Goal: Task Accomplishment & Management: Use online tool/utility

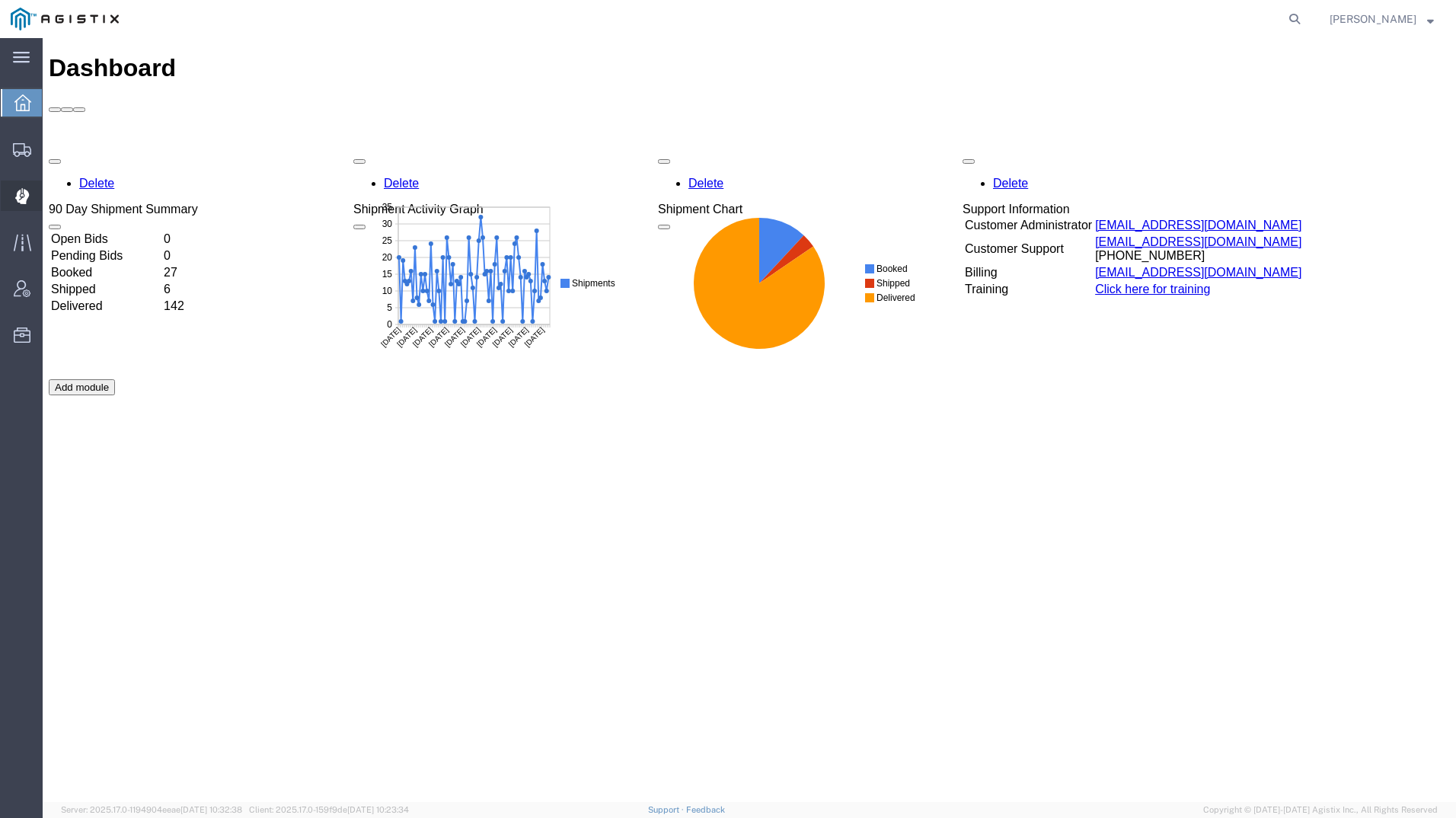
click at [21, 190] on icon at bounding box center [22, 196] width 15 height 16
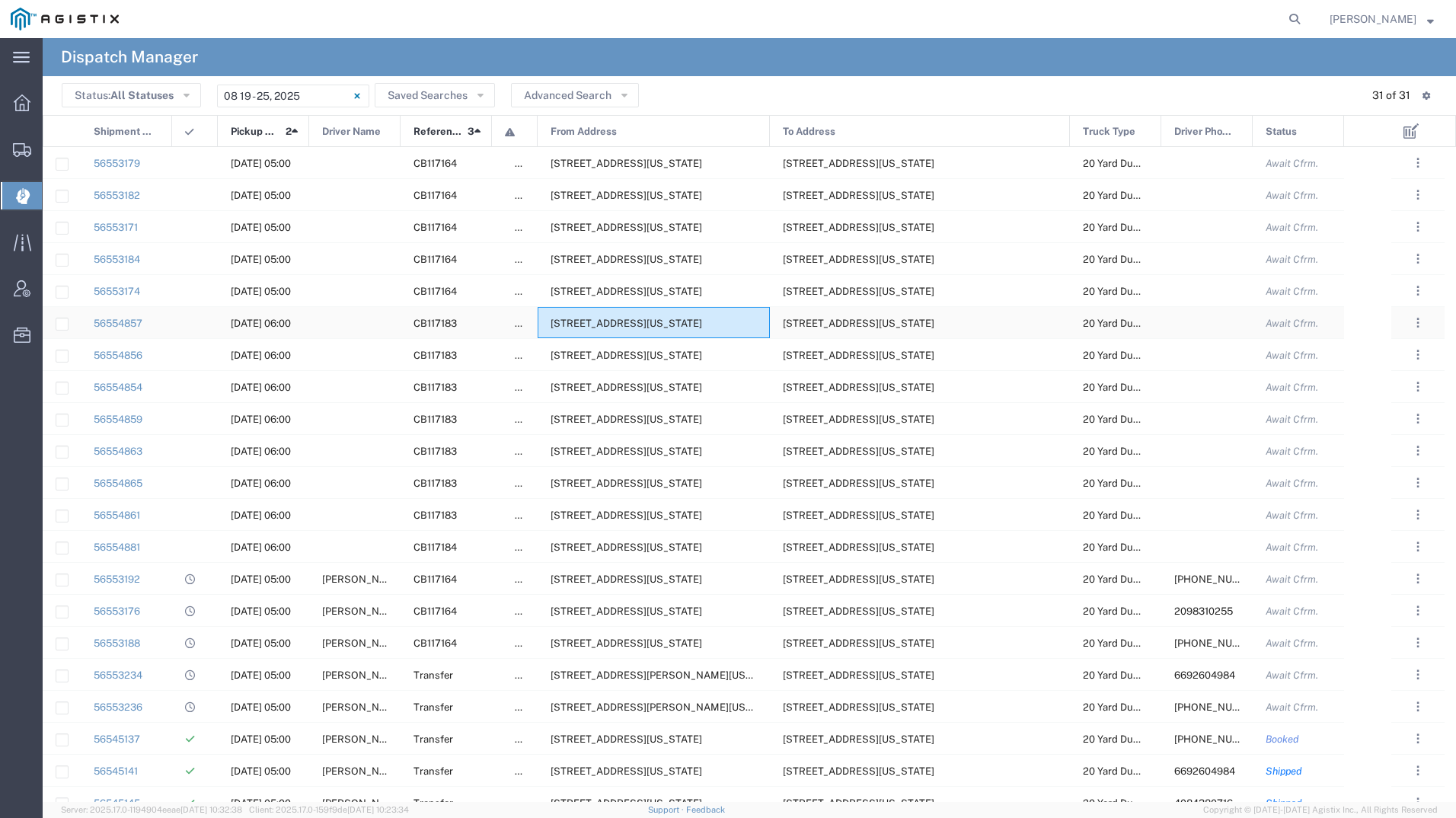
click at [629, 320] on span "[STREET_ADDRESS][US_STATE]" at bounding box center [627, 323] width 152 height 11
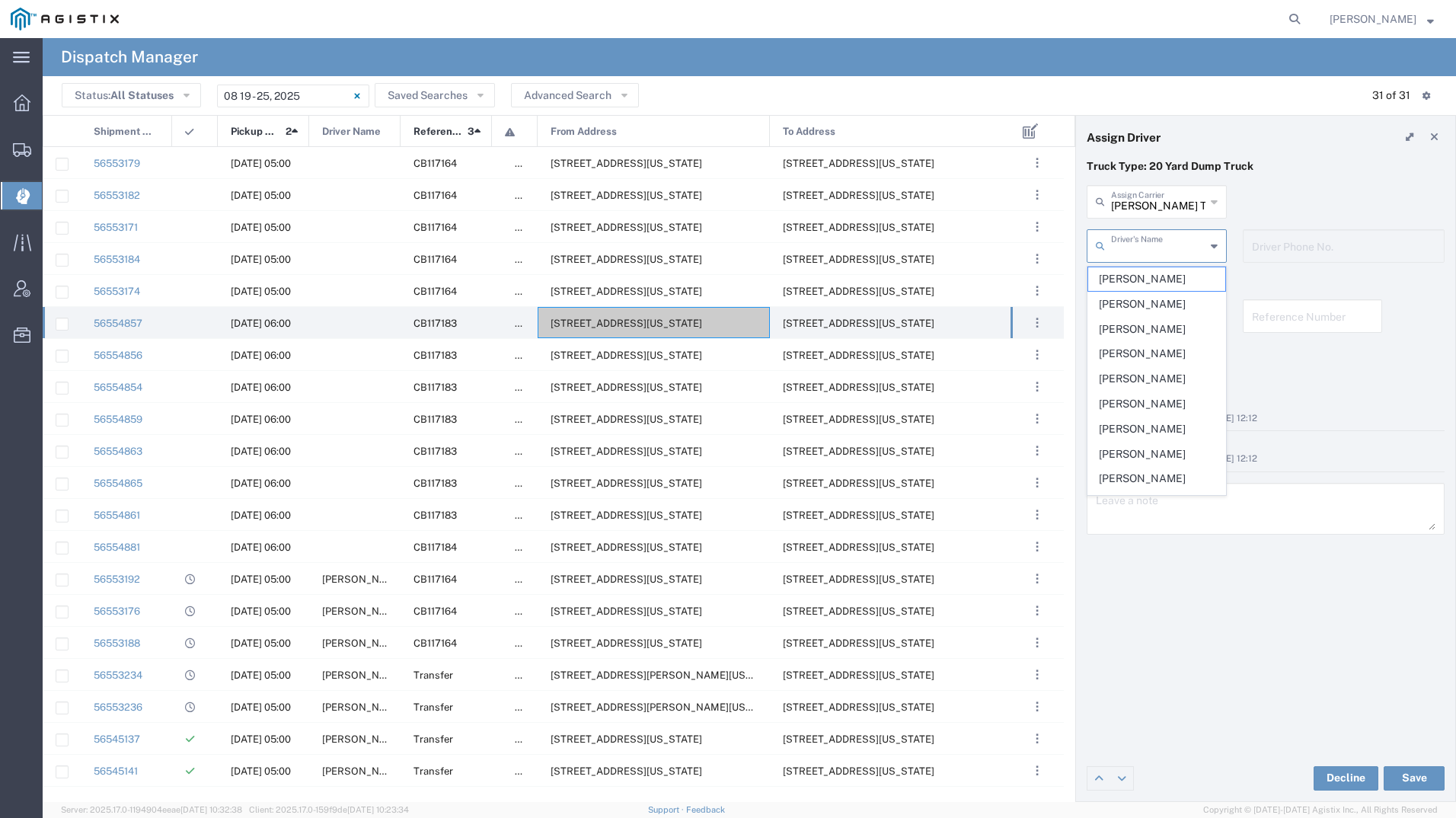
click at [1178, 243] on input "text" at bounding box center [1158, 244] width 94 height 27
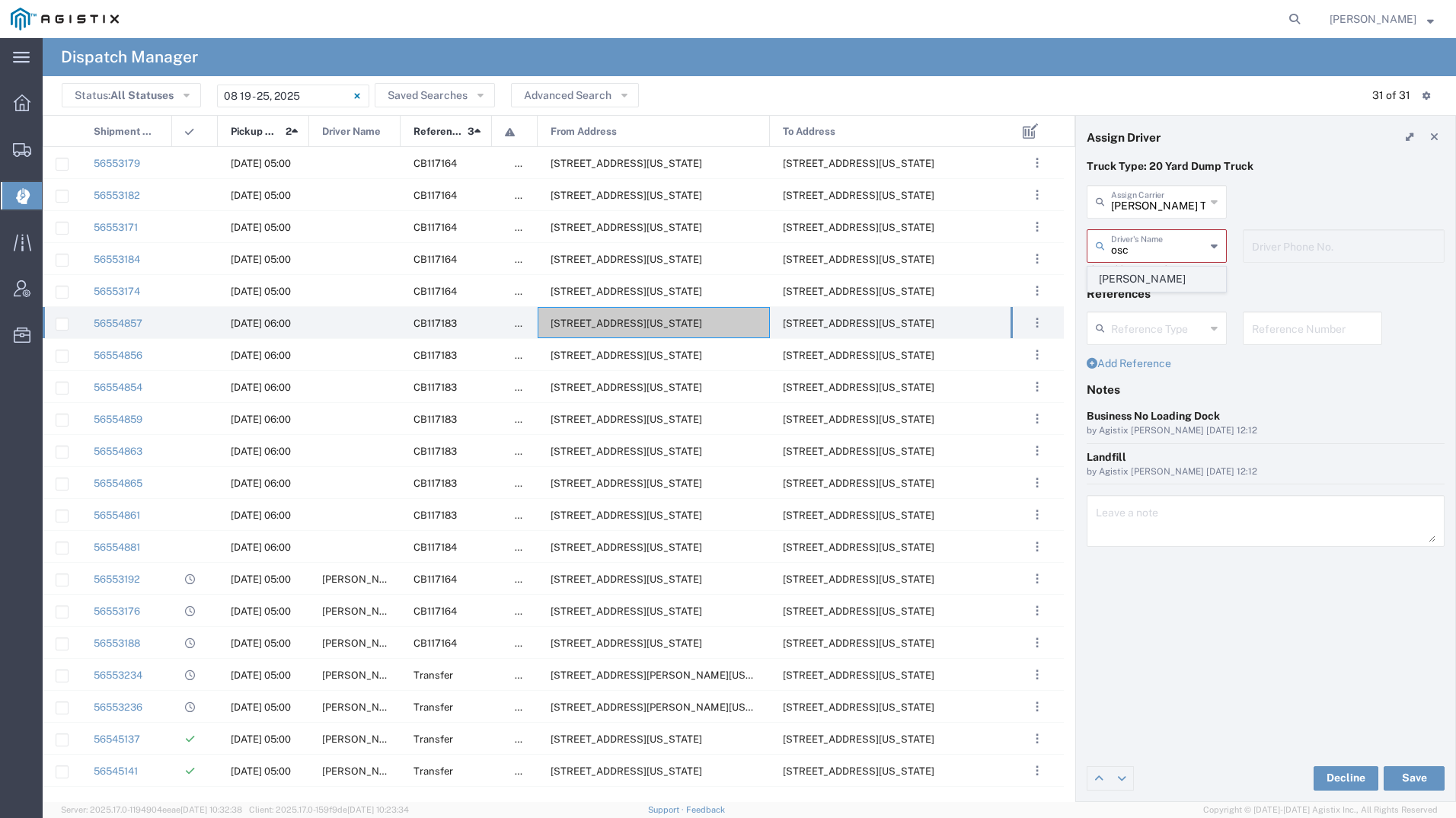
click at [1174, 286] on span "[PERSON_NAME]" at bounding box center [1156, 279] width 137 height 23
type input "[PERSON_NAME]"
type input "2093004091"
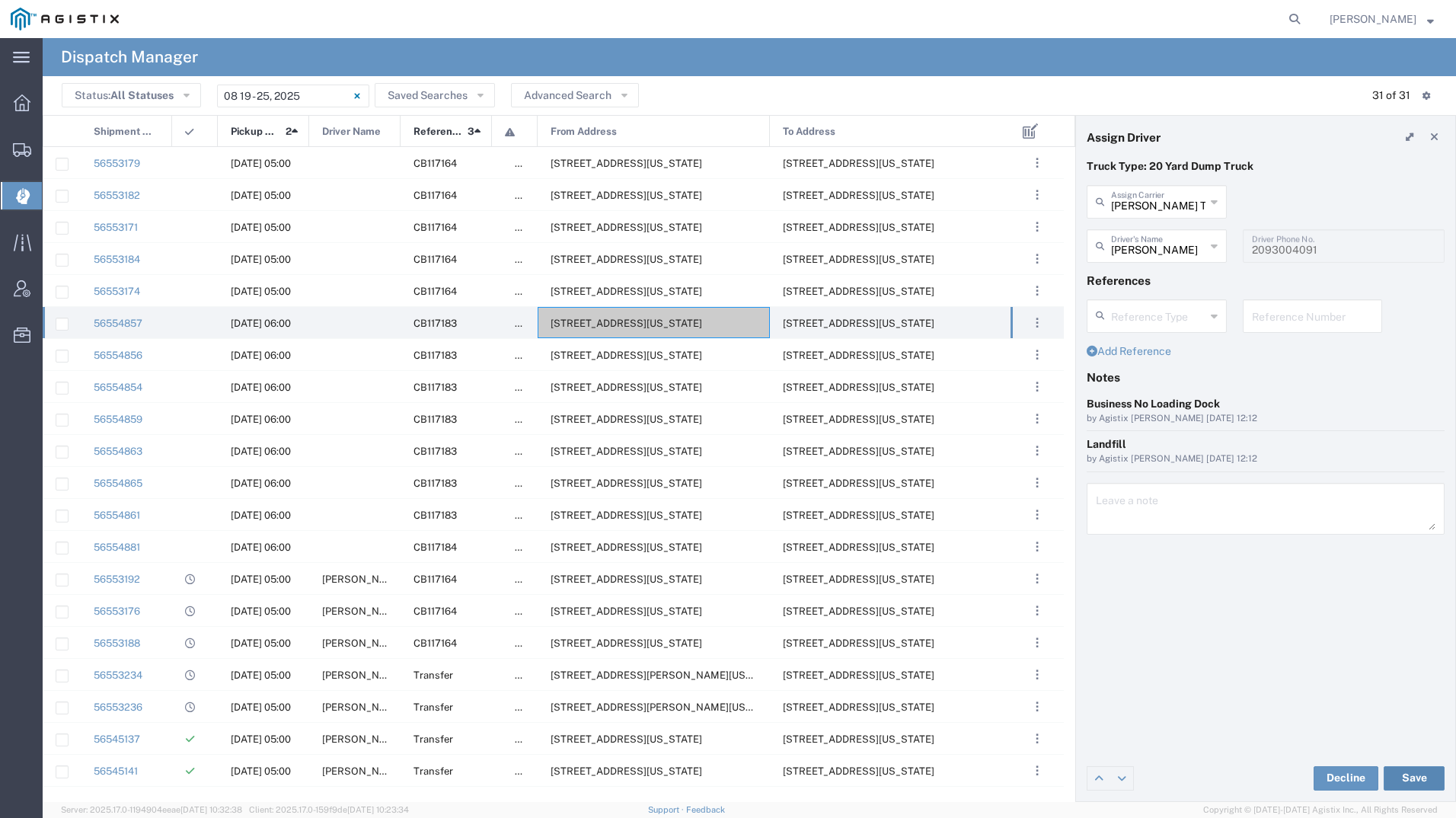
click at [1402, 776] on button "Save" at bounding box center [1414, 778] width 61 height 24
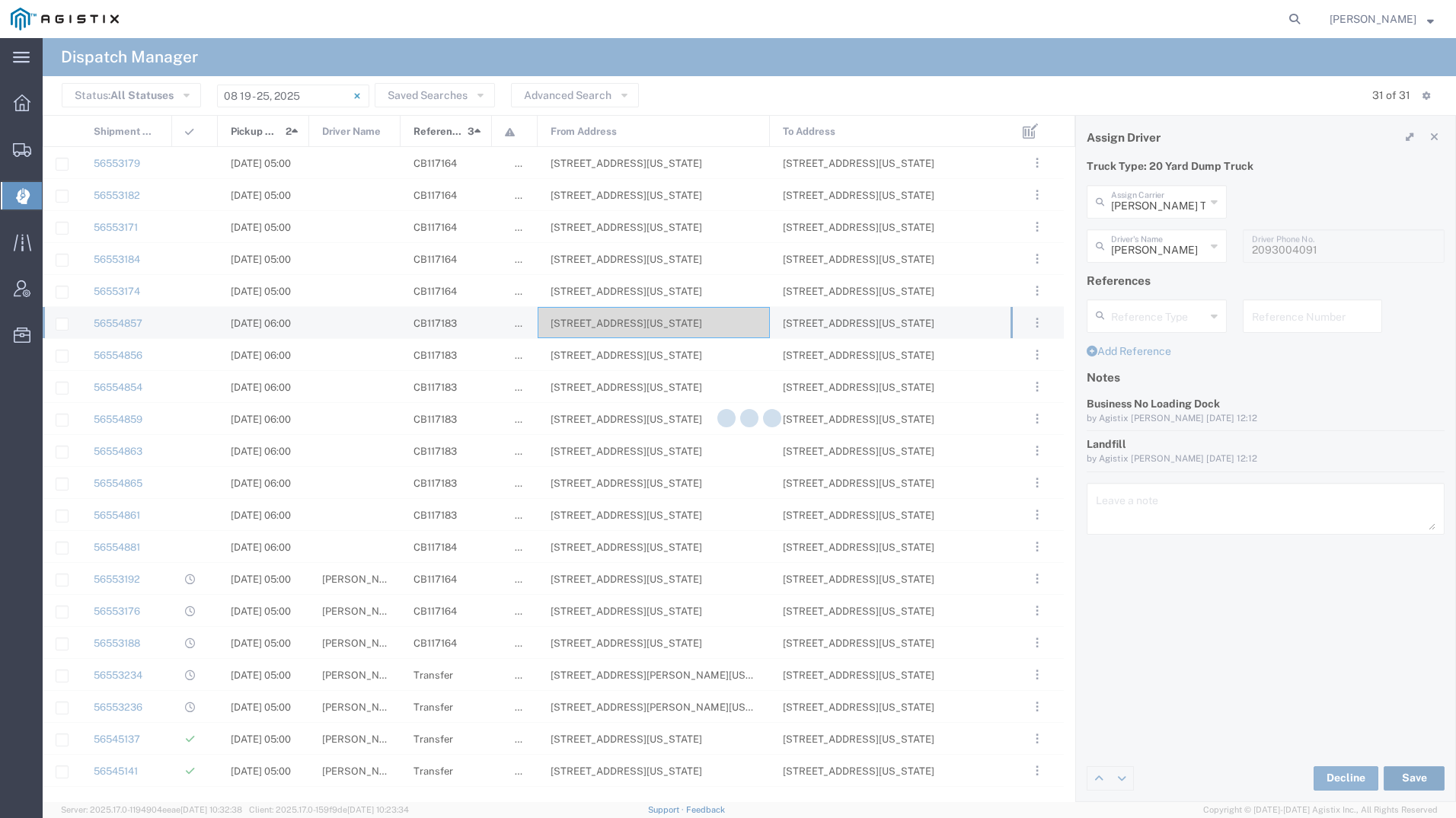
type input "[PERSON_NAME]"
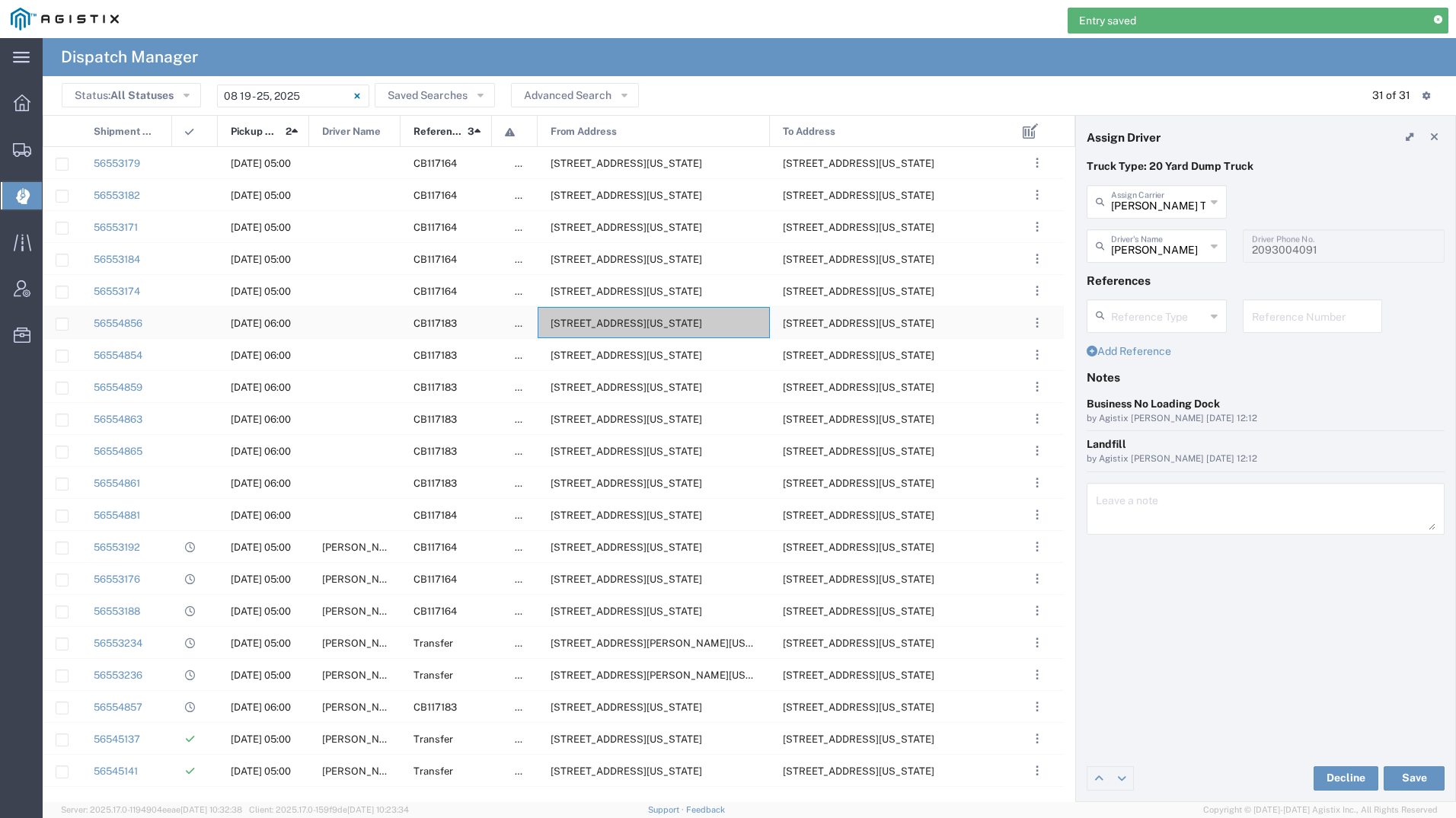
click at [686, 335] on div "[STREET_ADDRESS][US_STATE]" at bounding box center [654, 322] width 232 height 31
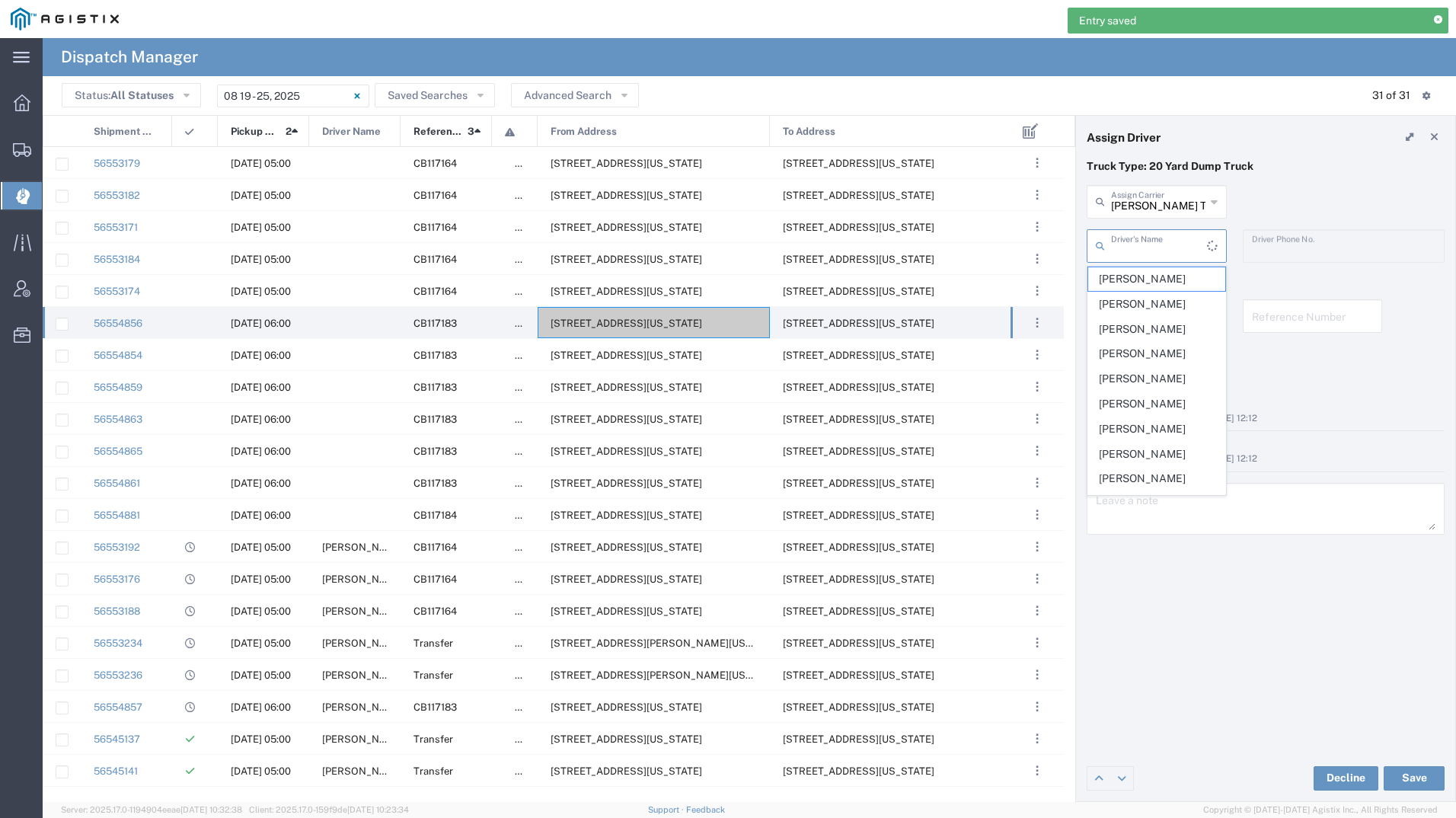
click at [1162, 242] on input "text" at bounding box center [1159, 244] width 96 height 27
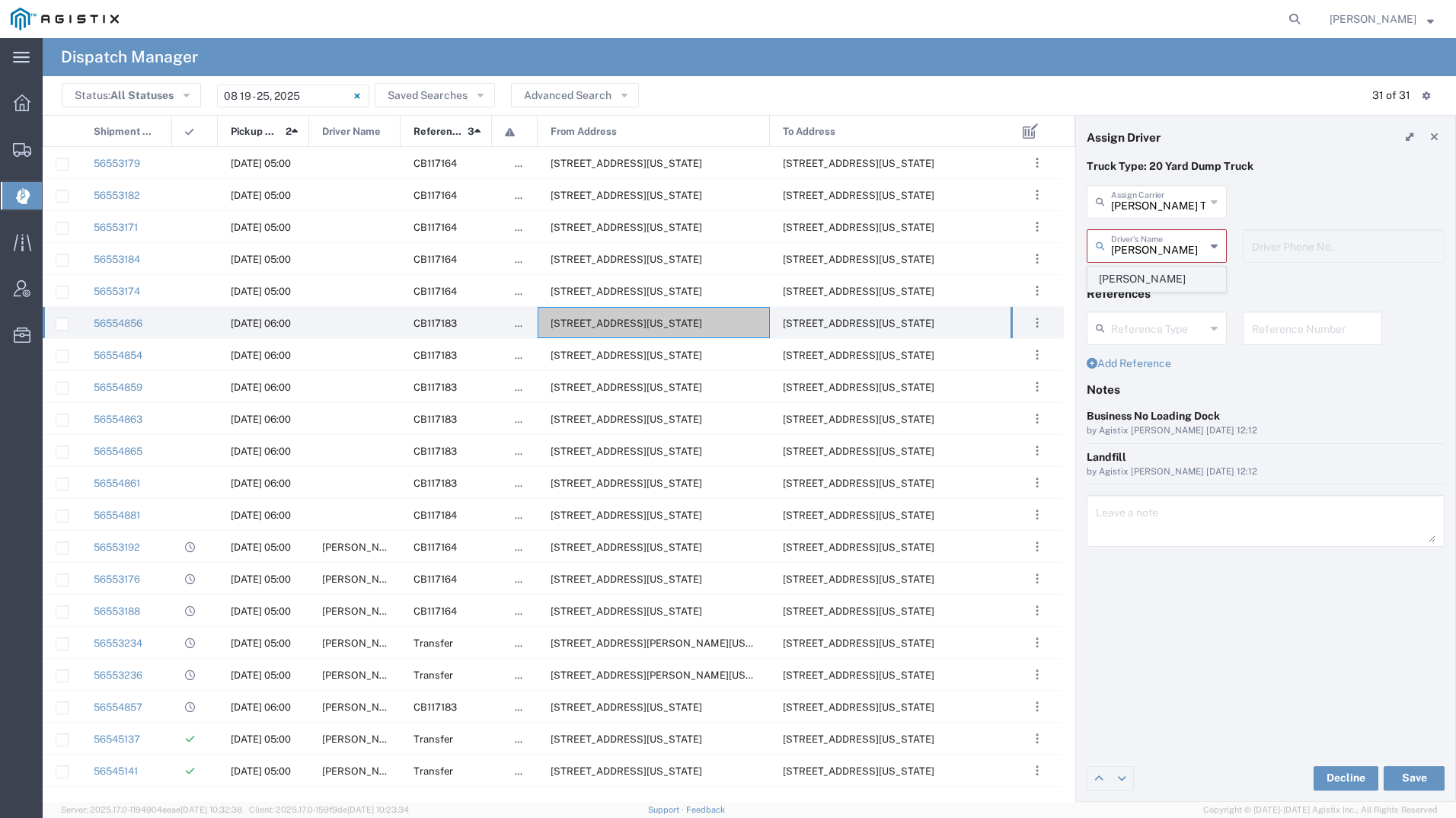
click at [1108, 281] on span "[PERSON_NAME]" at bounding box center [1156, 279] width 137 height 23
type input "[PERSON_NAME]"
type input "2097079350"
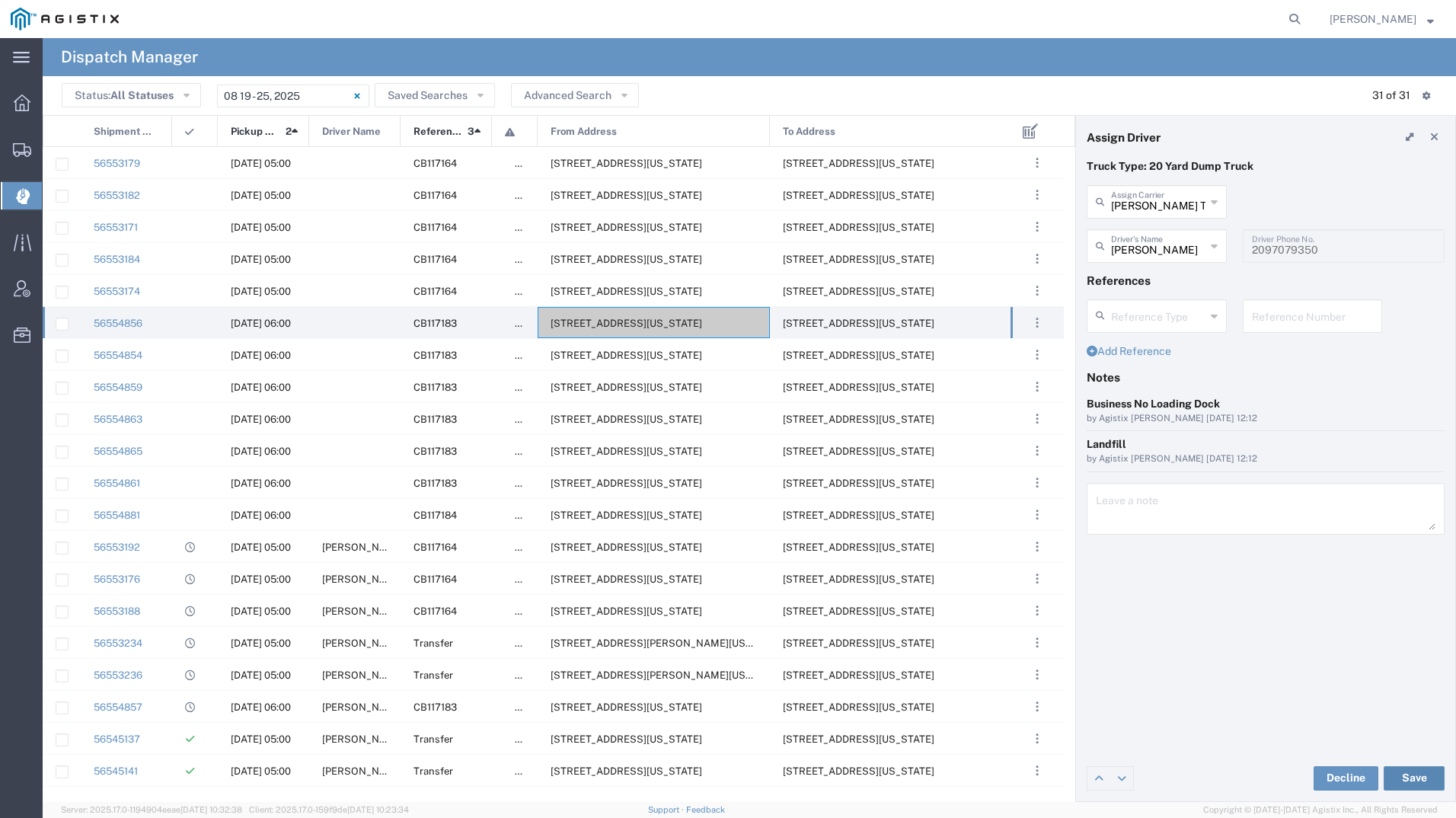
click at [1416, 772] on button "Save" at bounding box center [1414, 778] width 61 height 24
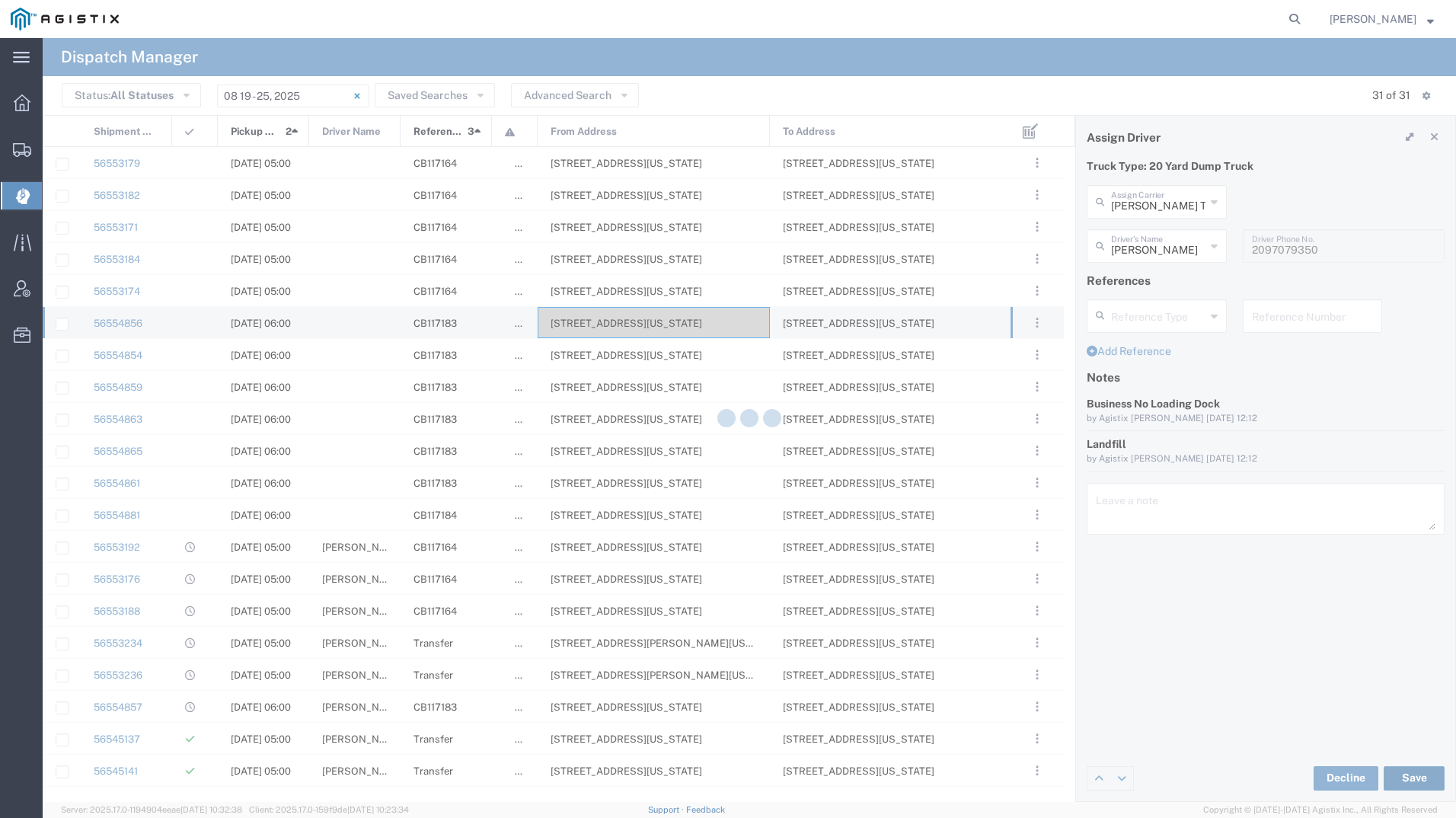
type input "[PERSON_NAME]"
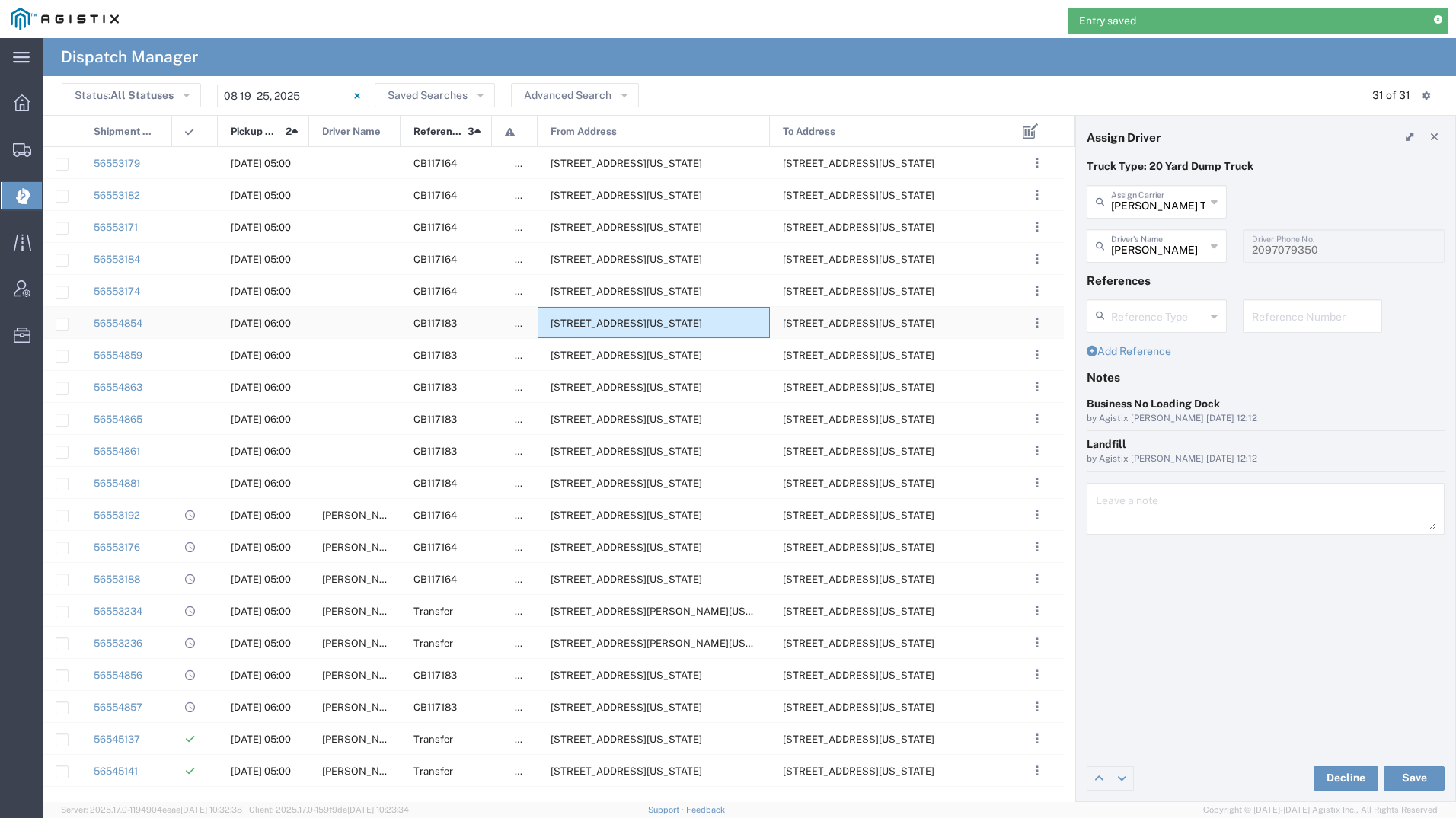
click at [648, 326] on span "[STREET_ADDRESS][US_STATE]" at bounding box center [627, 323] width 152 height 11
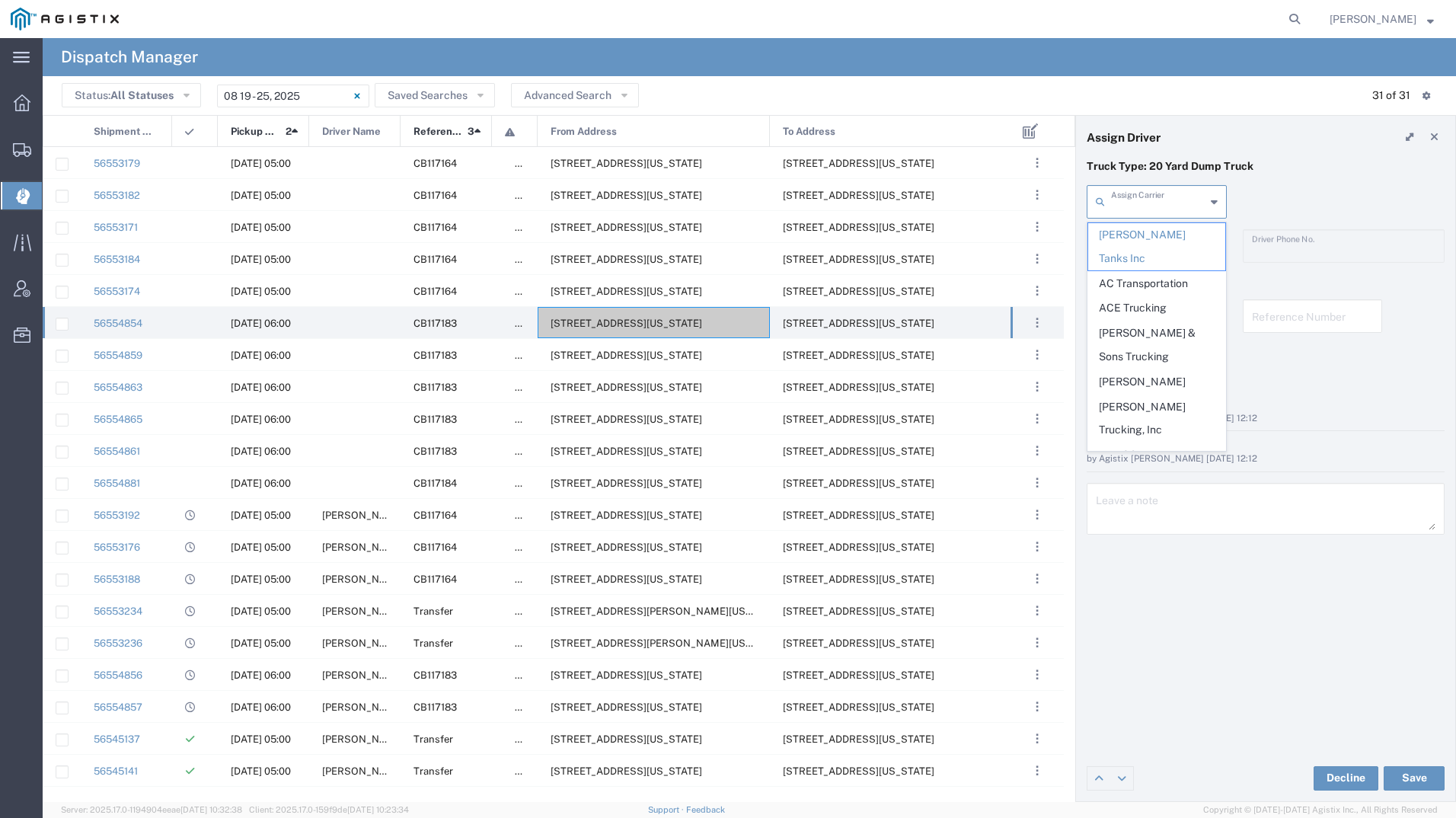
click at [1148, 203] on input "text" at bounding box center [1158, 200] width 94 height 27
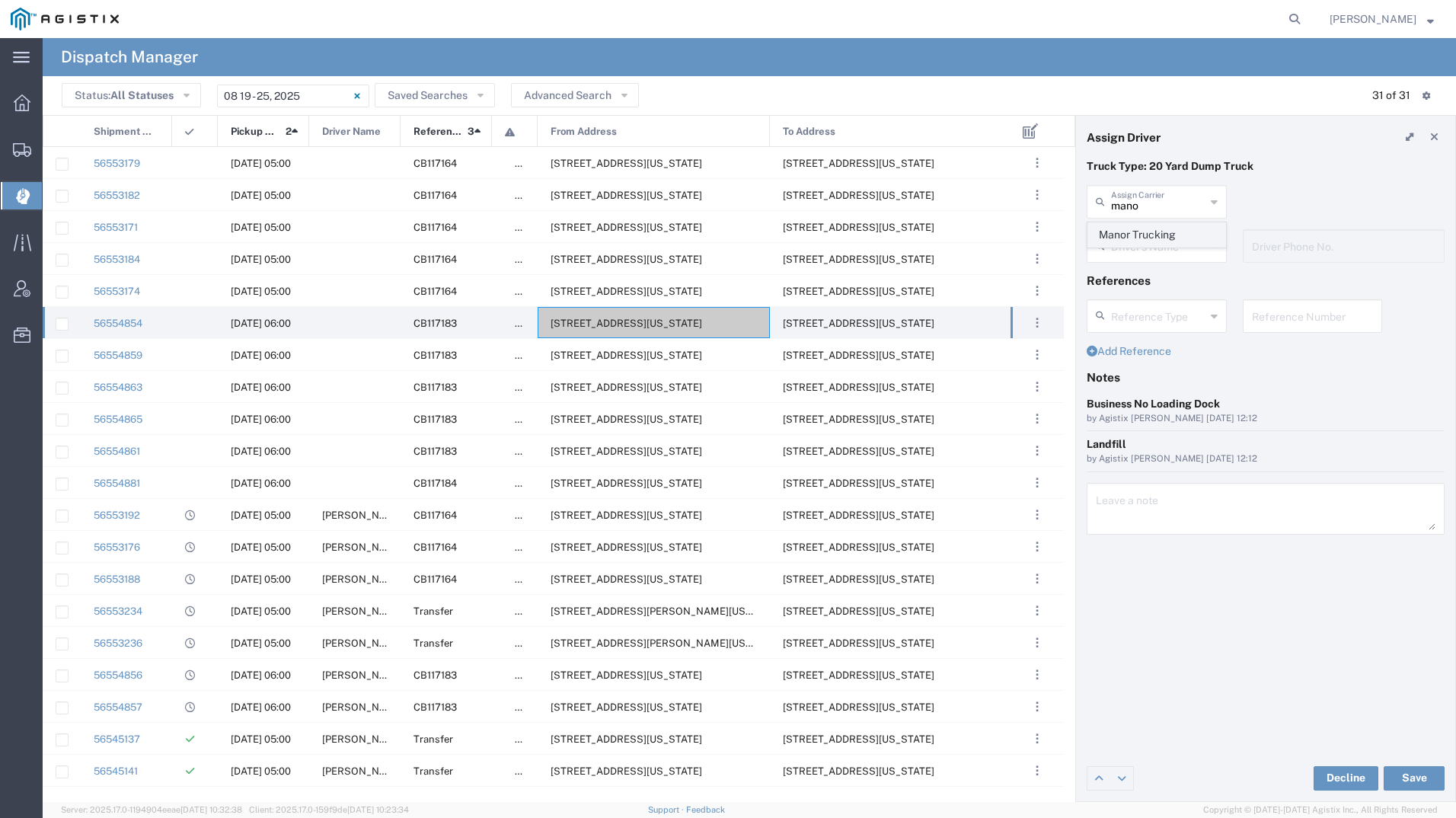
click at [1136, 234] on span "Manor Trucking" at bounding box center [1156, 234] width 137 height 23
type input "Manor Trucking"
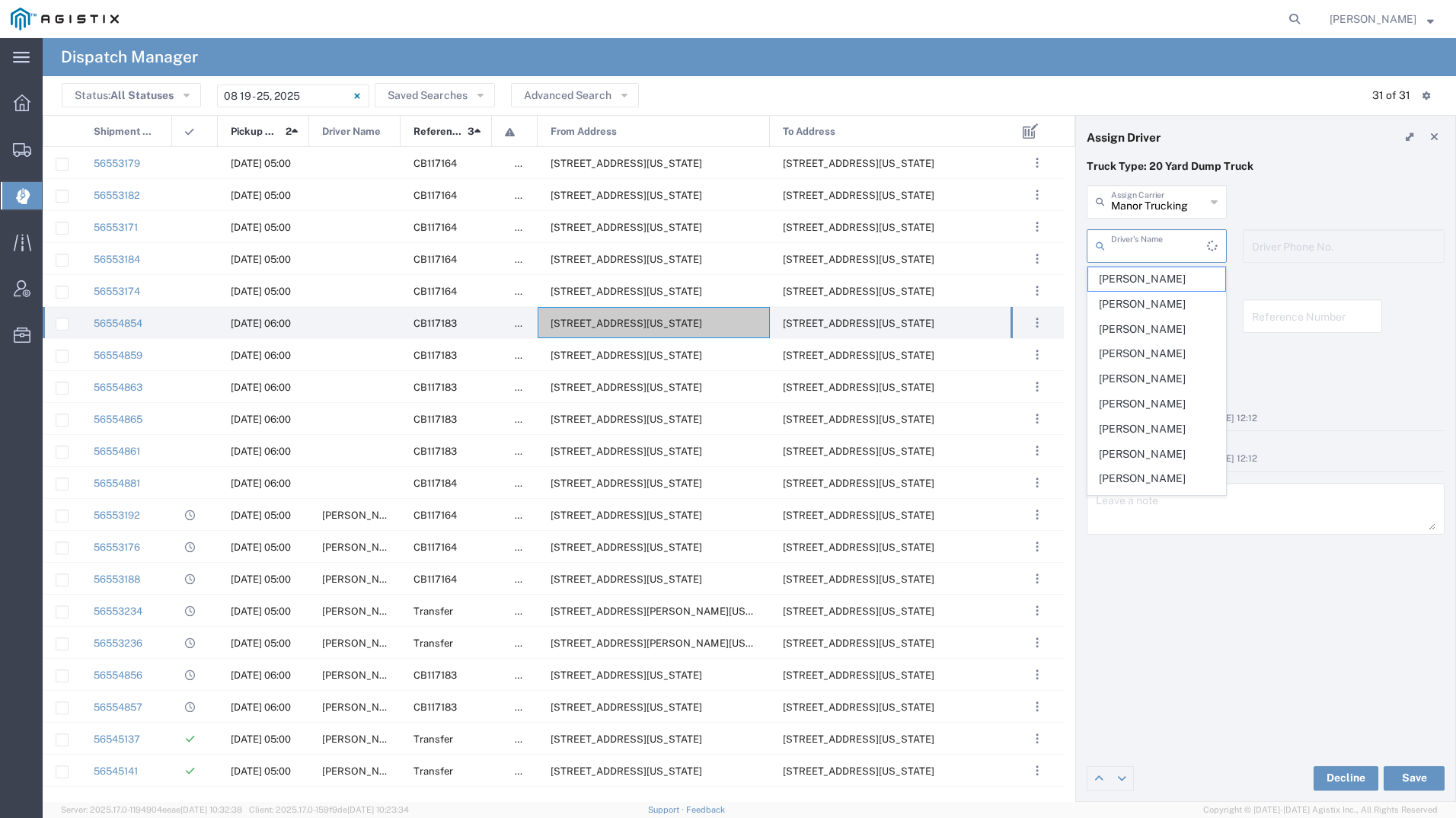
click at [1136, 234] on input "text" at bounding box center [1159, 244] width 96 height 27
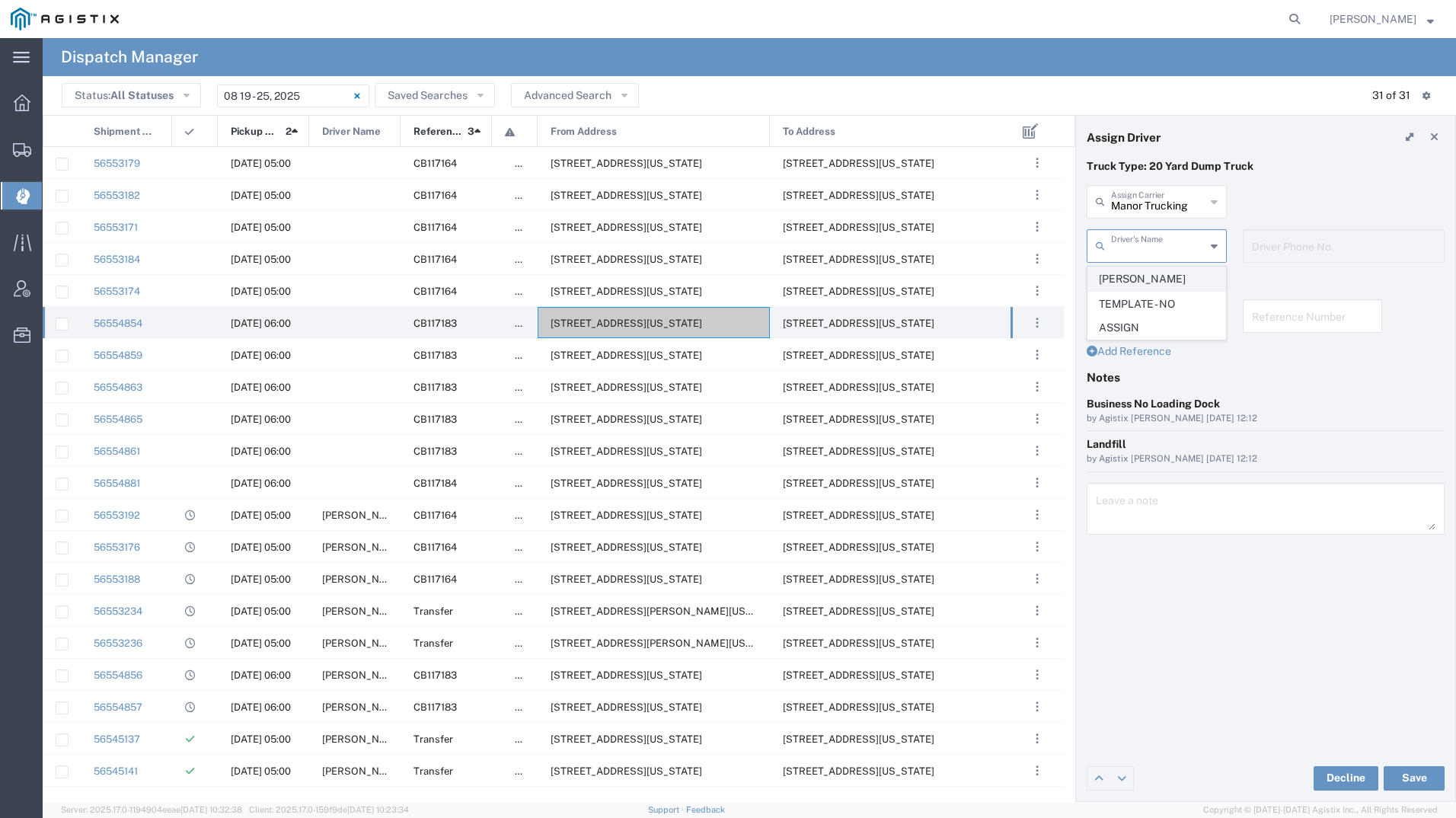
click at [1127, 276] on span "[PERSON_NAME]" at bounding box center [1156, 279] width 137 height 23
type input "[PERSON_NAME]"
type input "2093218686"
click at [1405, 770] on button "Save" at bounding box center [1414, 778] width 61 height 24
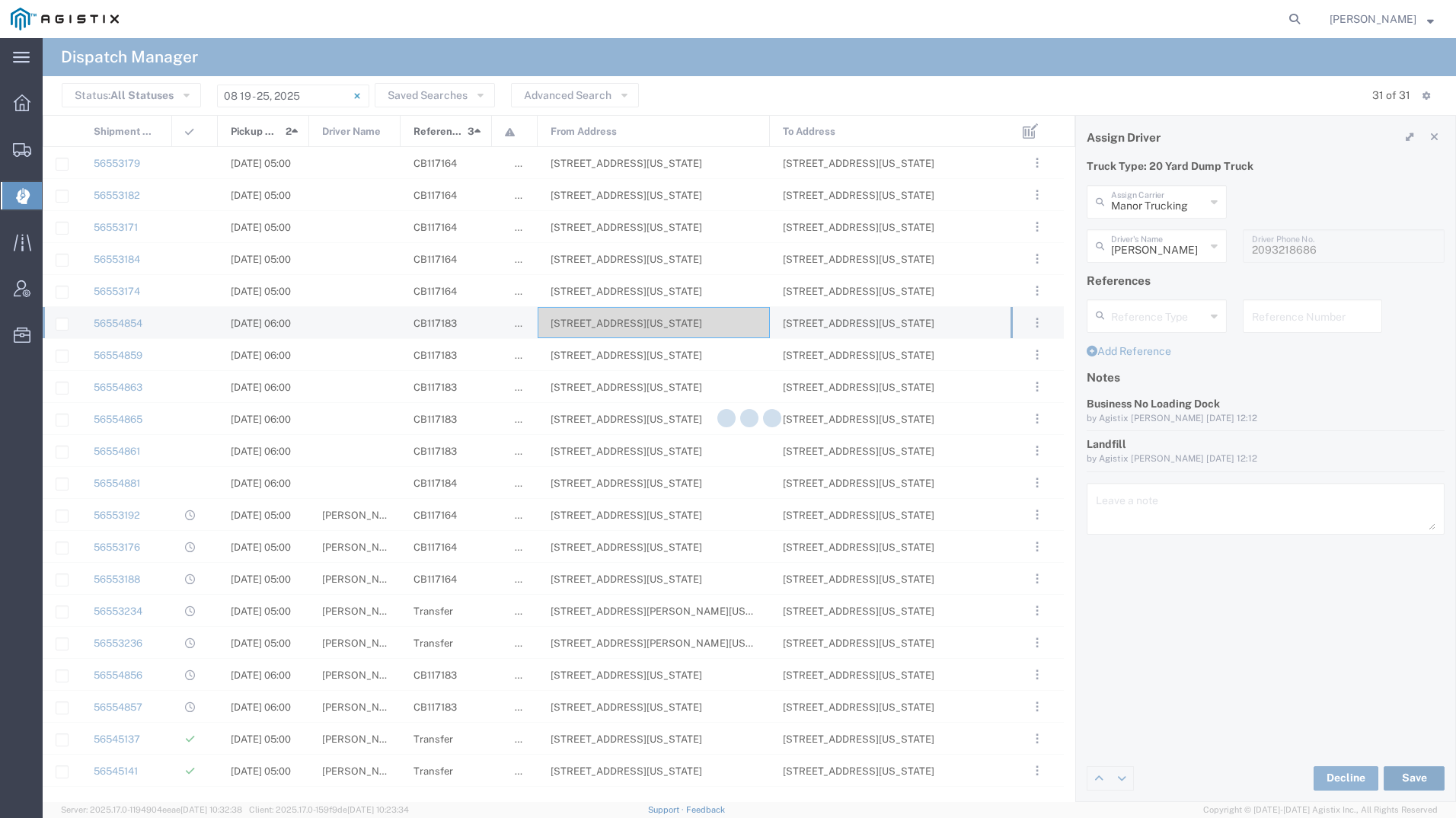
type input "[PERSON_NAME]"
type input "Manor Trucking"
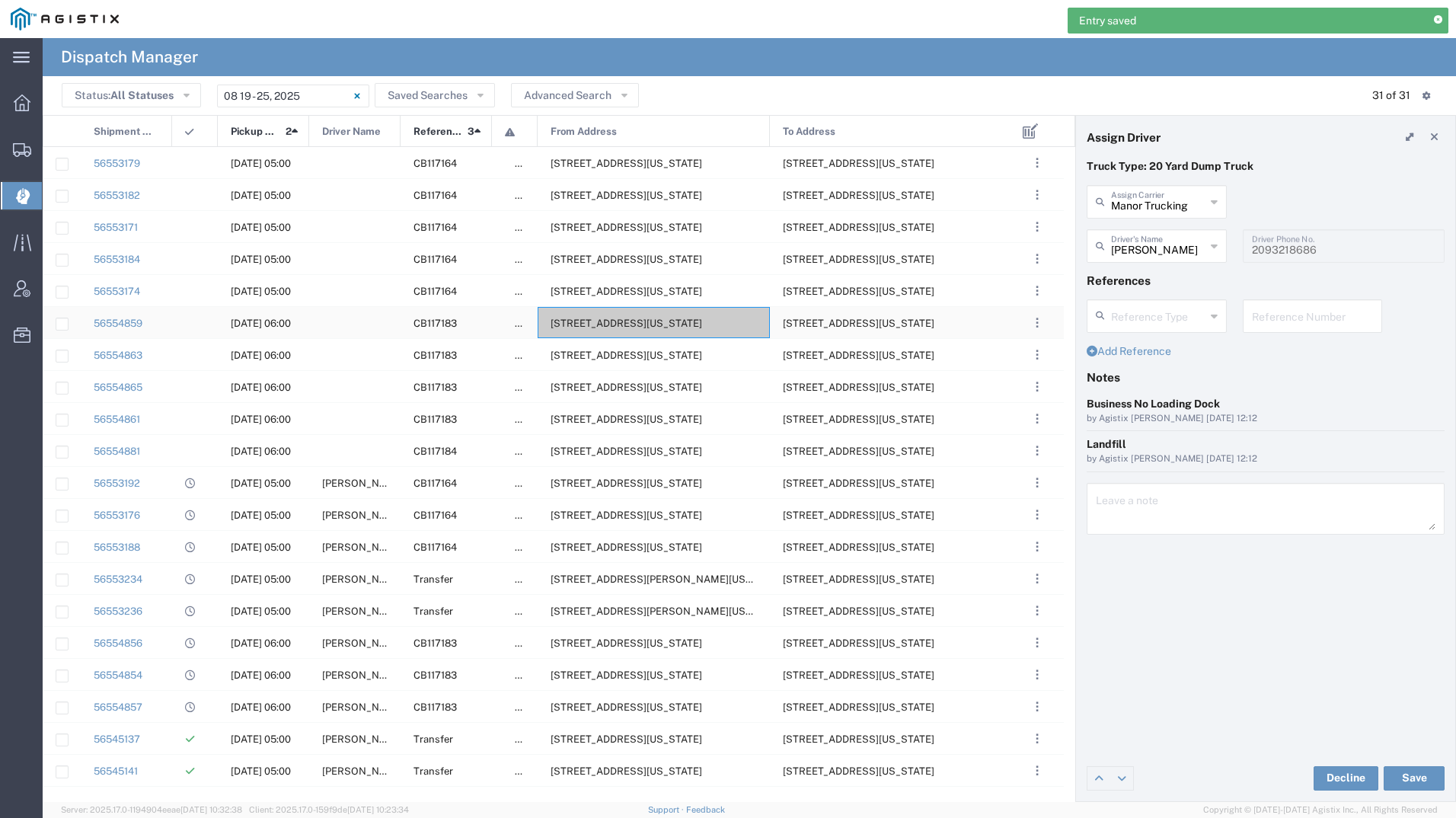
click at [698, 313] on div "[STREET_ADDRESS][US_STATE]" at bounding box center [654, 322] width 232 height 31
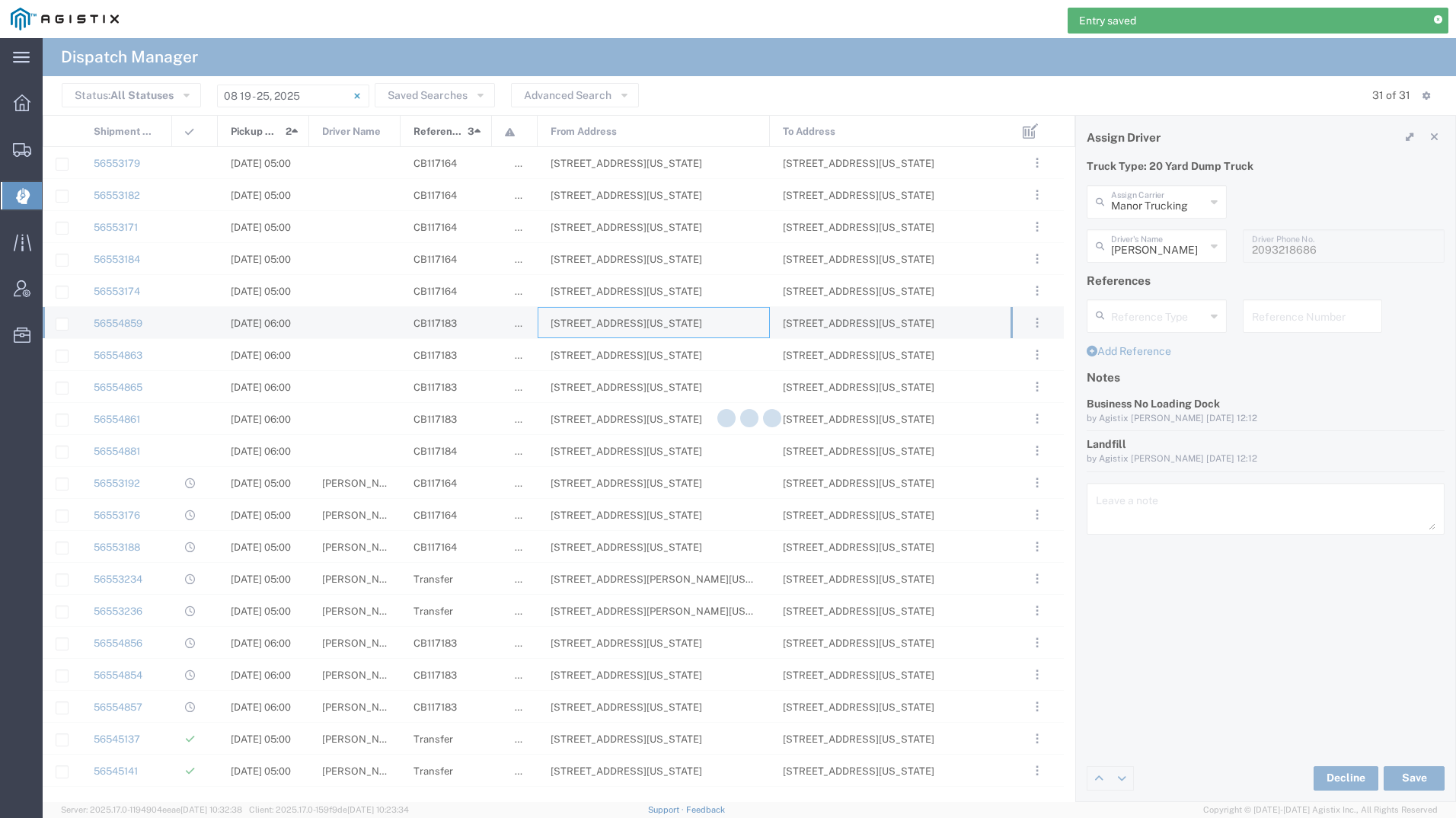
type input "[PERSON_NAME] Tanks Inc"
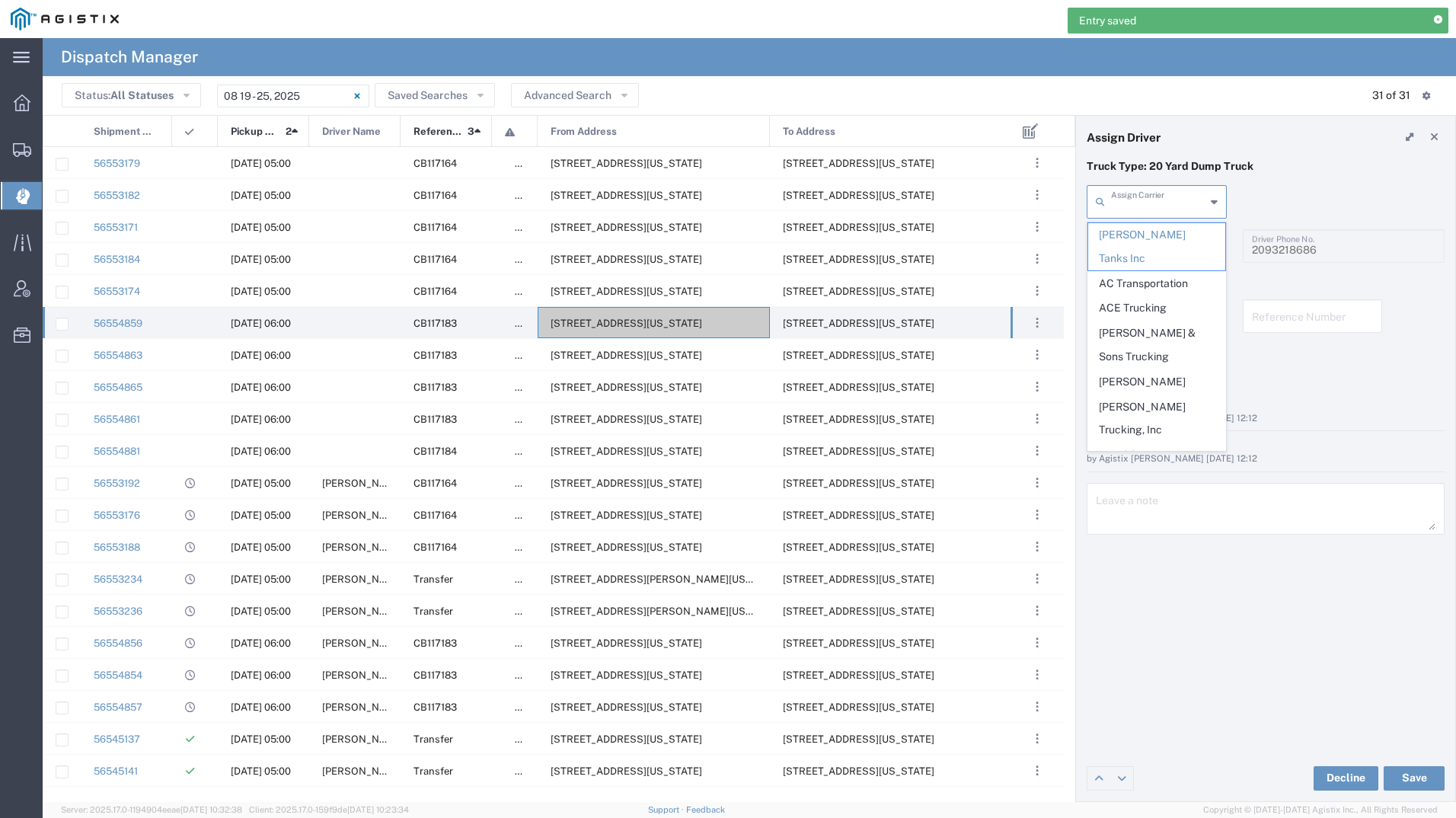
click at [1179, 202] on input "text" at bounding box center [1158, 200] width 94 height 27
type input "v"
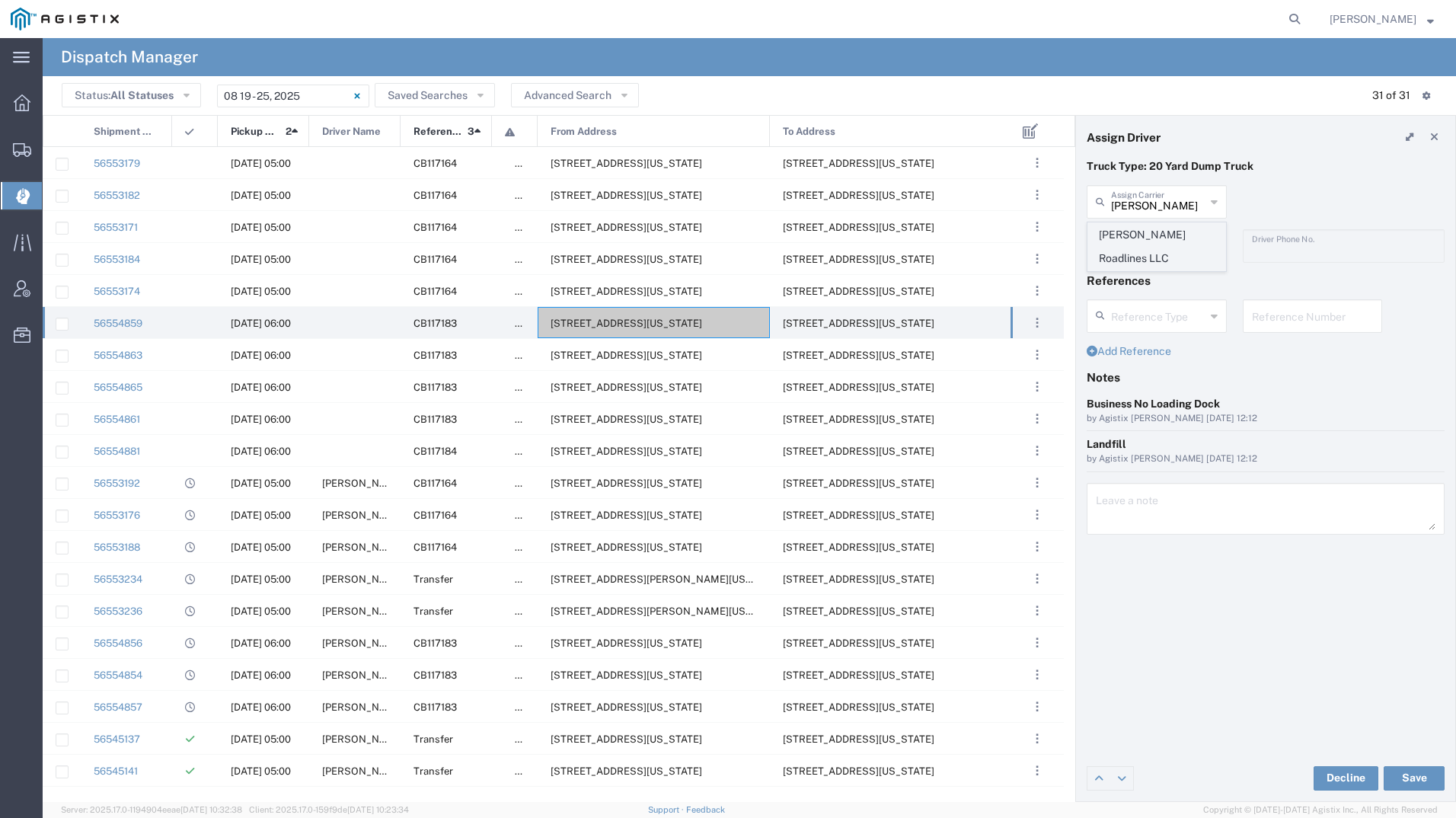
click at [1167, 231] on span "[PERSON_NAME] Roadlines LLC" at bounding box center [1156, 246] width 137 height 48
type input "[PERSON_NAME] Roadlines LLC"
click at [1166, 235] on input "text" at bounding box center [1158, 244] width 94 height 27
click at [1130, 284] on span "[PERSON_NAME]" at bounding box center [1156, 279] width 137 height 23
type input "[PERSON_NAME]"
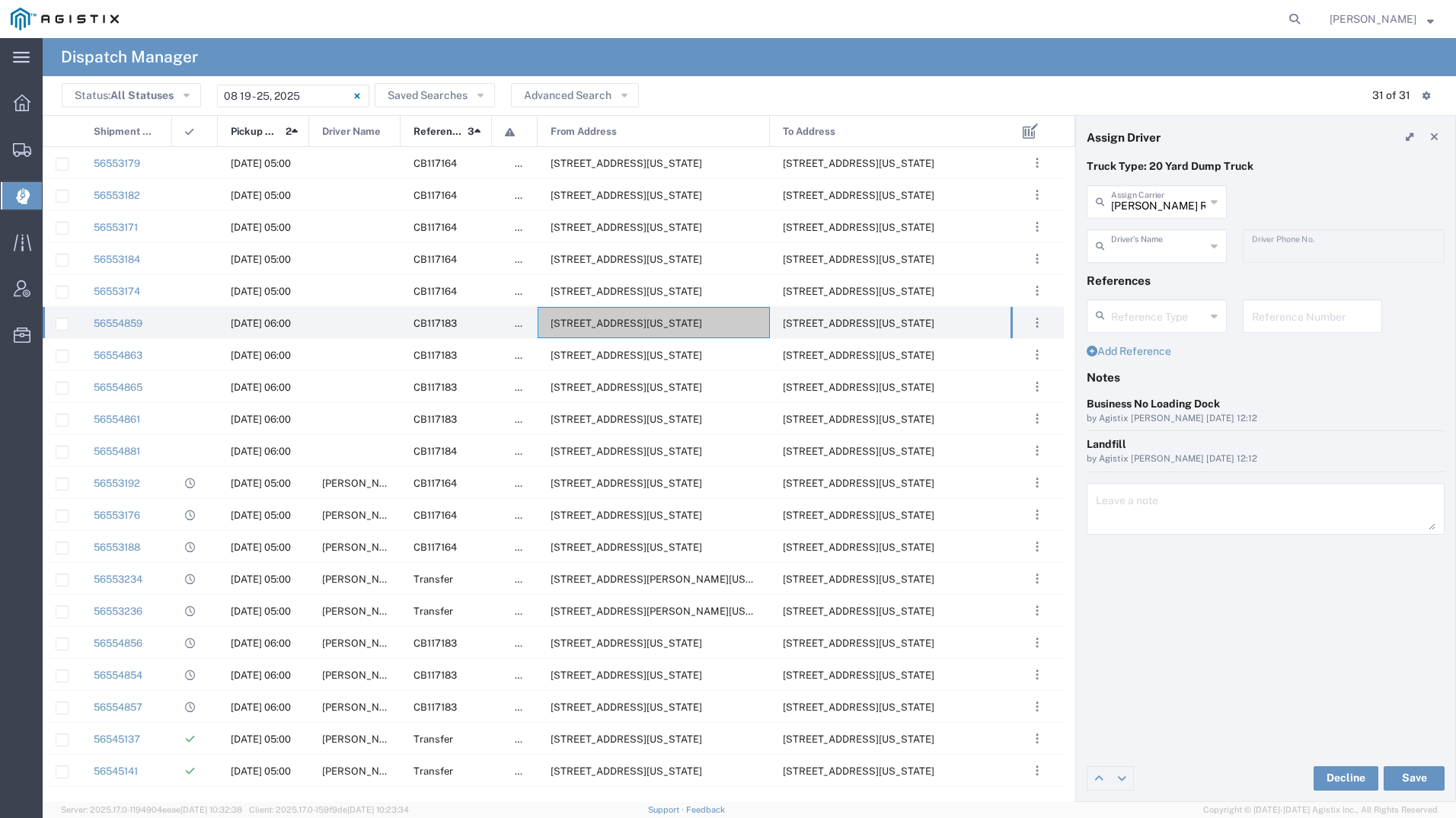
type input "5107149934"
click at [1396, 774] on button "Save" at bounding box center [1414, 778] width 61 height 24
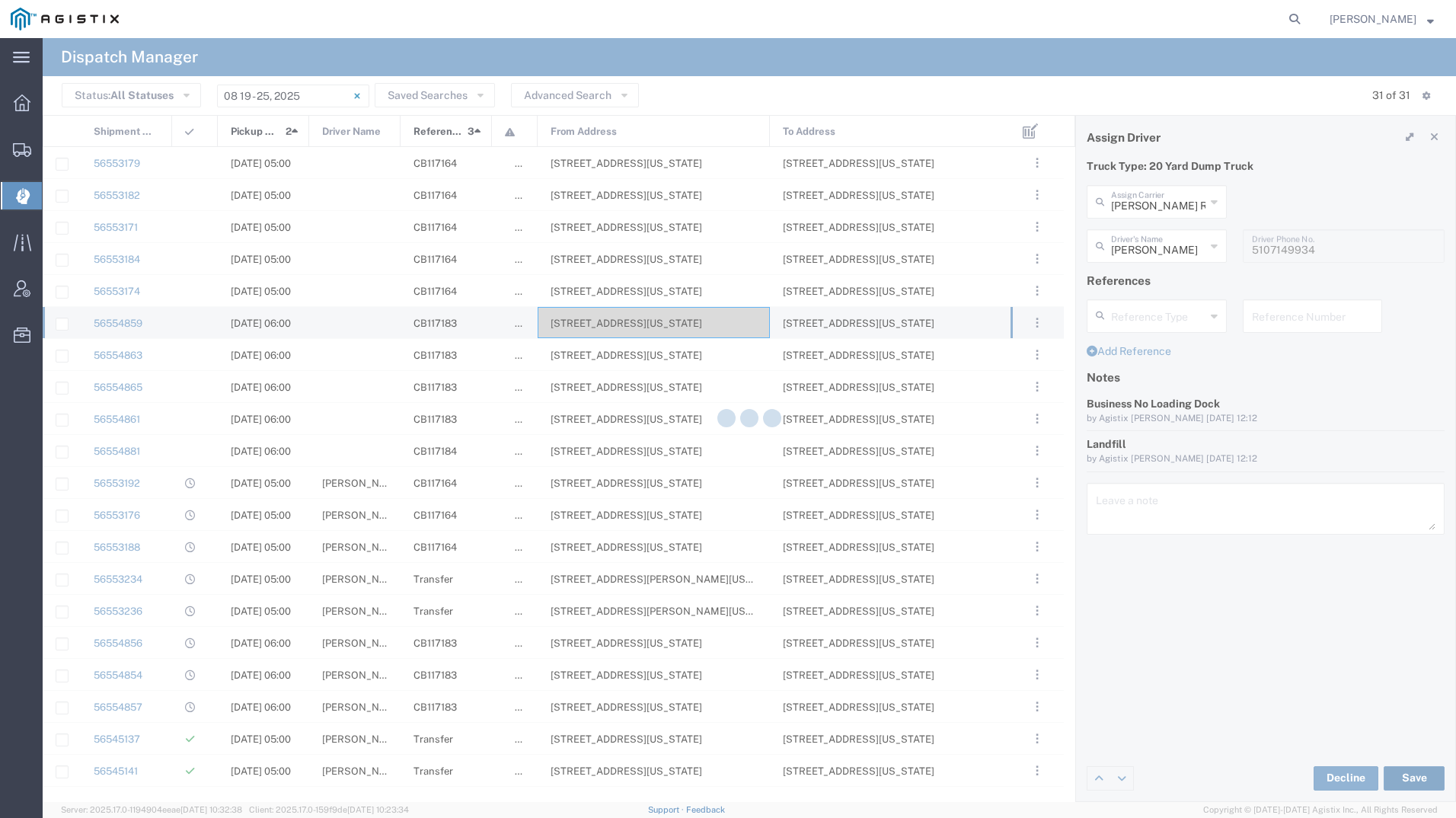
type input "[PERSON_NAME]"
type input "[PERSON_NAME] Roadlines LLC"
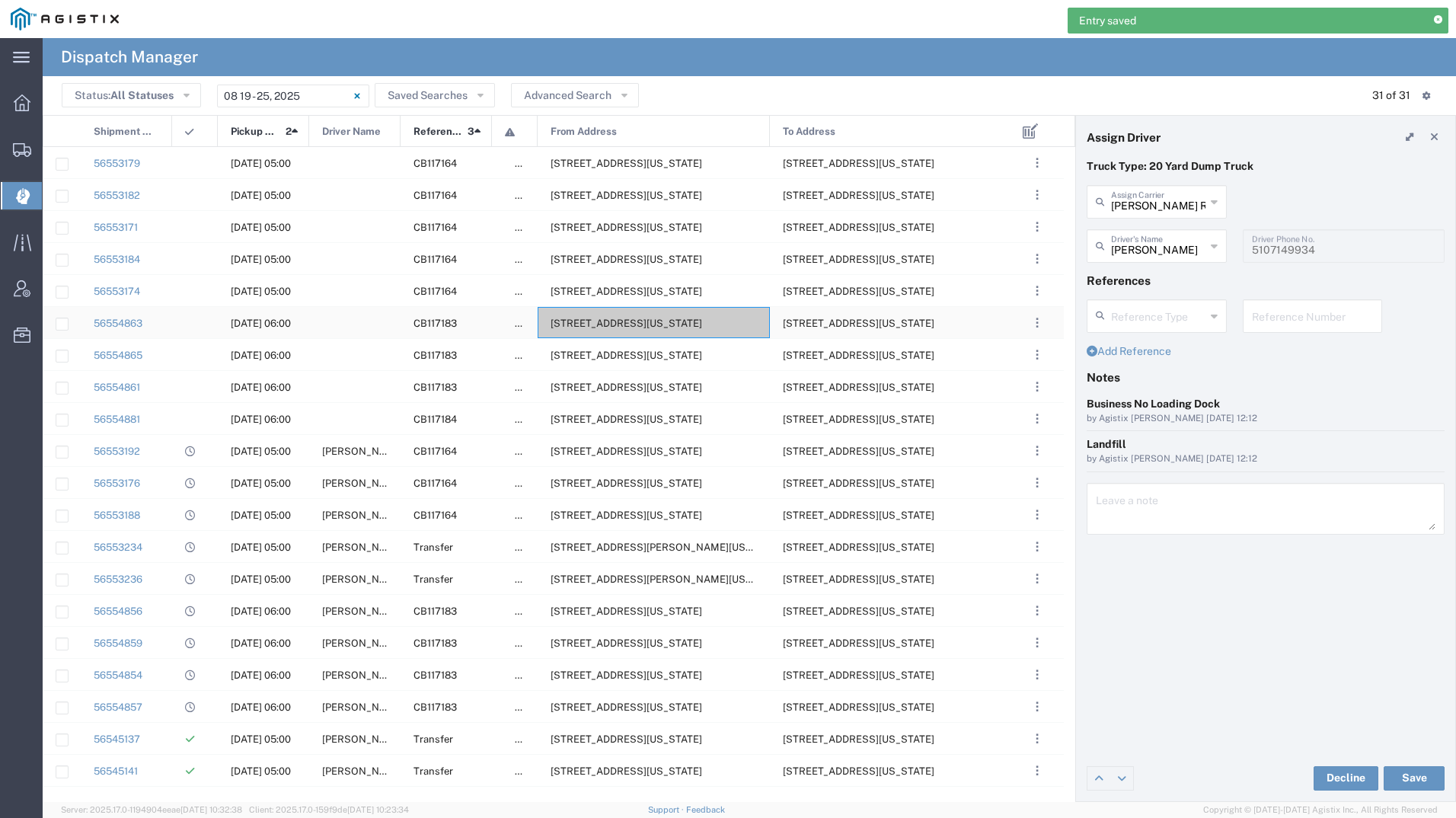
click at [616, 327] on span "[STREET_ADDRESS][US_STATE]" at bounding box center [627, 323] width 152 height 11
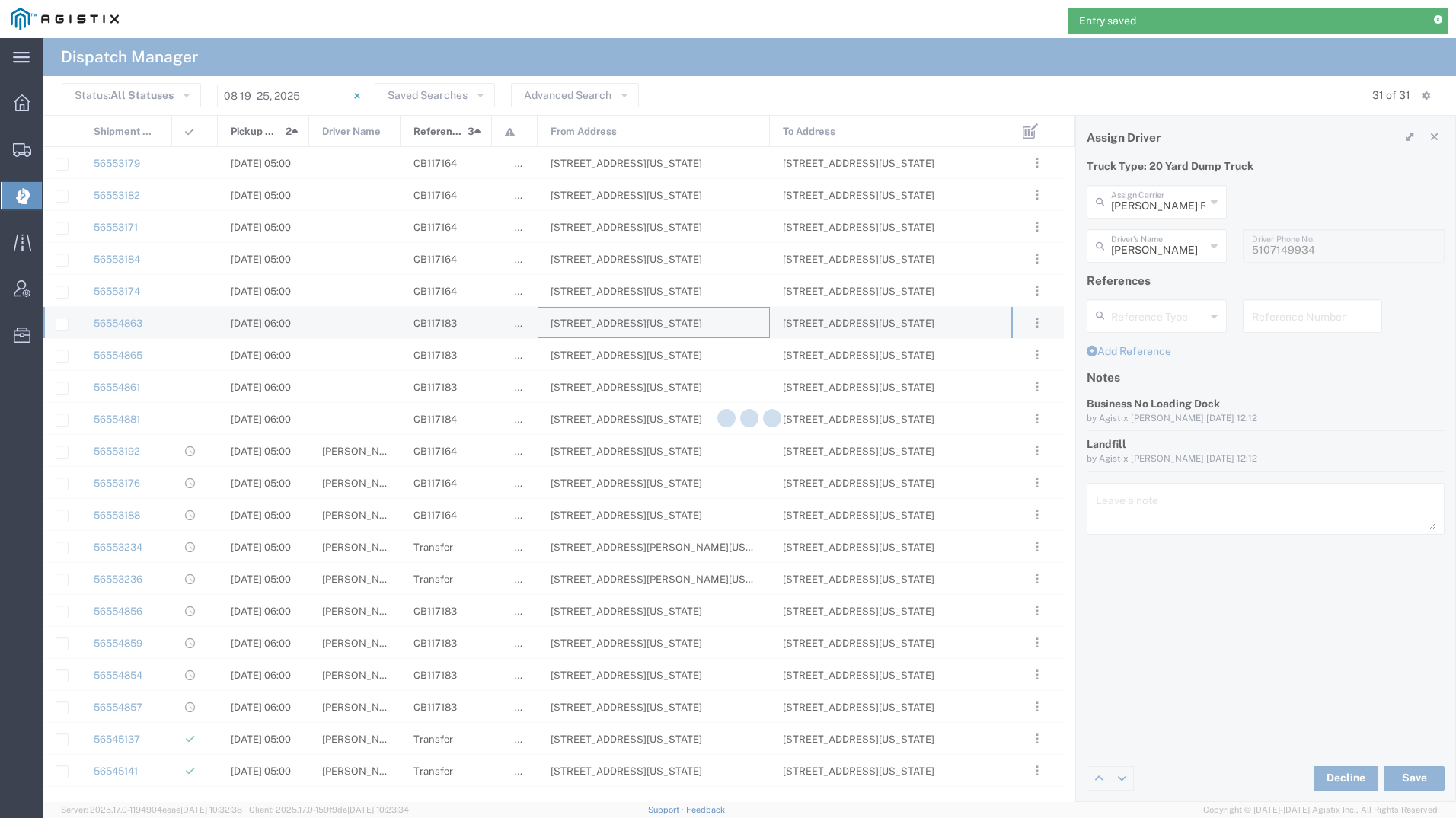
type input "[PERSON_NAME] Tanks Inc"
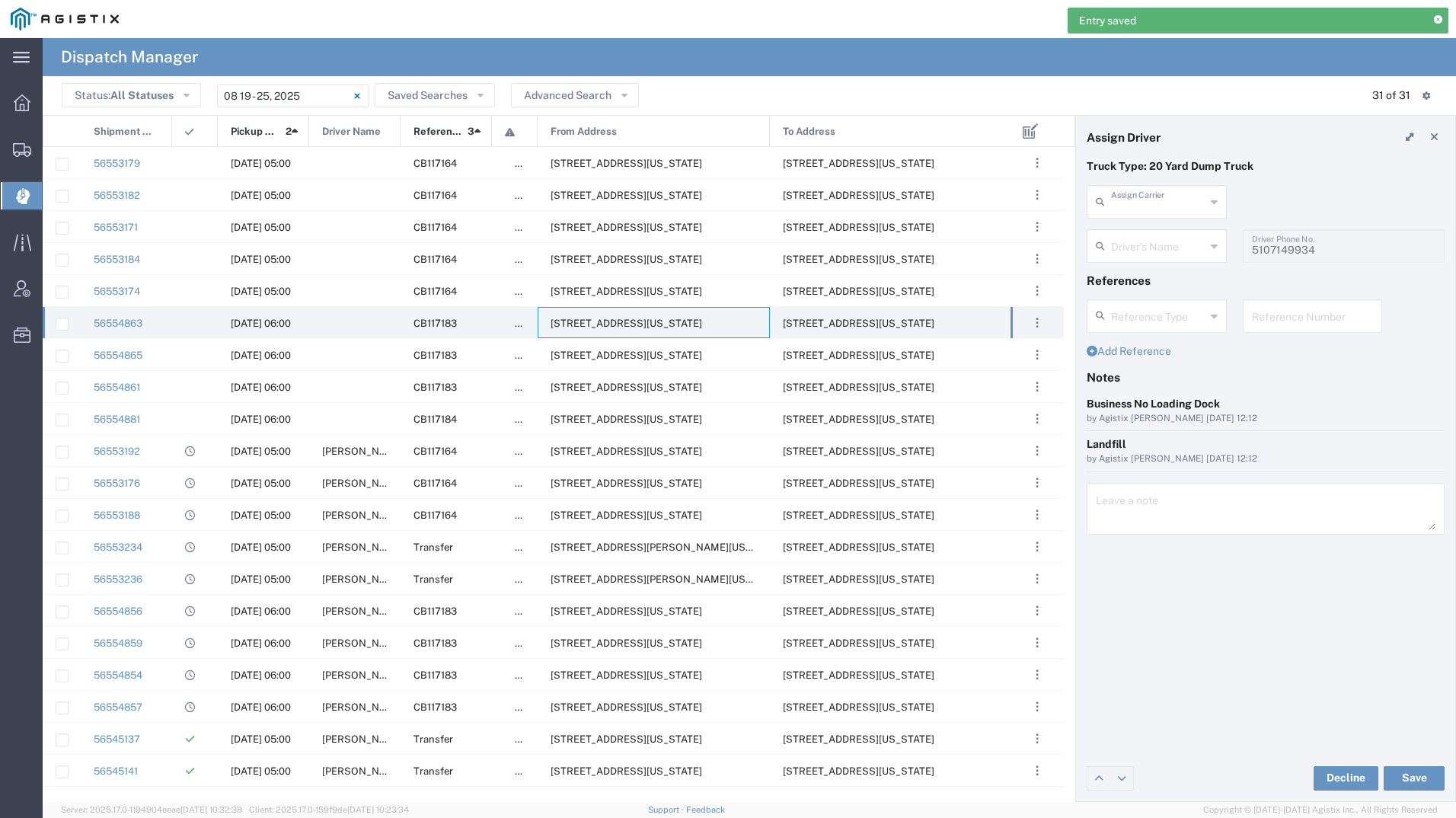
click at [1173, 197] on input "text" at bounding box center [1158, 200] width 94 height 27
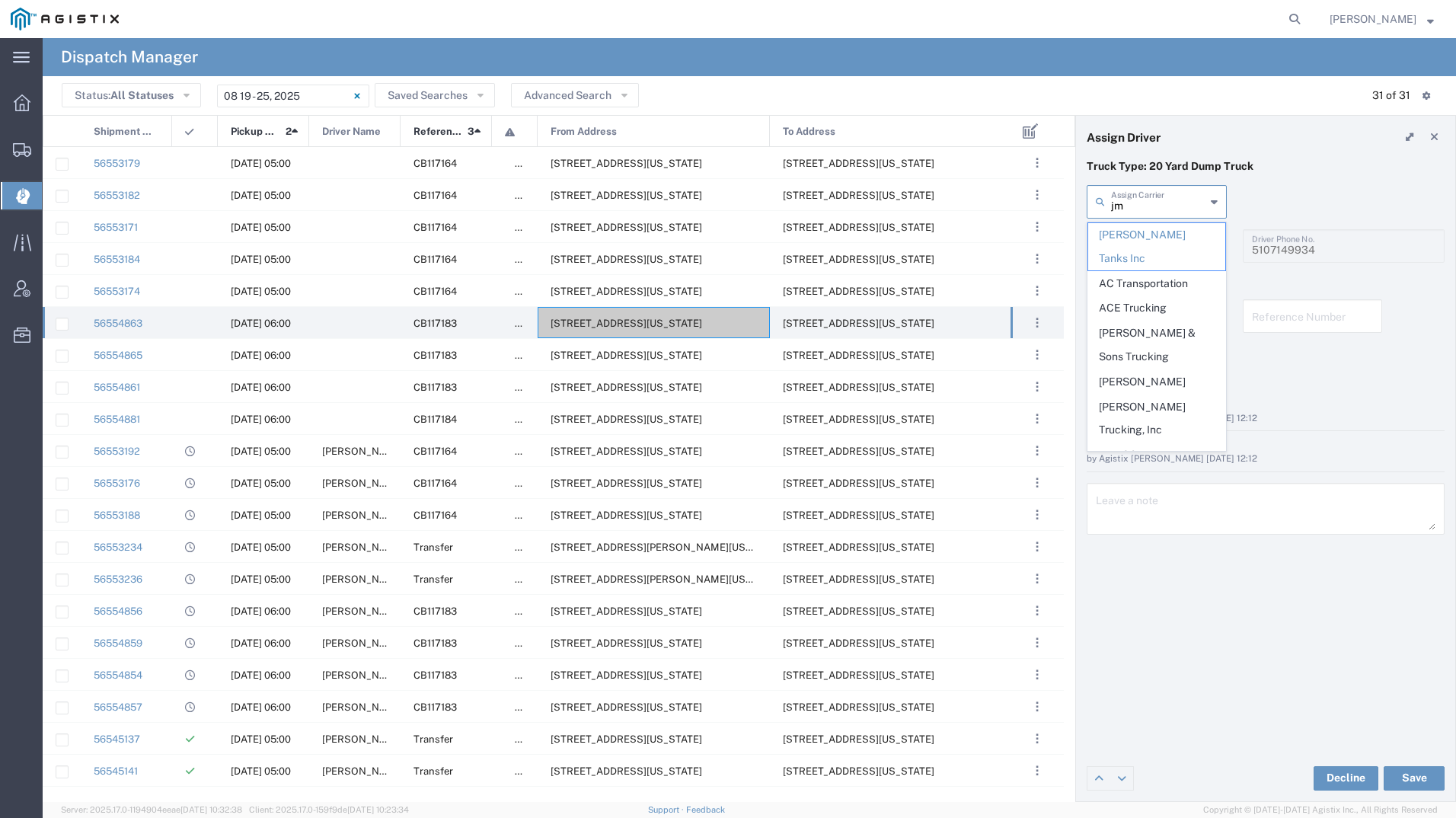
type input "jms"
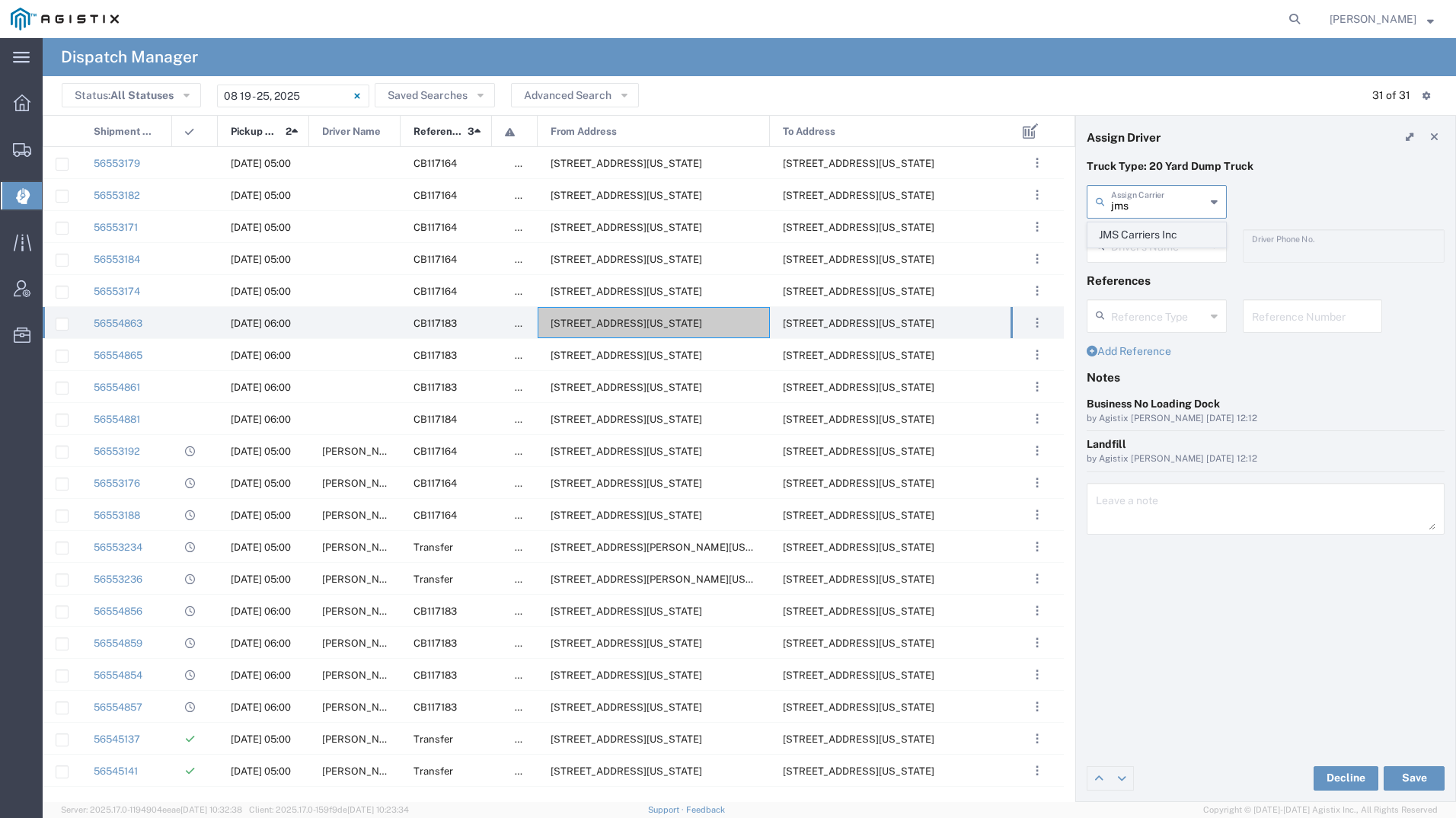
click at [1155, 236] on span "JMS Carriers Inc" at bounding box center [1156, 234] width 137 height 23
type input "JMS Carriers Inc"
click at [1155, 236] on input "text" at bounding box center [1158, 244] width 94 height 27
click at [1153, 274] on span "[PERSON_NAME]" at bounding box center [1156, 279] width 137 height 23
type input "[PERSON_NAME]"
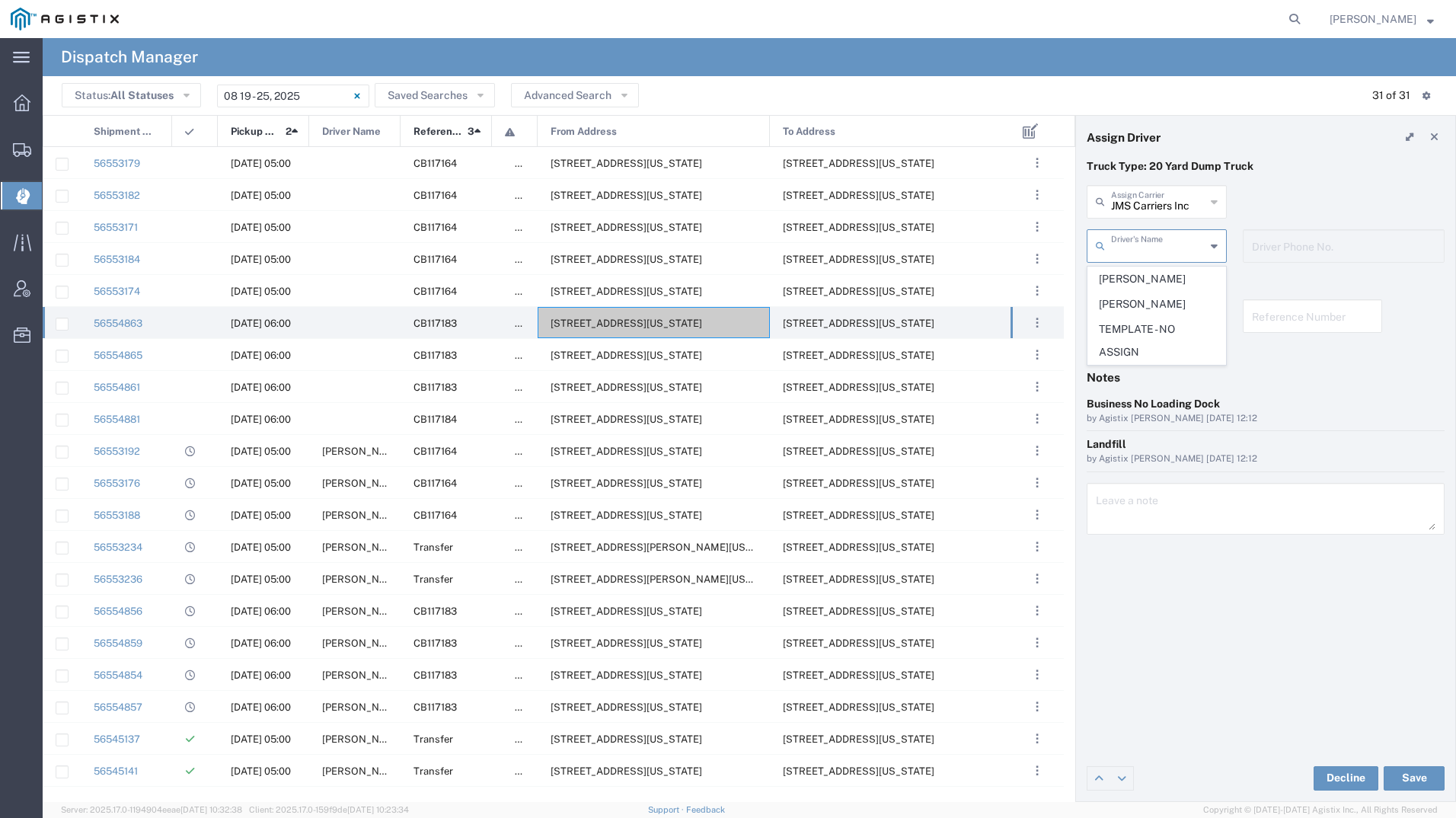
type input "[PHONE_NUMBER]"
click at [1435, 776] on button "Save" at bounding box center [1414, 778] width 61 height 24
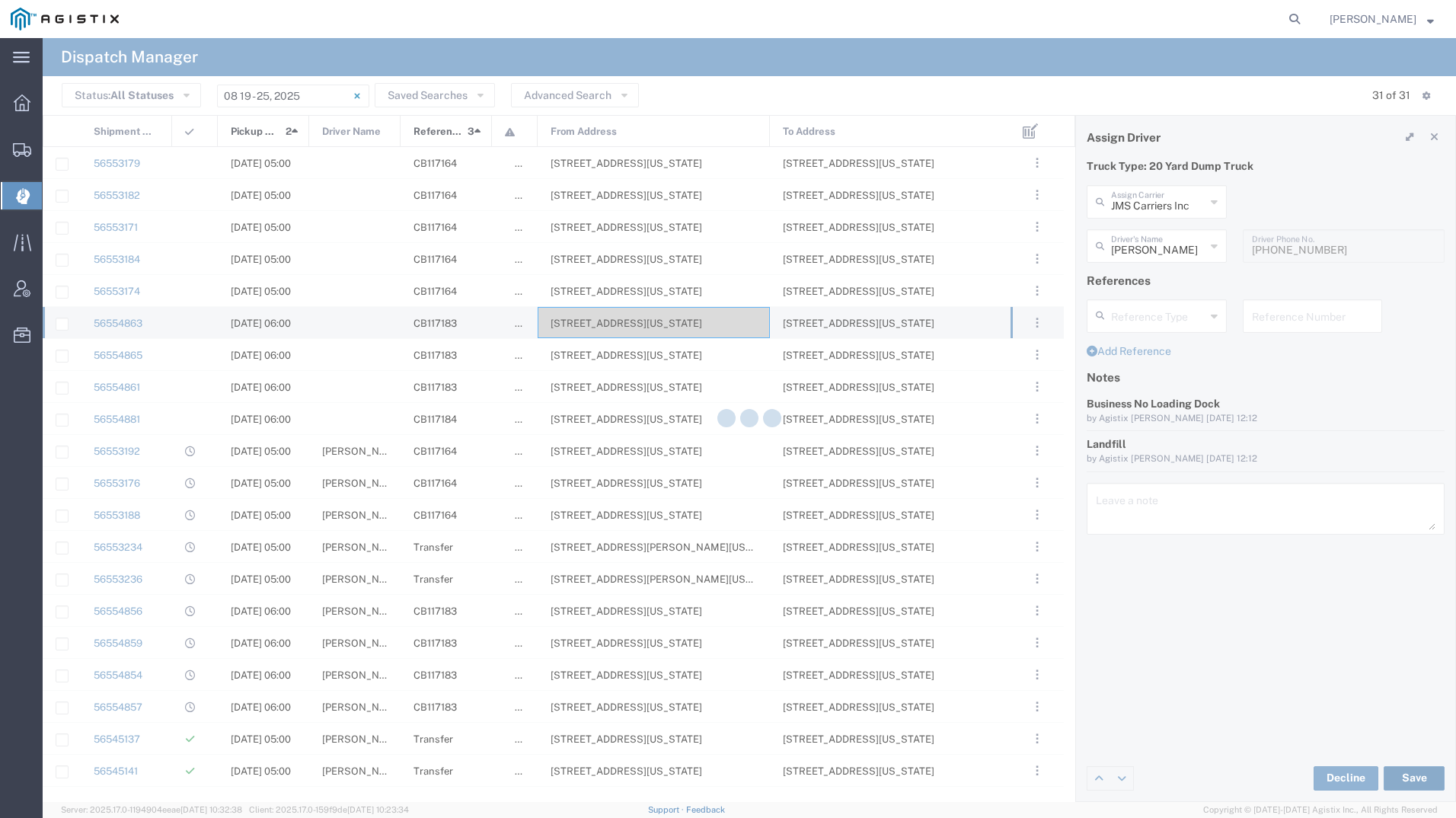
type input "[PERSON_NAME]"
type input "JMS Carriers Inc"
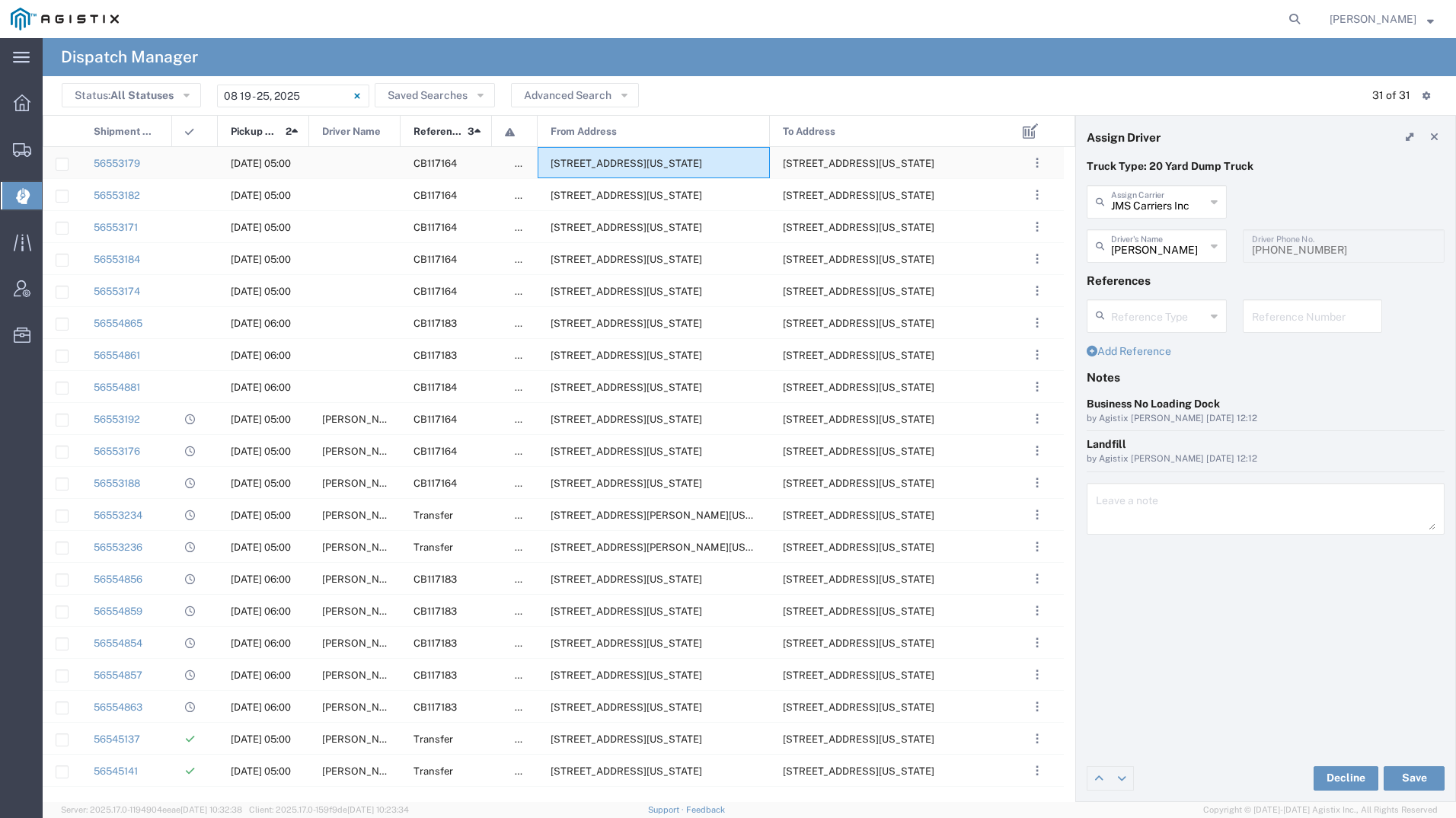
click at [660, 165] on span "[STREET_ADDRESS][US_STATE]" at bounding box center [627, 163] width 152 height 11
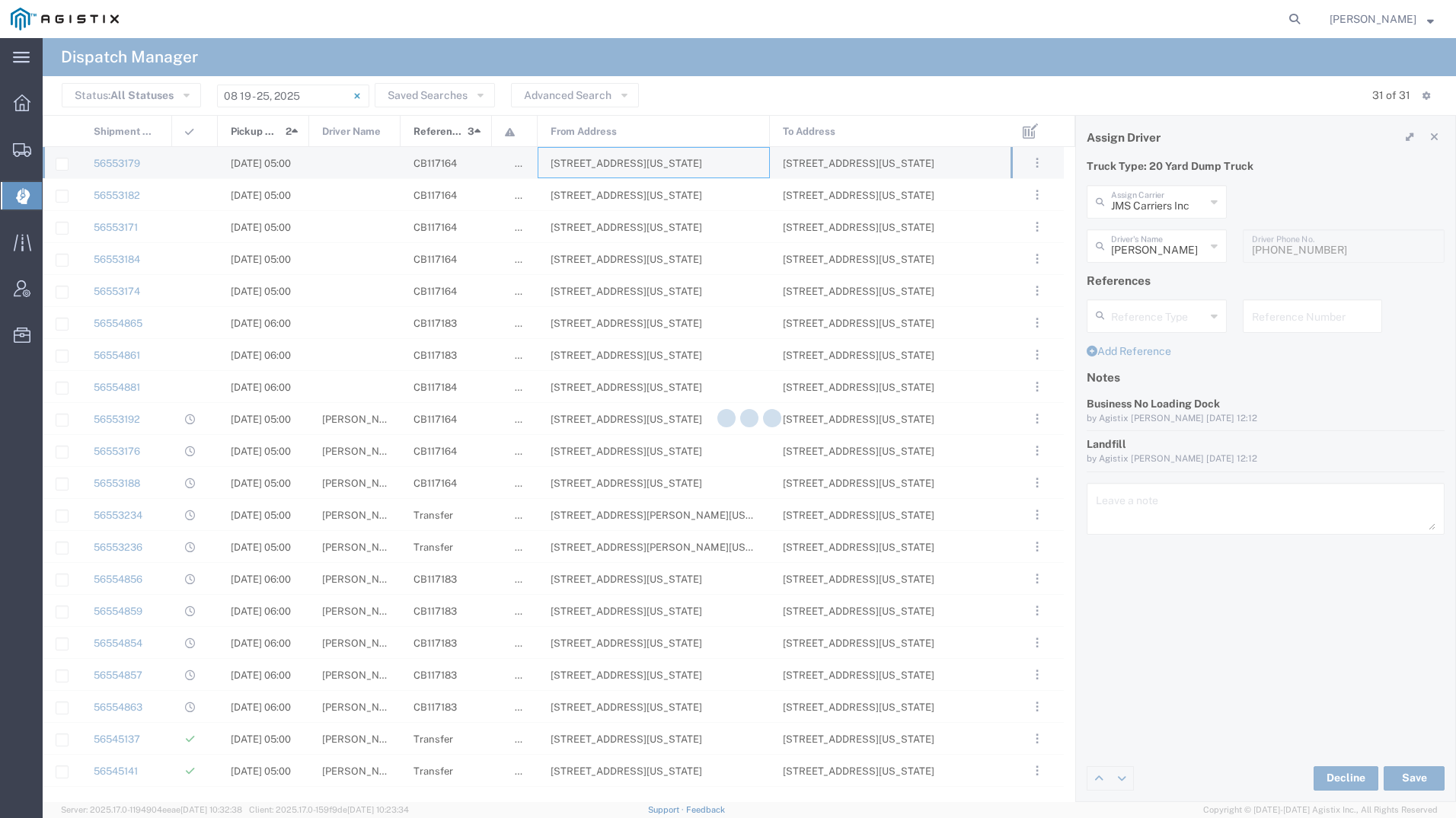
type input "[PERSON_NAME] Tanks Inc"
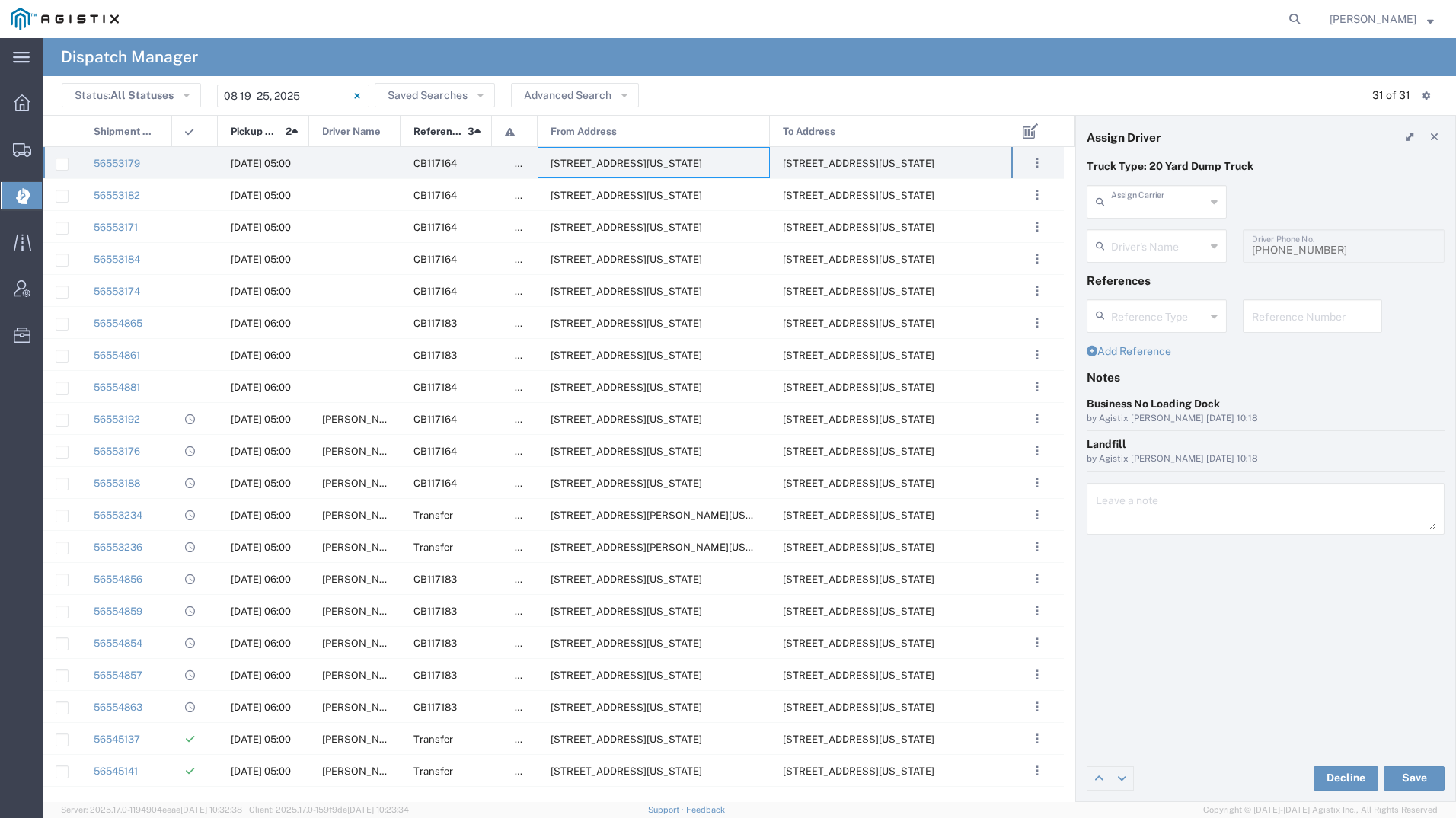
click at [1175, 208] on input "text" at bounding box center [1158, 200] width 94 height 27
click at [1164, 246] on span "[PERSON_NAME] & Sons" at bounding box center [1156, 246] width 137 height 48
click at [1164, 245] on input "text" at bounding box center [1159, 244] width 96 height 27
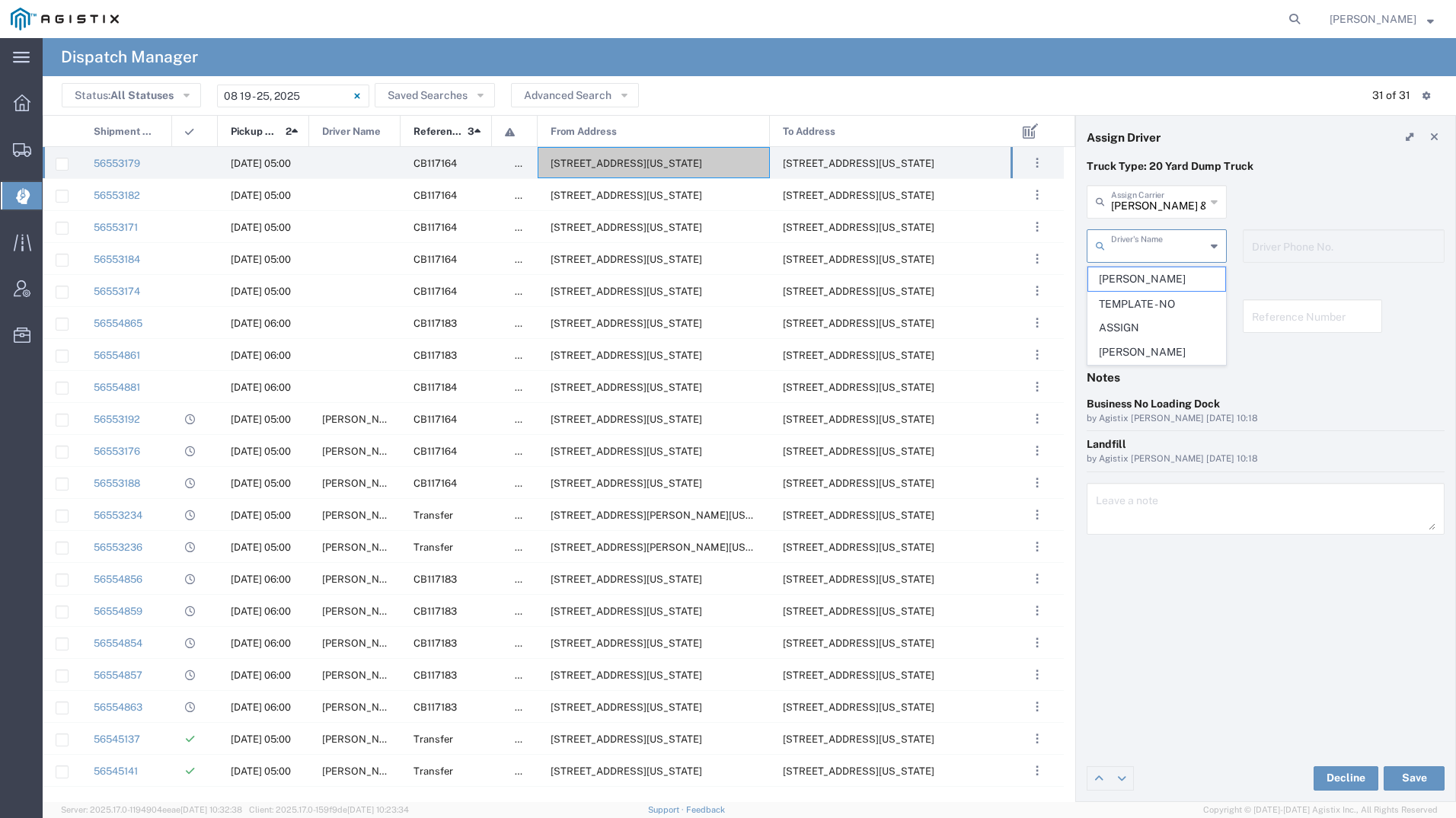
click at [1278, 186] on div "[PERSON_NAME] & Sons Assign [PERSON_NAME] & Sons" at bounding box center [1266, 206] width 374 height 44
type input "[PERSON_NAME] & Sons"
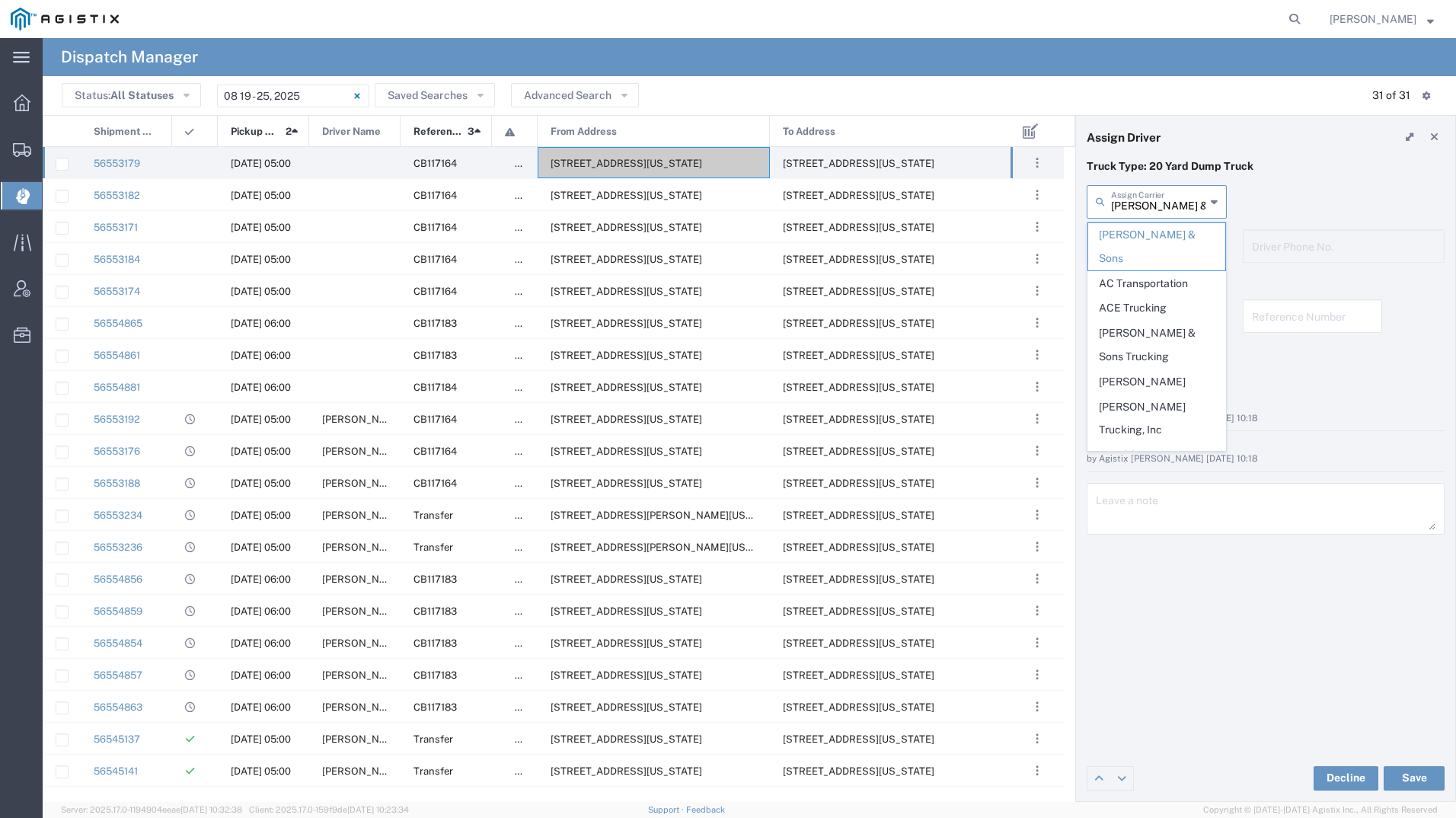
click at [1189, 202] on input "[PERSON_NAME] & Sons" at bounding box center [1158, 200] width 94 height 27
drag, startPoint x: 1330, startPoint y: 174, endPoint x: 1245, endPoint y: 186, distance: 85.8
click at [1330, 173] on p "Truck Type: 20 Yard Dump Truck" at bounding box center [1265, 166] width 358 height 16
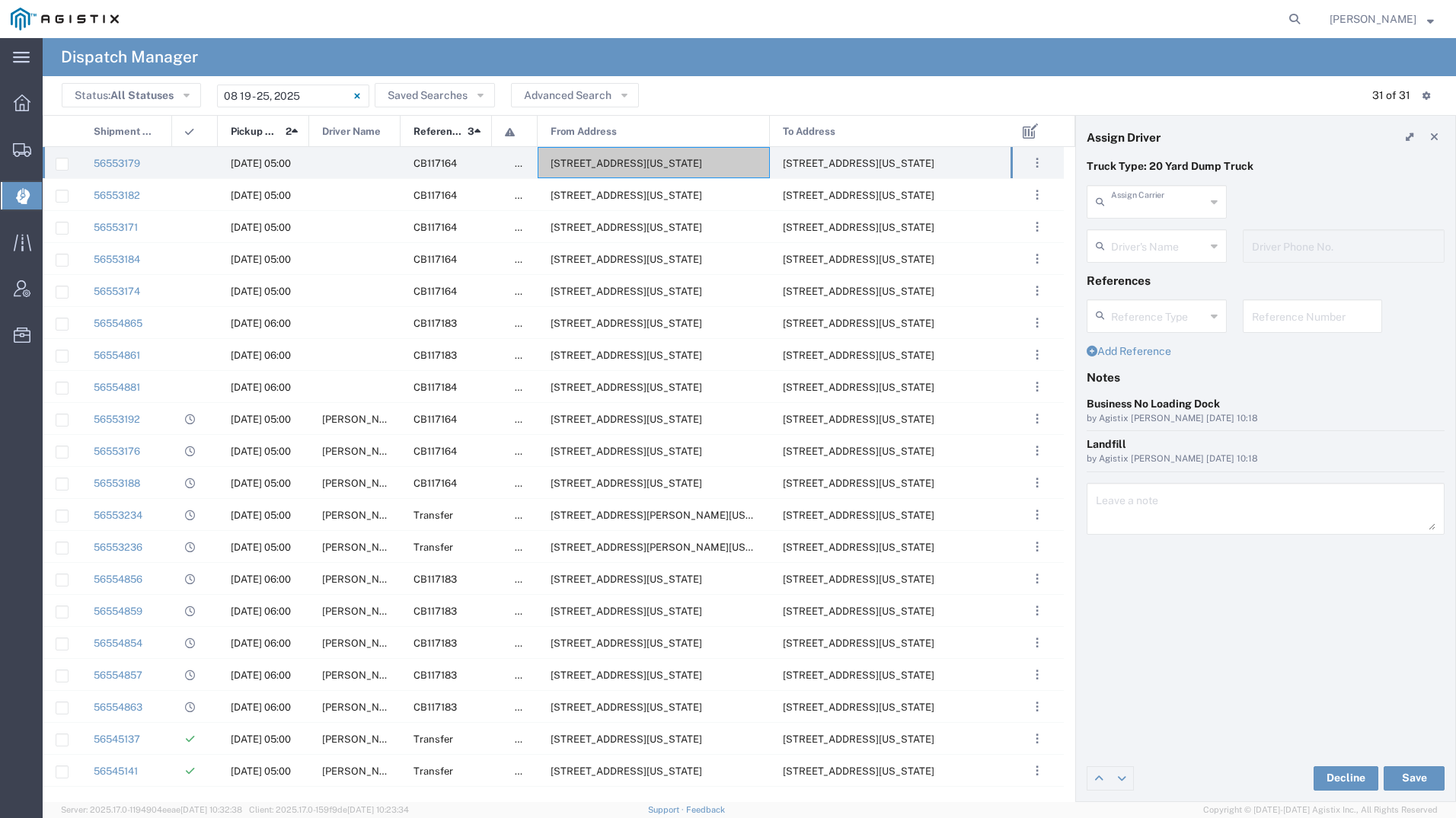
click at [1161, 205] on input "text" at bounding box center [1158, 200] width 94 height 27
type input "aut"
click at [630, 324] on span "[STREET_ADDRESS][US_STATE]" at bounding box center [627, 323] width 152 height 11
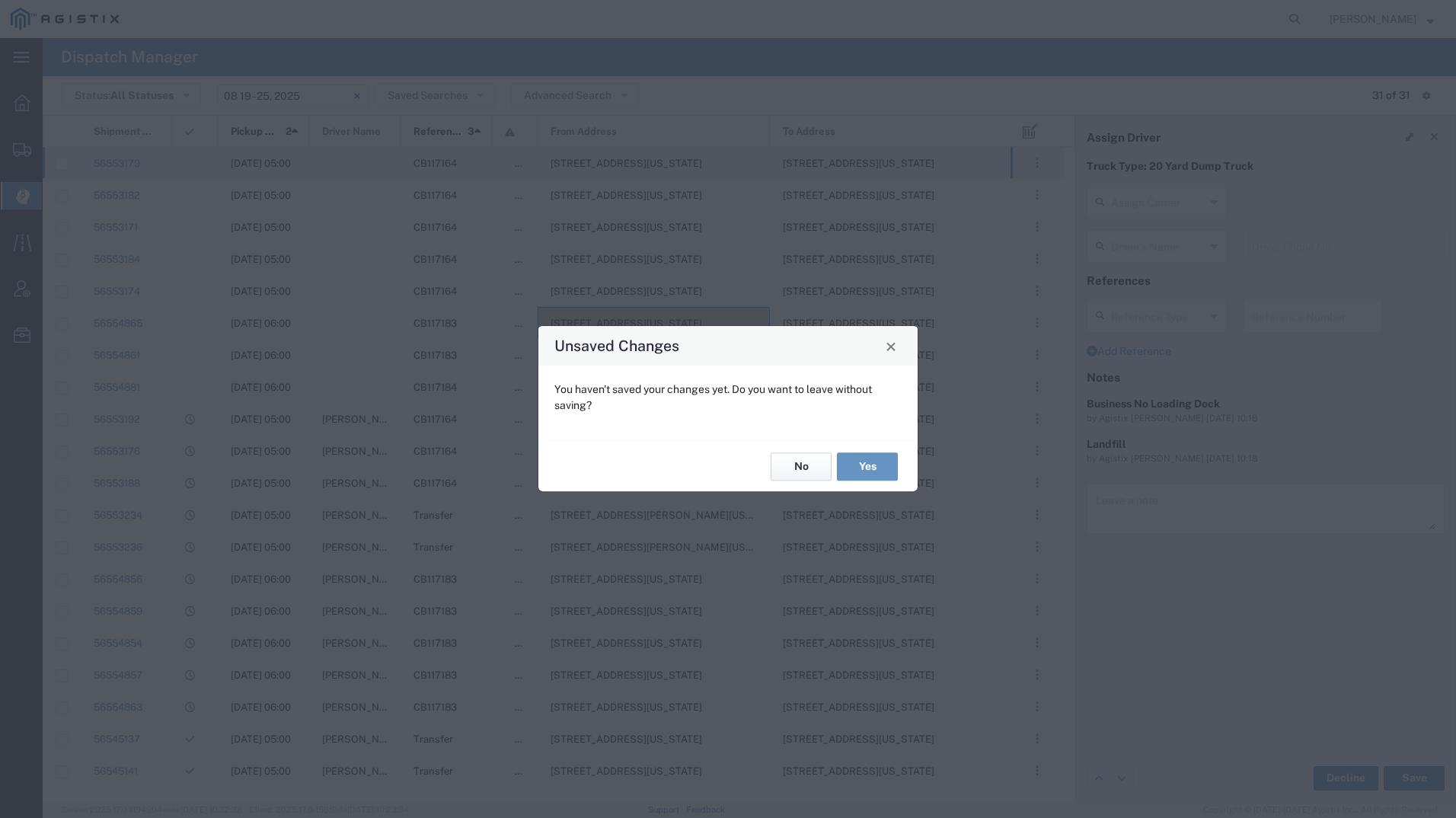
click at [815, 464] on button "No" at bounding box center [801, 466] width 61 height 29
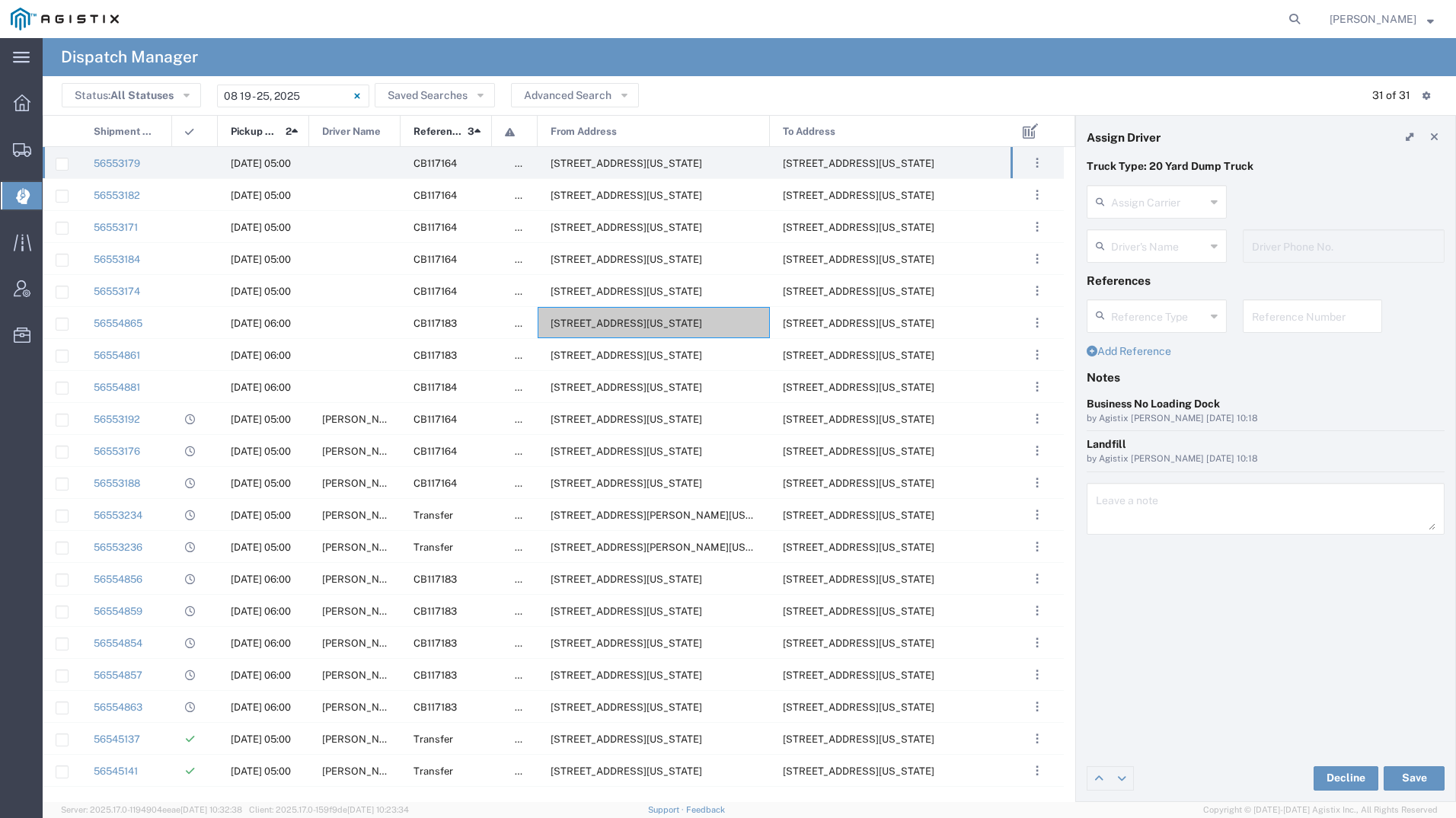
type input "[PERSON_NAME] & Sons"
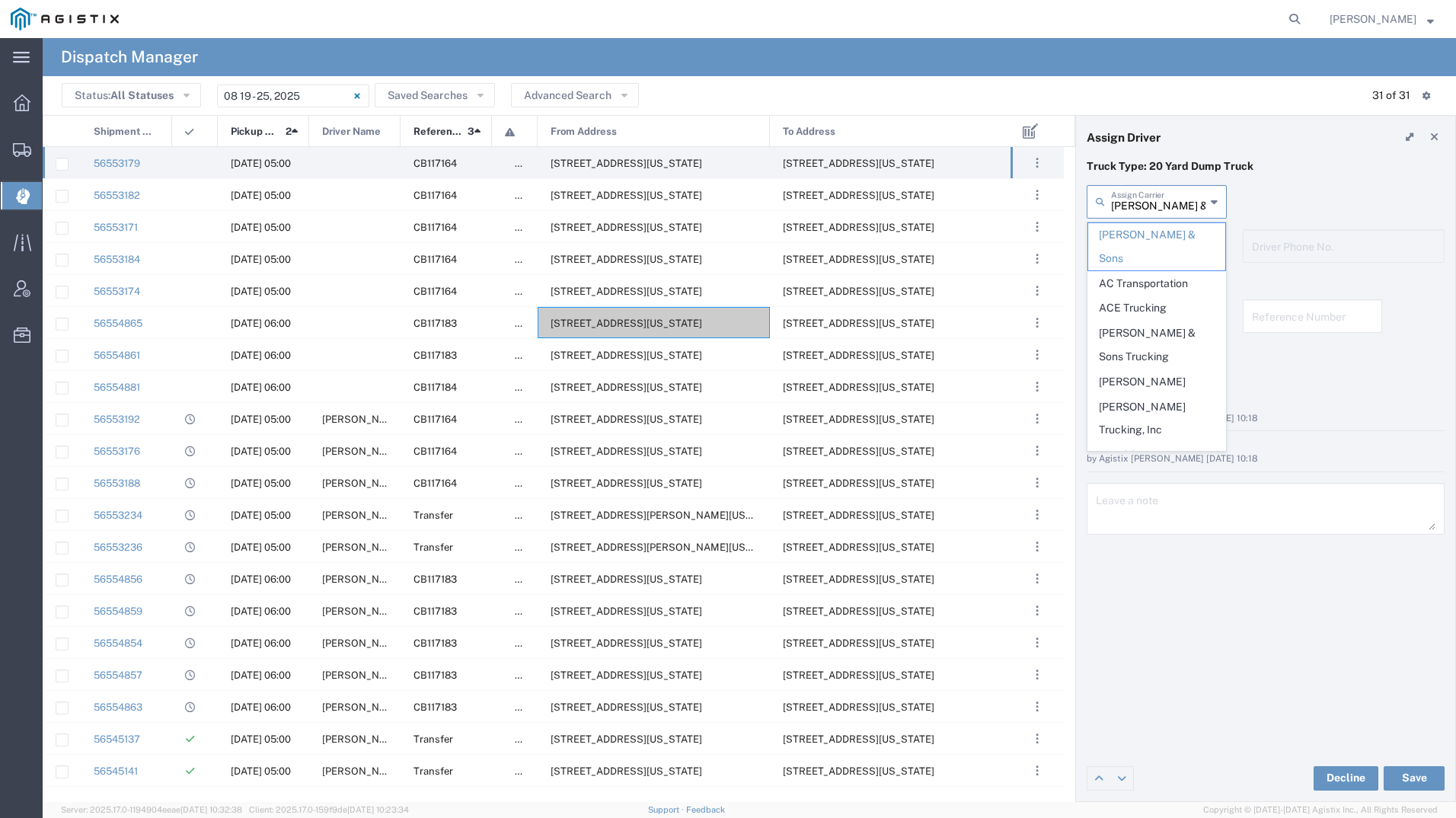
click at [1148, 202] on input "[PERSON_NAME] & Sons" at bounding box center [1158, 200] width 94 height 27
click at [1282, 186] on div "[PERSON_NAME] & Sons Assign [PERSON_NAME] & Sons AC Transportation ACE Trucking…" at bounding box center [1266, 206] width 374 height 44
click at [1171, 206] on input "text" at bounding box center [1158, 200] width 94 height 27
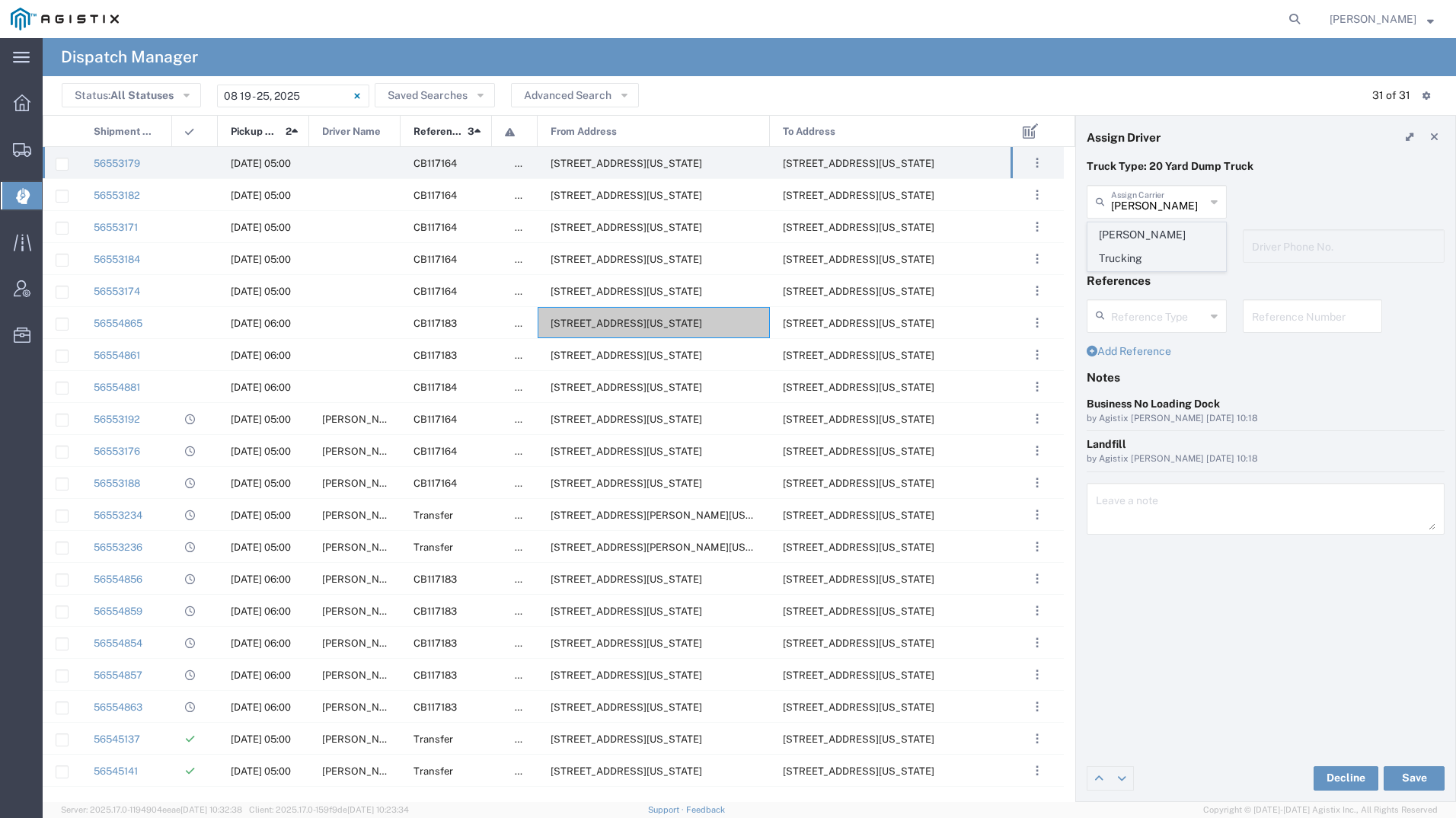
click at [1138, 230] on span "[PERSON_NAME] Trucking" at bounding box center [1156, 246] width 137 height 48
type input "[PERSON_NAME] Trucking"
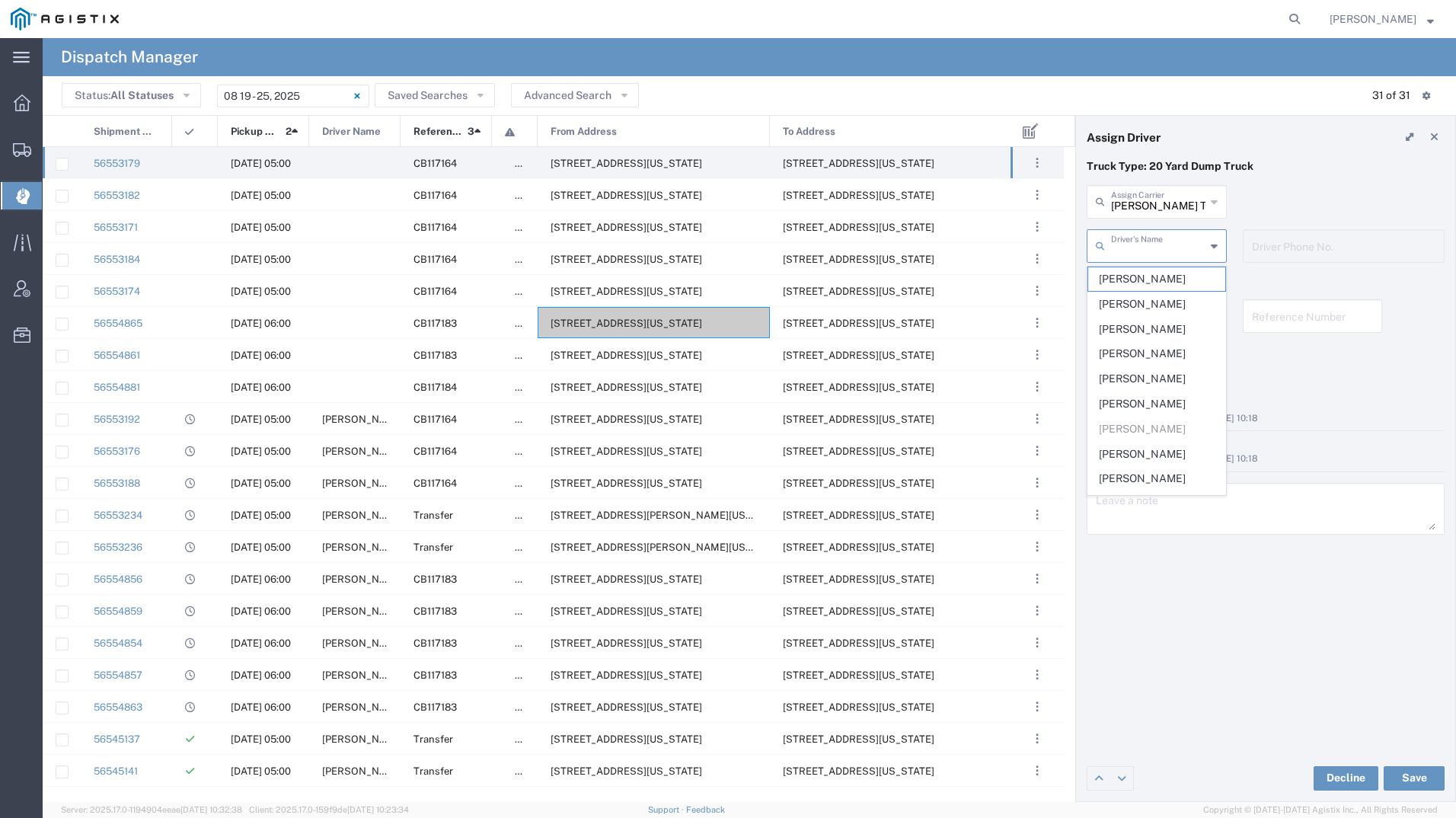
click at [1138, 243] on input "text" at bounding box center [1158, 244] width 94 height 27
click at [1143, 278] on span "[PERSON_NAME]" at bounding box center [1156, 279] width 137 height 23
type input "[PERSON_NAME]"
type input "4082068295"
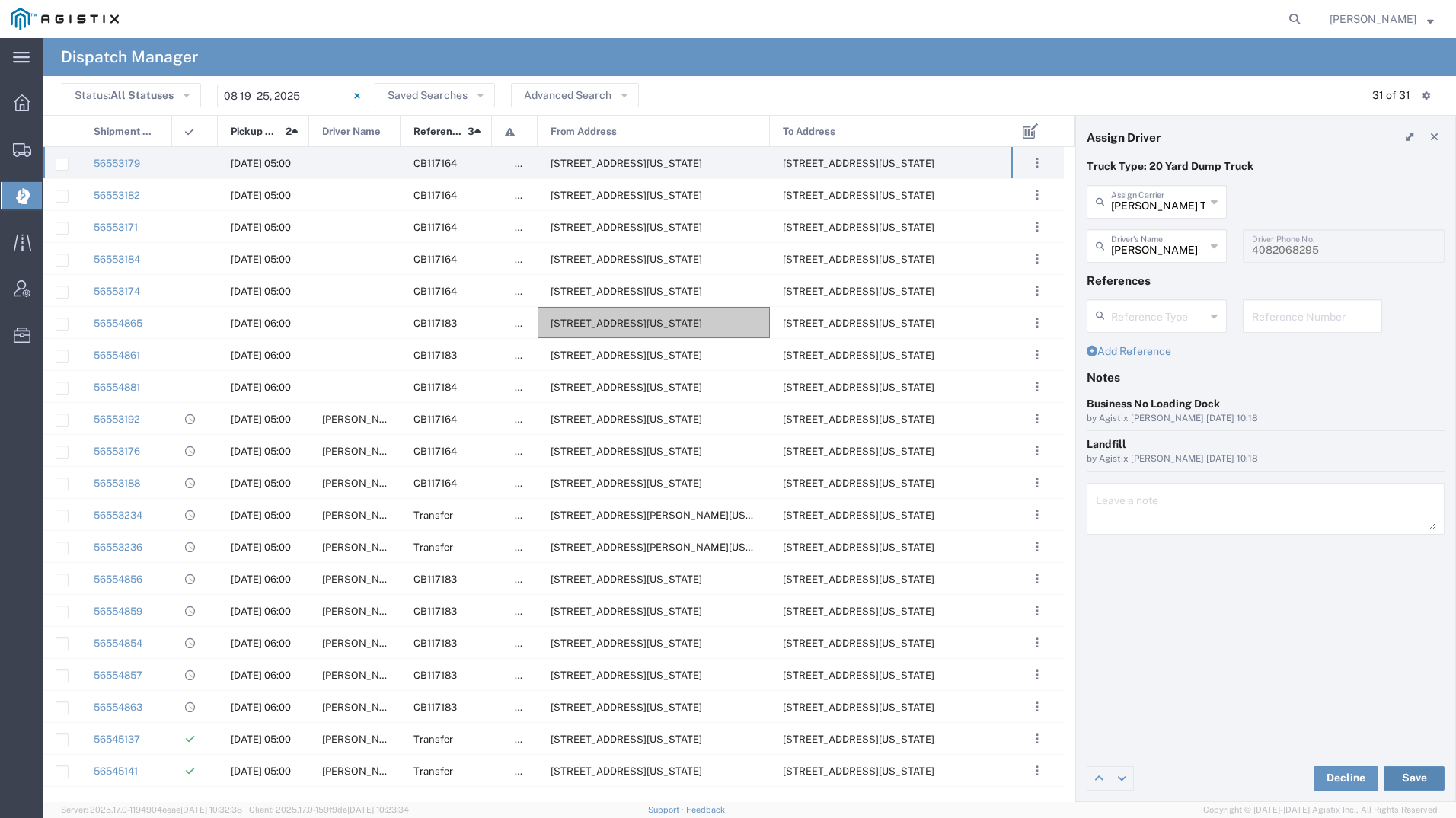
click at [1416, 769] on button "Save" at bounding box center [1414, 778] width 61 height 24
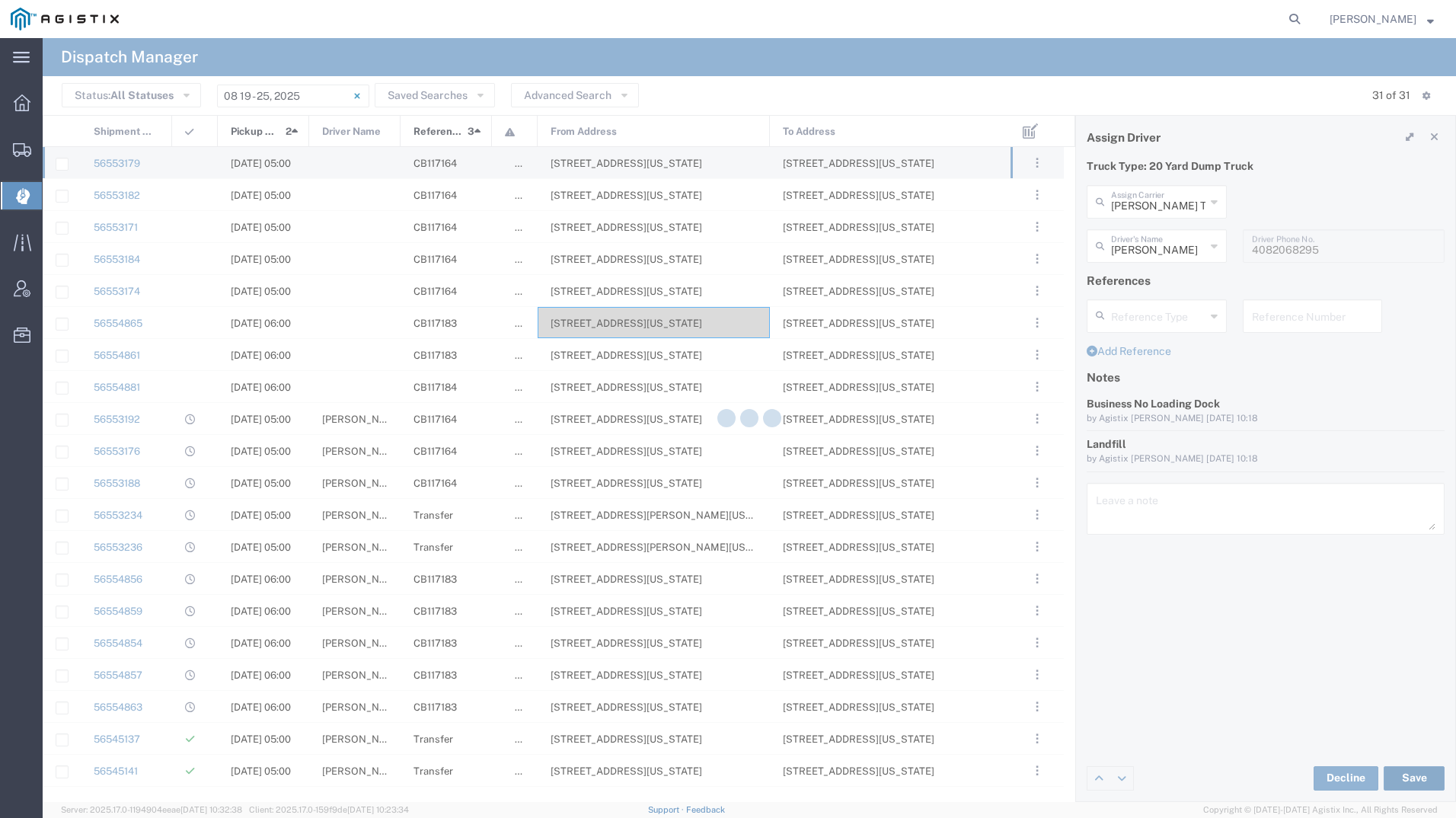
type input "[PERSON_NAME]"
type input "[PERSON_NAME] Trucking"
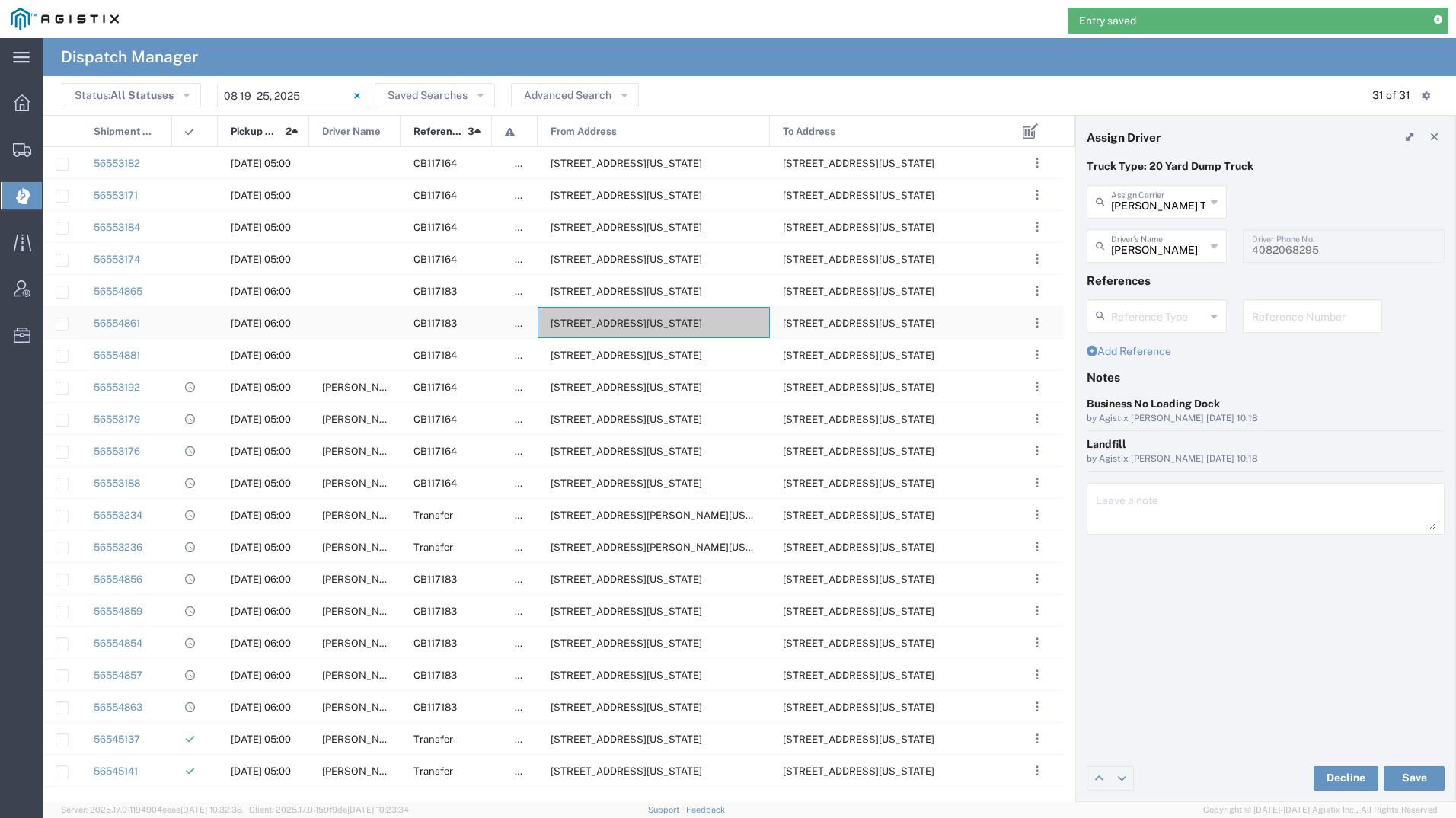
click at [605, 312] on div "[STREET_ADDRESS][US_STATE]" at bounding box center [654, 322] width 232 height 31
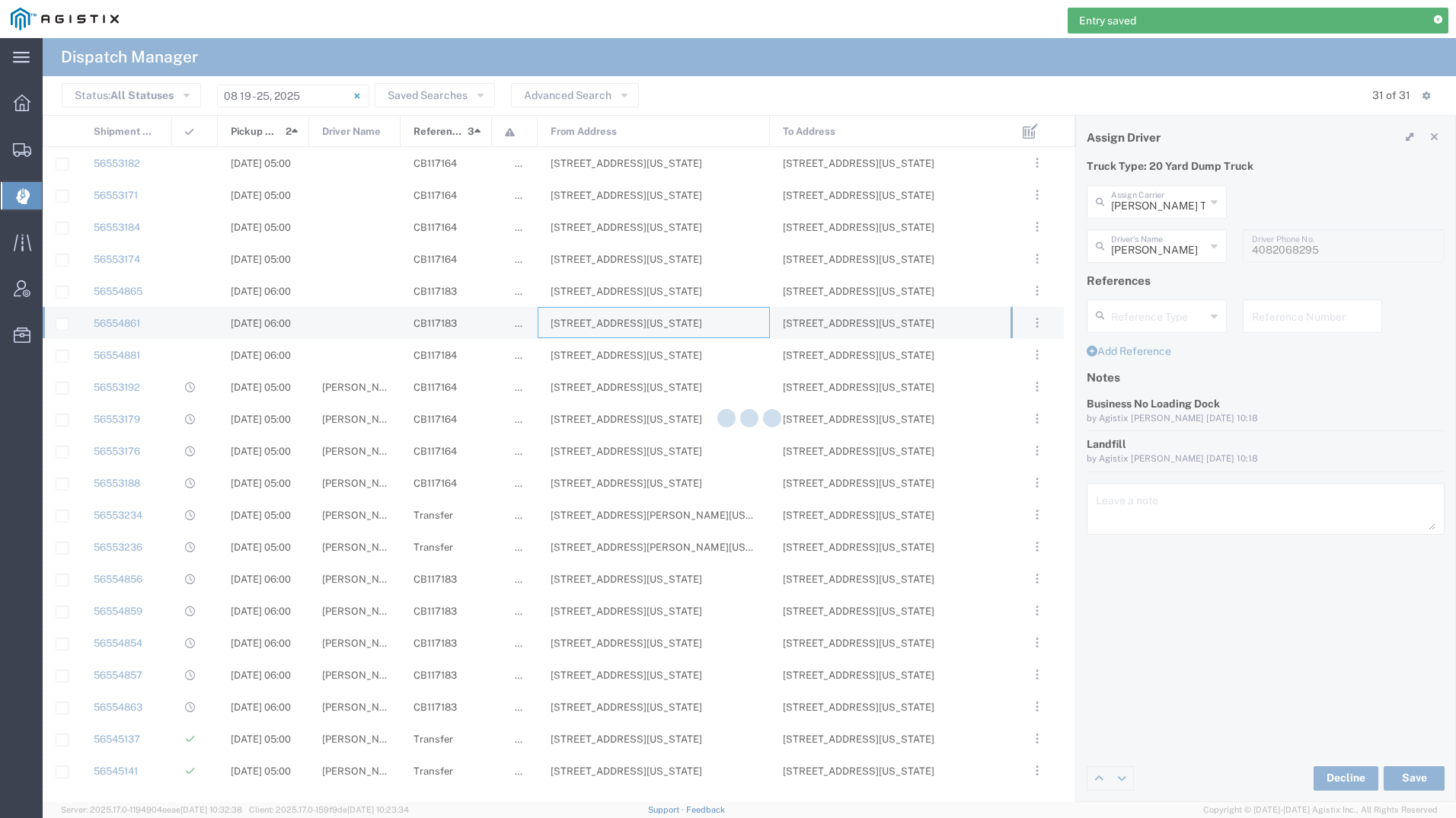
type input "[PERSON_NAME] Tanks Inc"
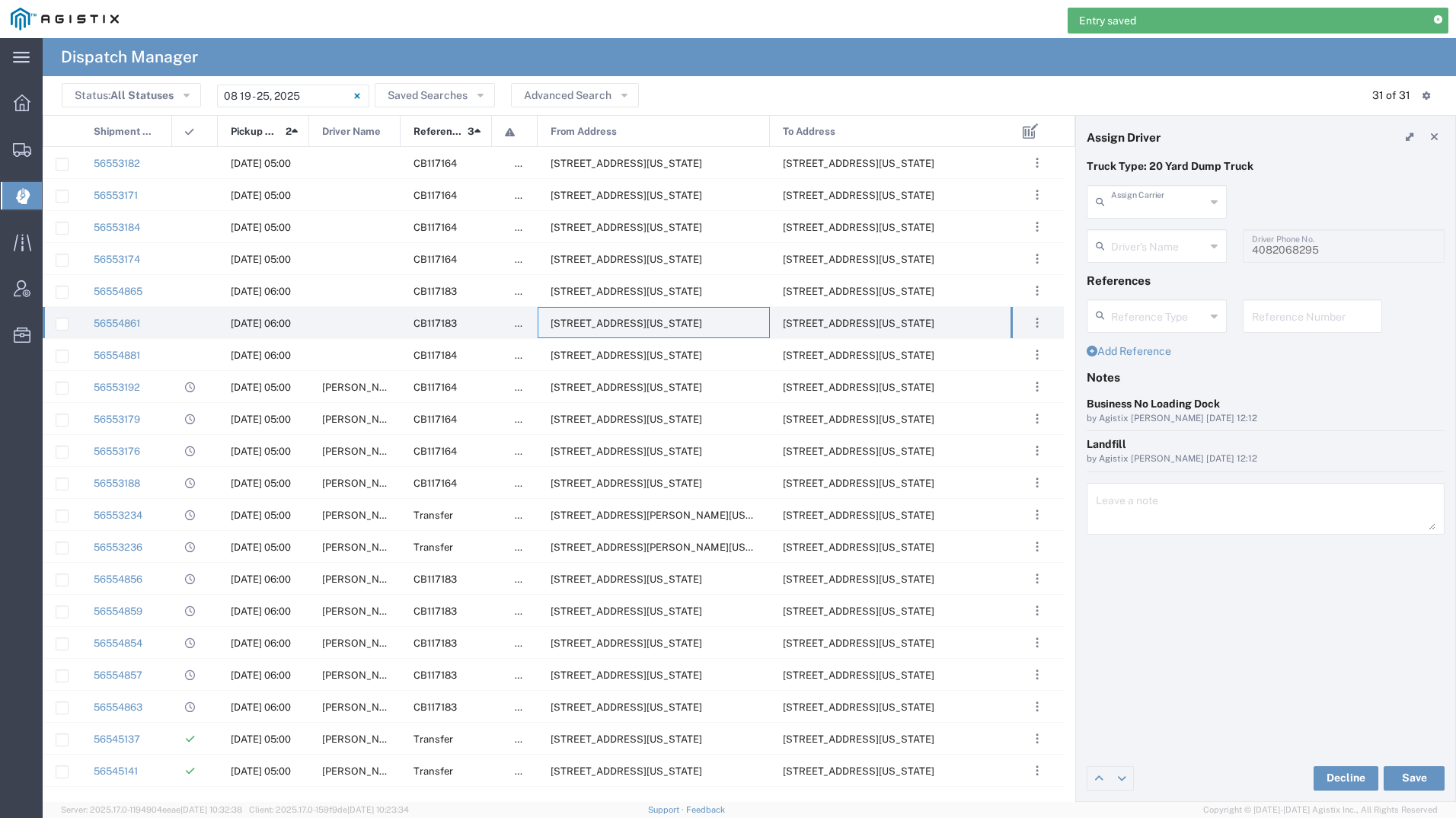
click at [1157, 203] on input "text" at bounding box center [1158, 200] width 94 height 27
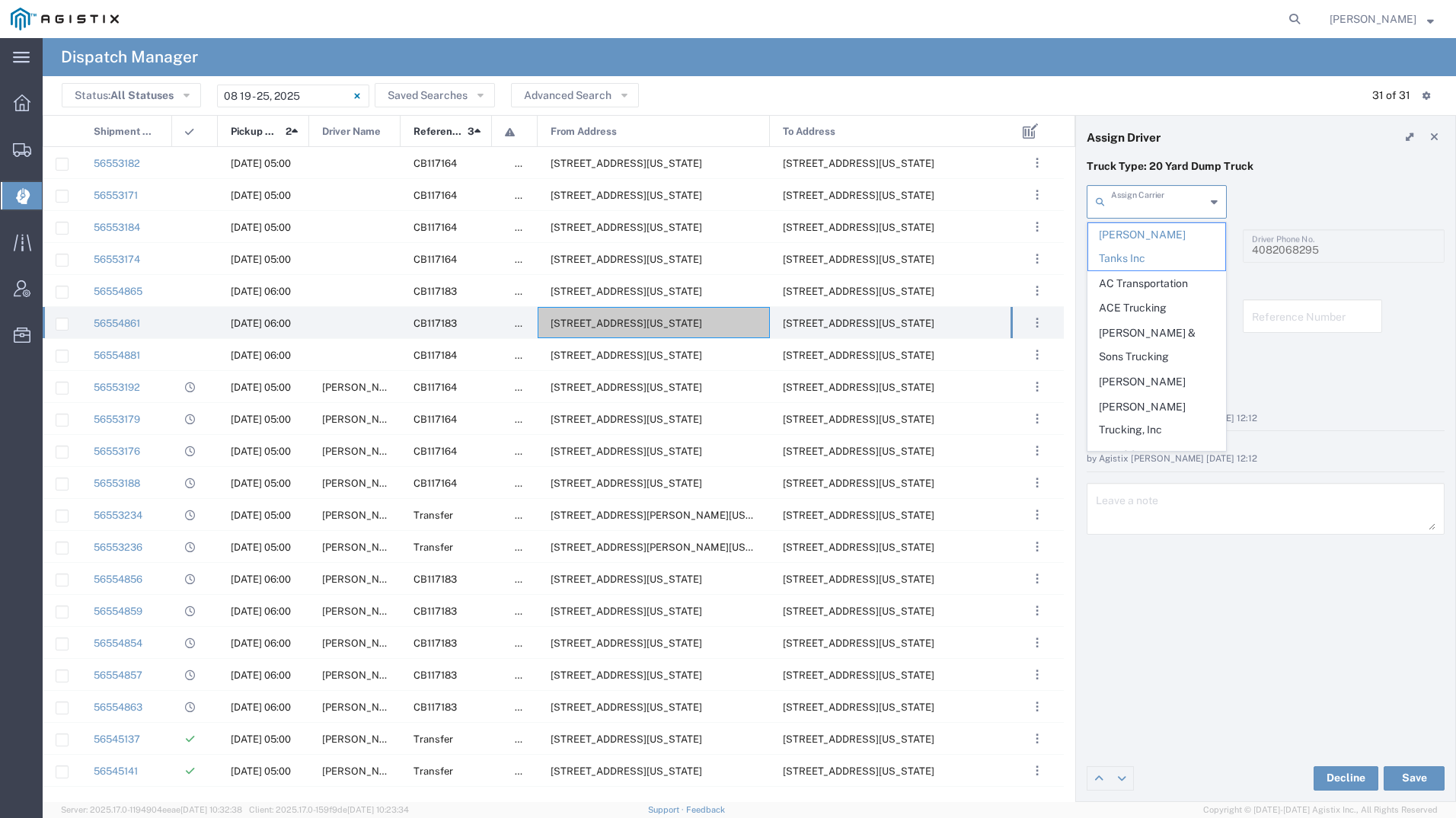
type input "f"
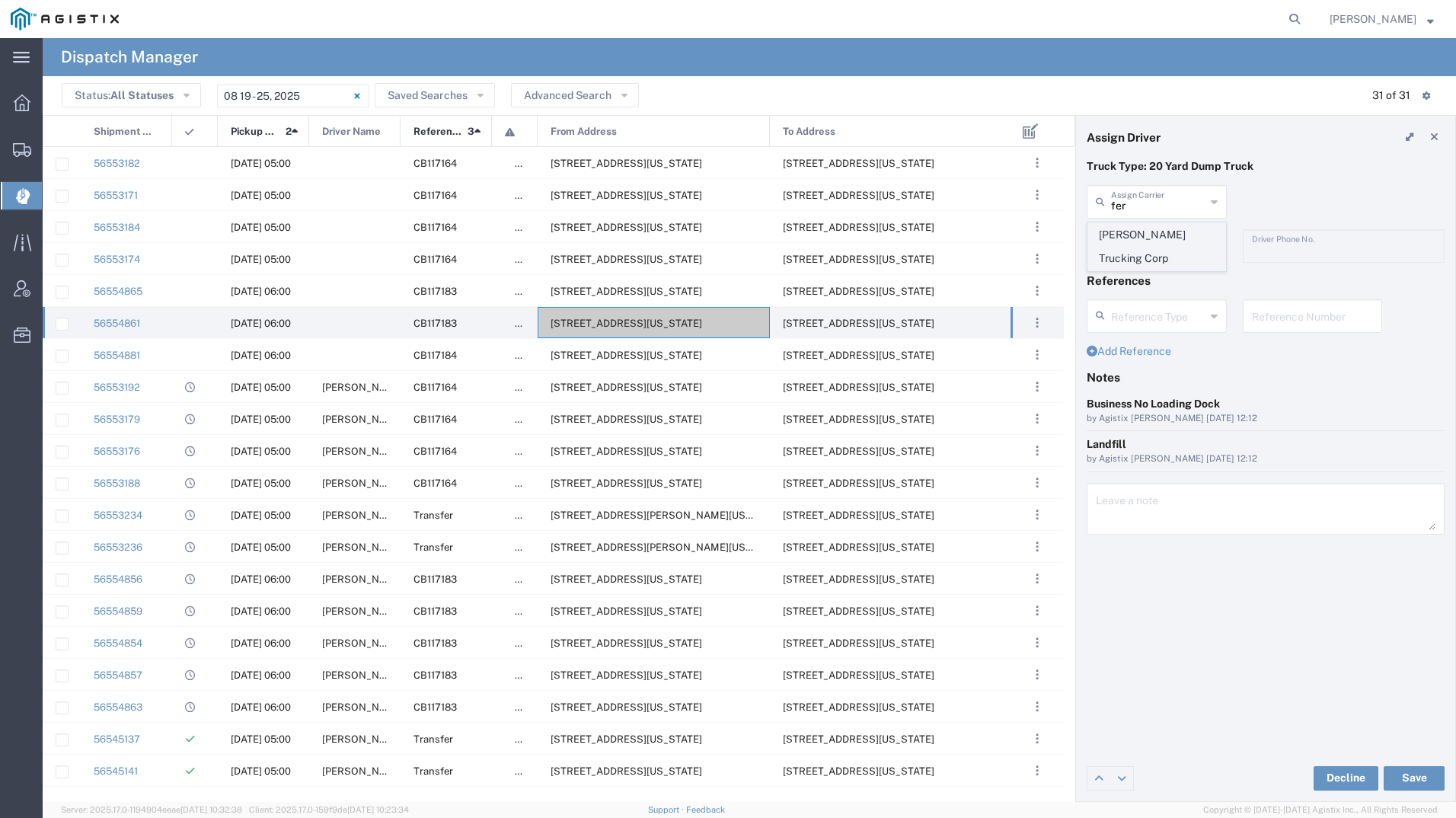
click at [1181, 252] on span "[PERSON_NAME] Trucking Corp" at bounding box center [1156, 246] width 137 height 48
type input "[PERSON_NAME] Trucking Corp"
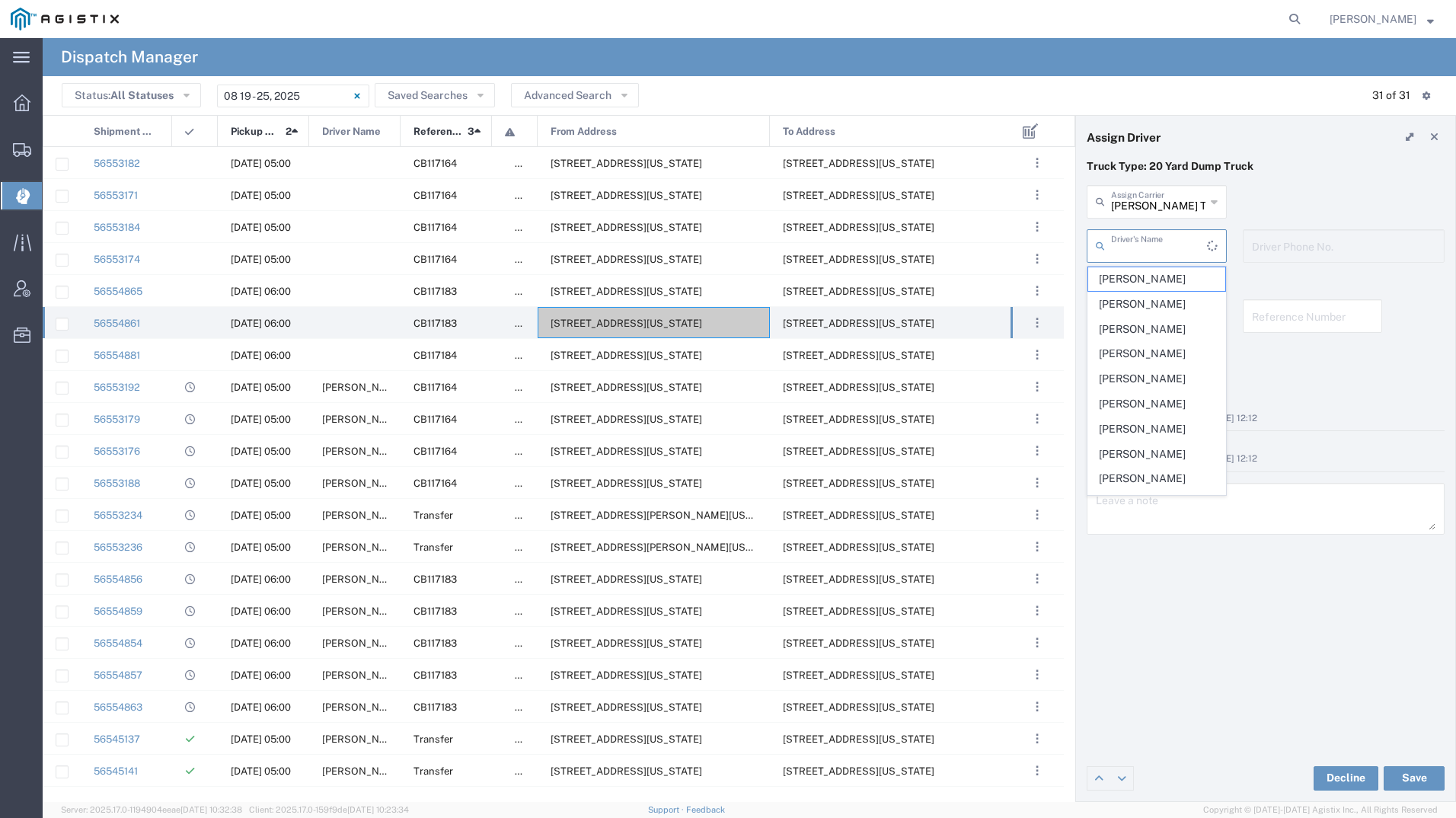
click at [1181, 252] on input "text" at bounding box center [1159, 244] width 96 height 27
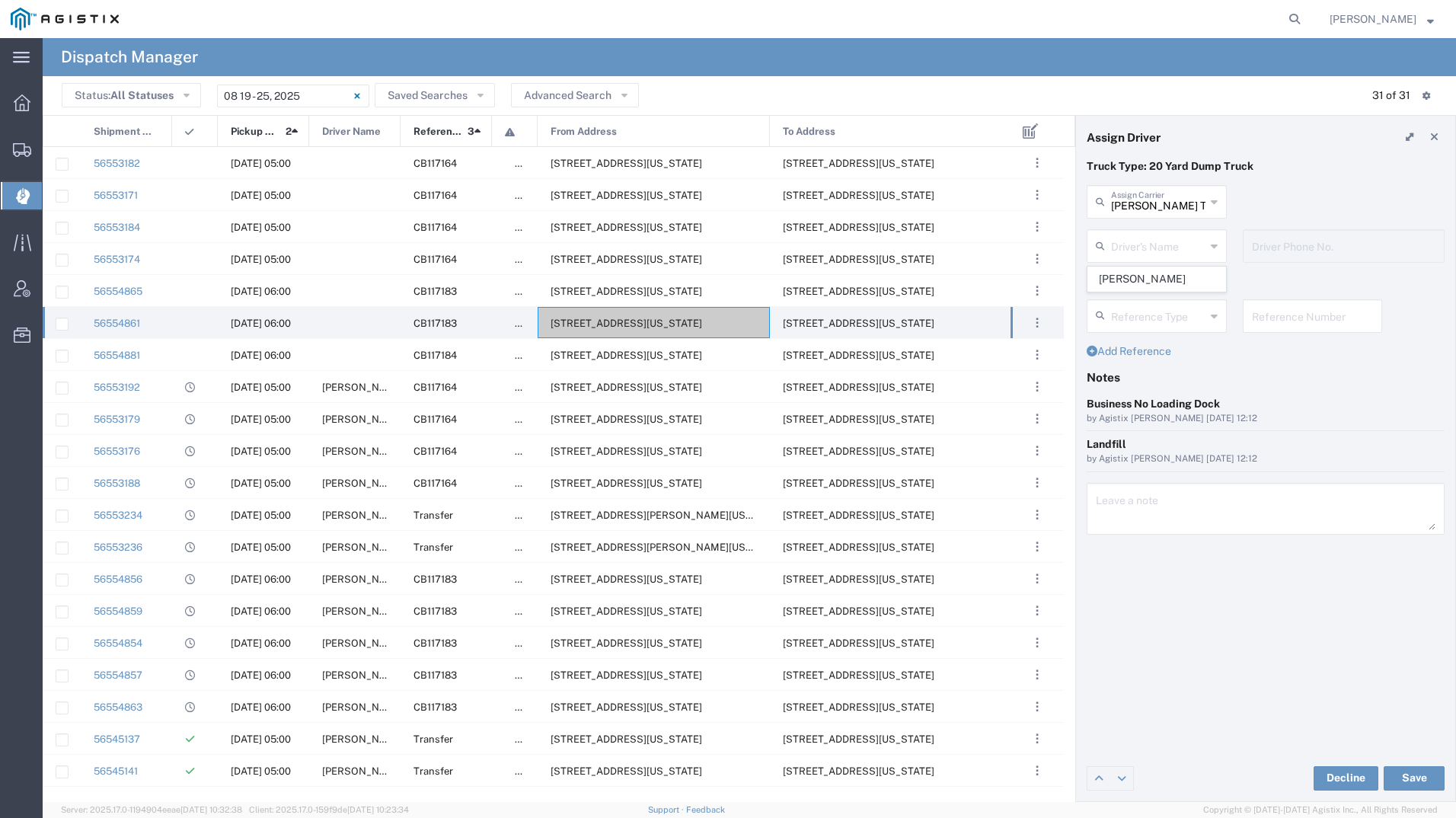
click at [1169, 282] on span "[PERSON_NAME]" at bounding box center [1156, 279] width 137 height 23
type input "[PERSON_NAME]"
type input "4086871836"
drag, startPoint x: 1404, startPoint y: 761, endPoint x: 1407, endPoint y: 773, distance: 12.4
click at [1404, 762] on div "Decline Save" at bounding box center [1265, 778] width 379 height 46
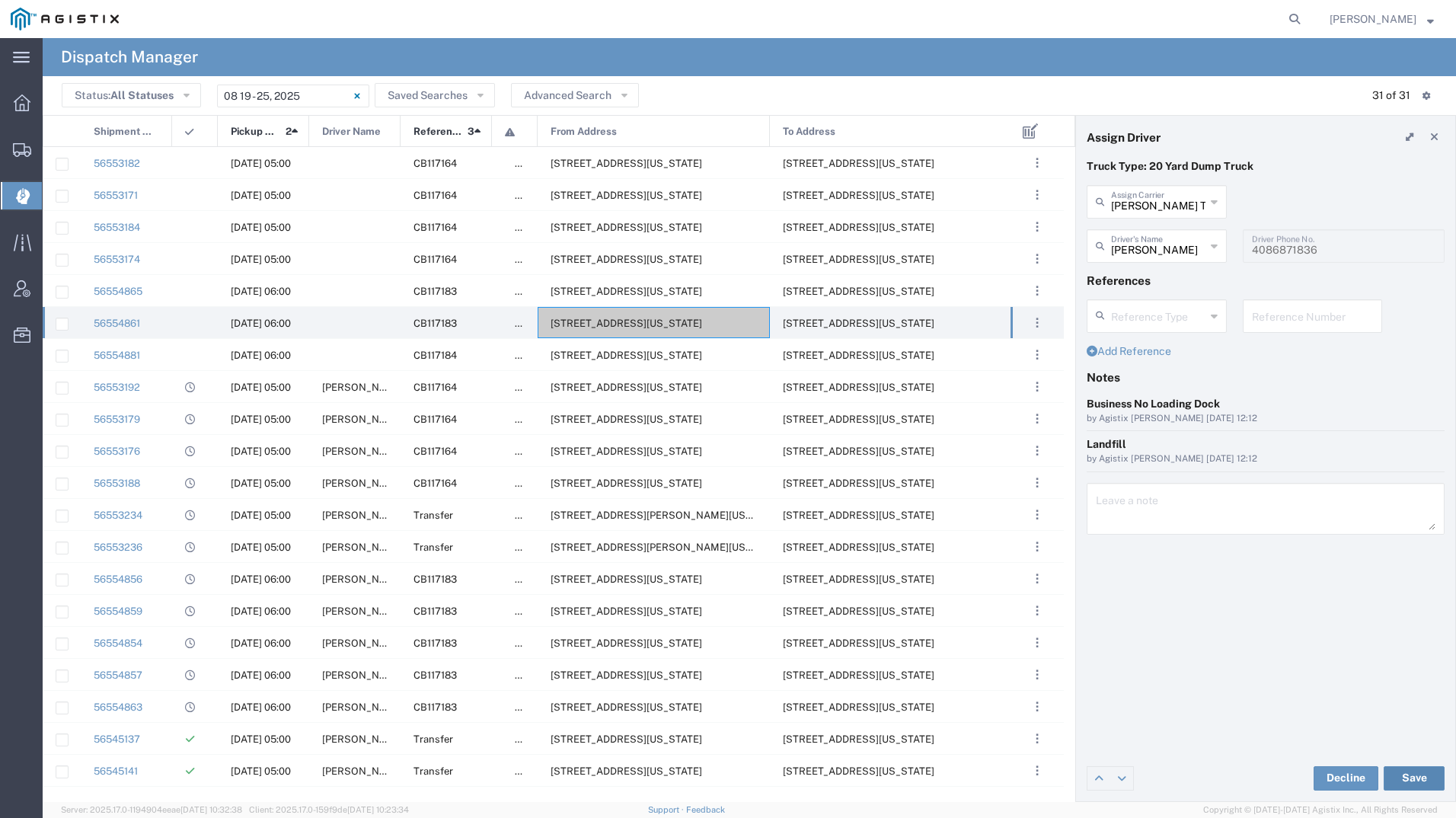
click at [1407, 774] on button "Save" at bounding box center [1414, 778] width 61 height 24
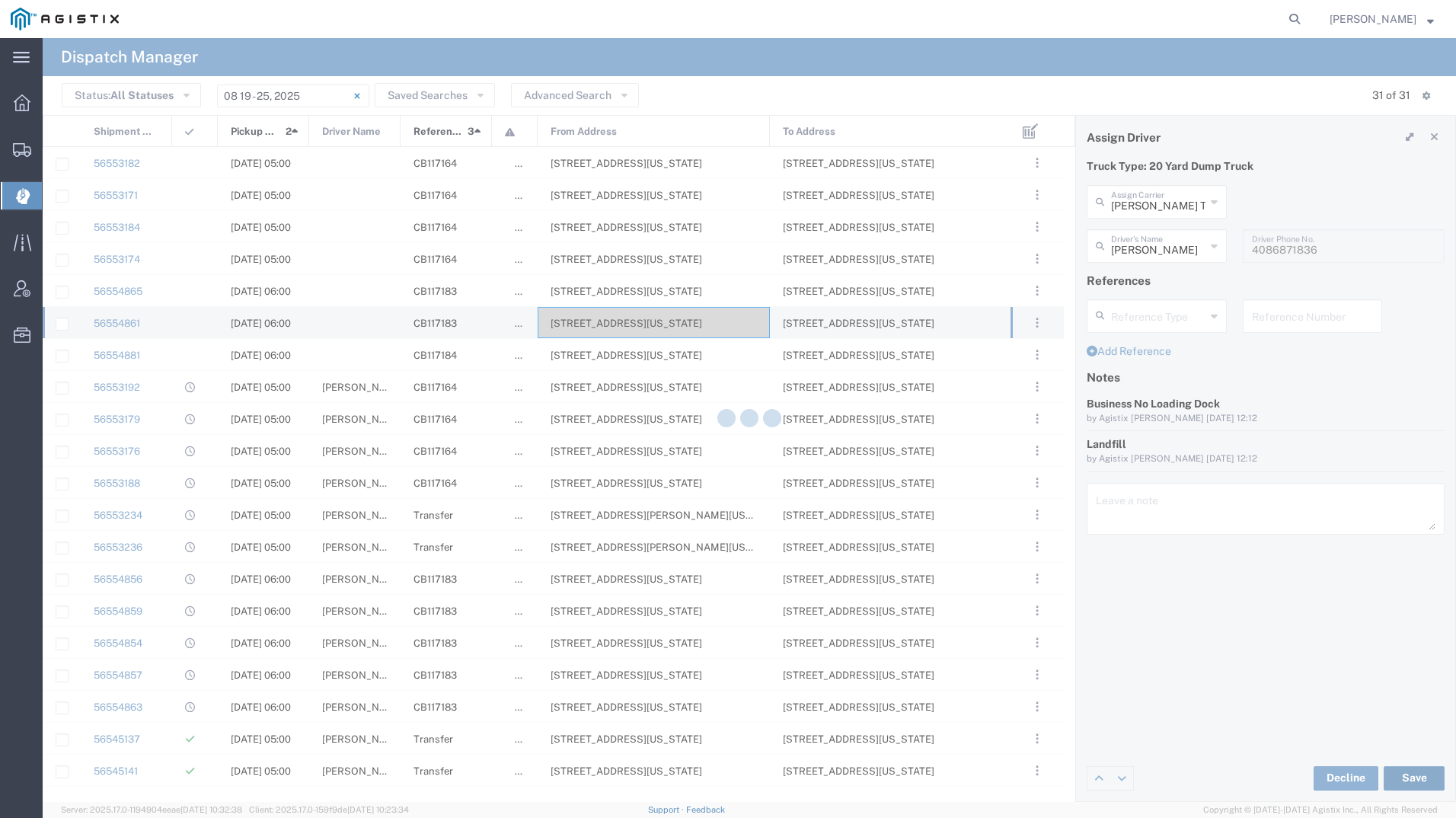
type input "[PERSON_NAME]"
type input "[PERSON_NAME] Trucking Corp"
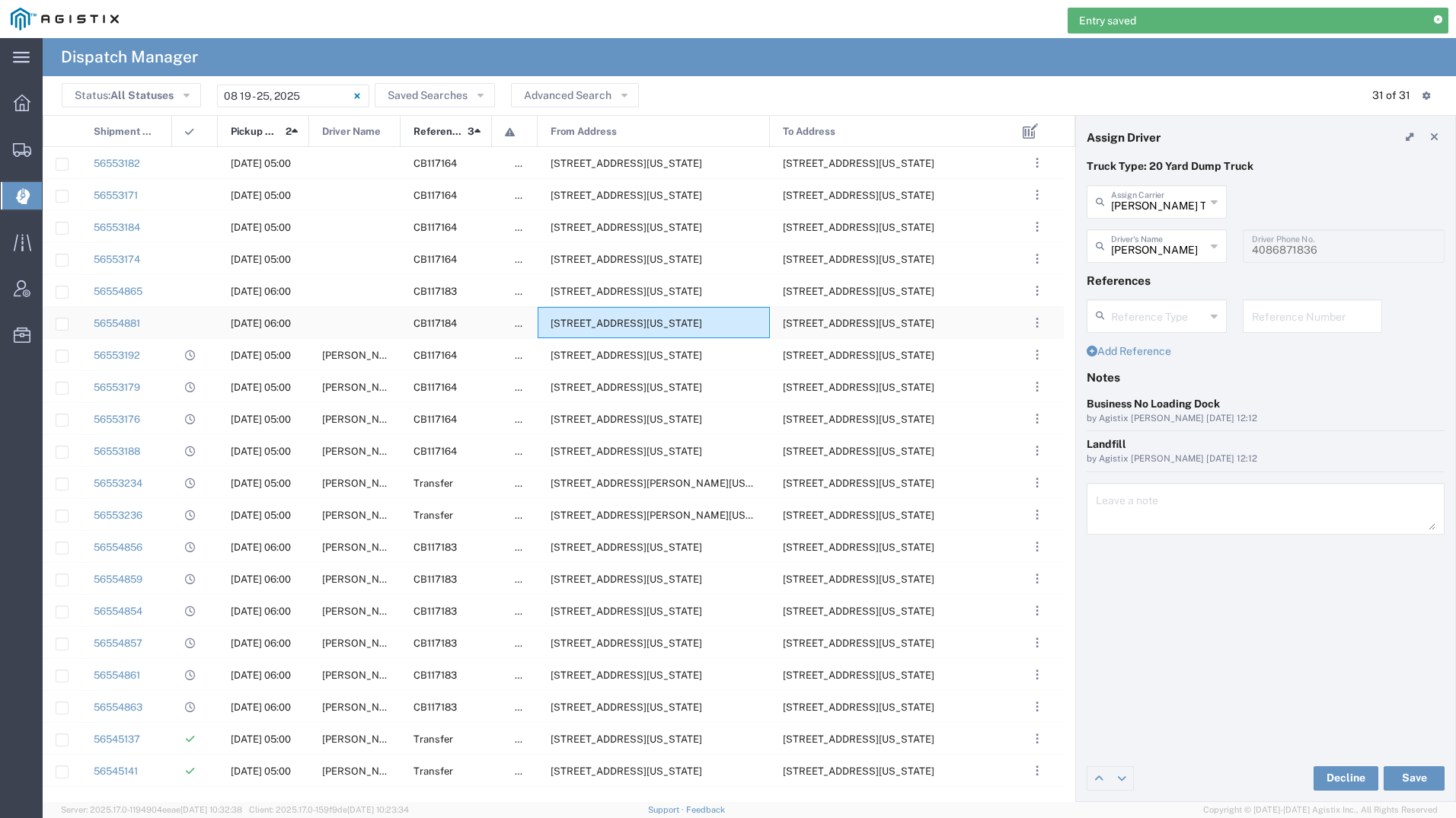
click at [647, 320] on span "[STREET_ADDRESS][US_STATE]" at bounding box center [627, 323] width 152 height 11
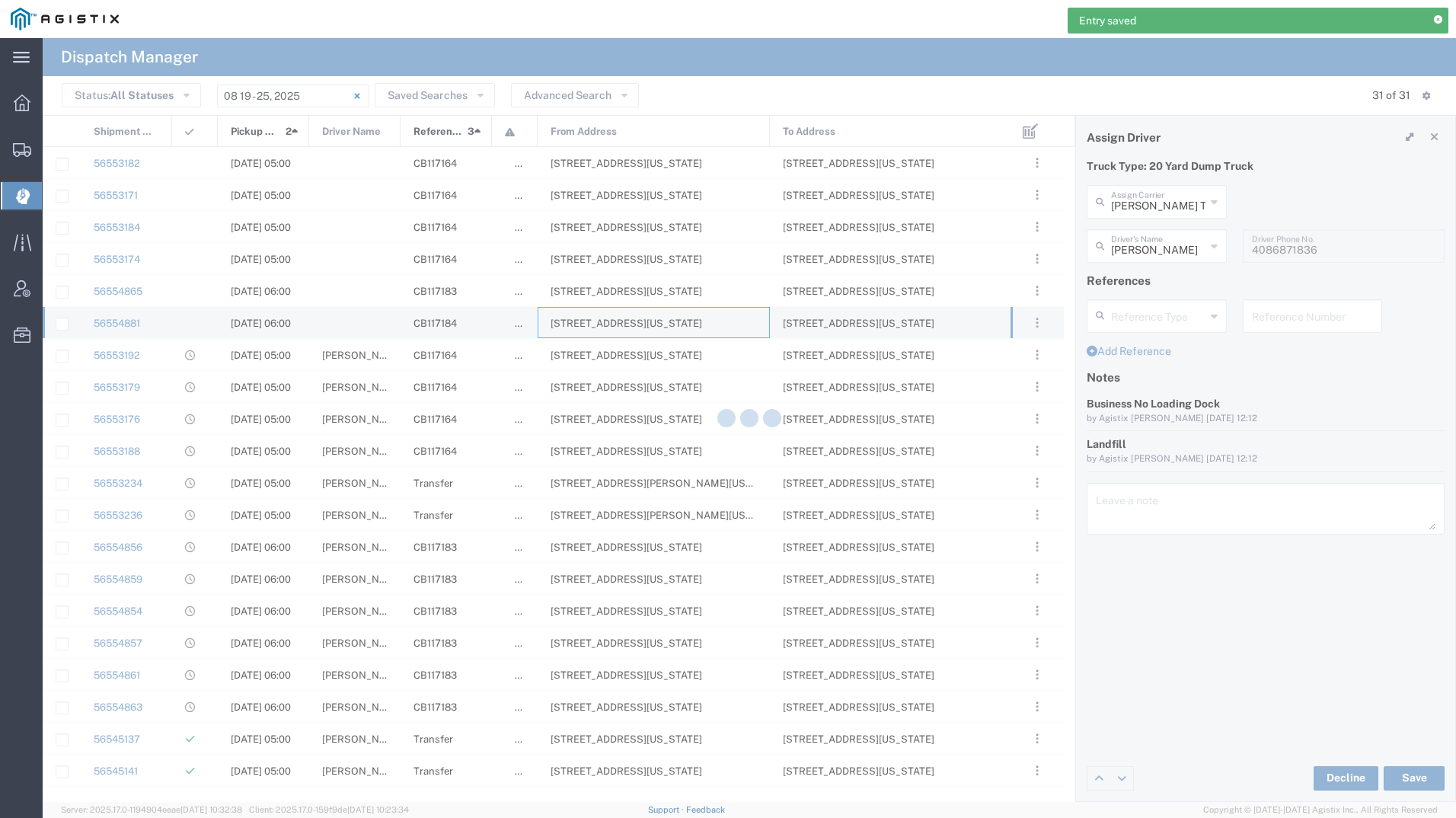
type input "[PERSON_NAME] Tanks Inc"
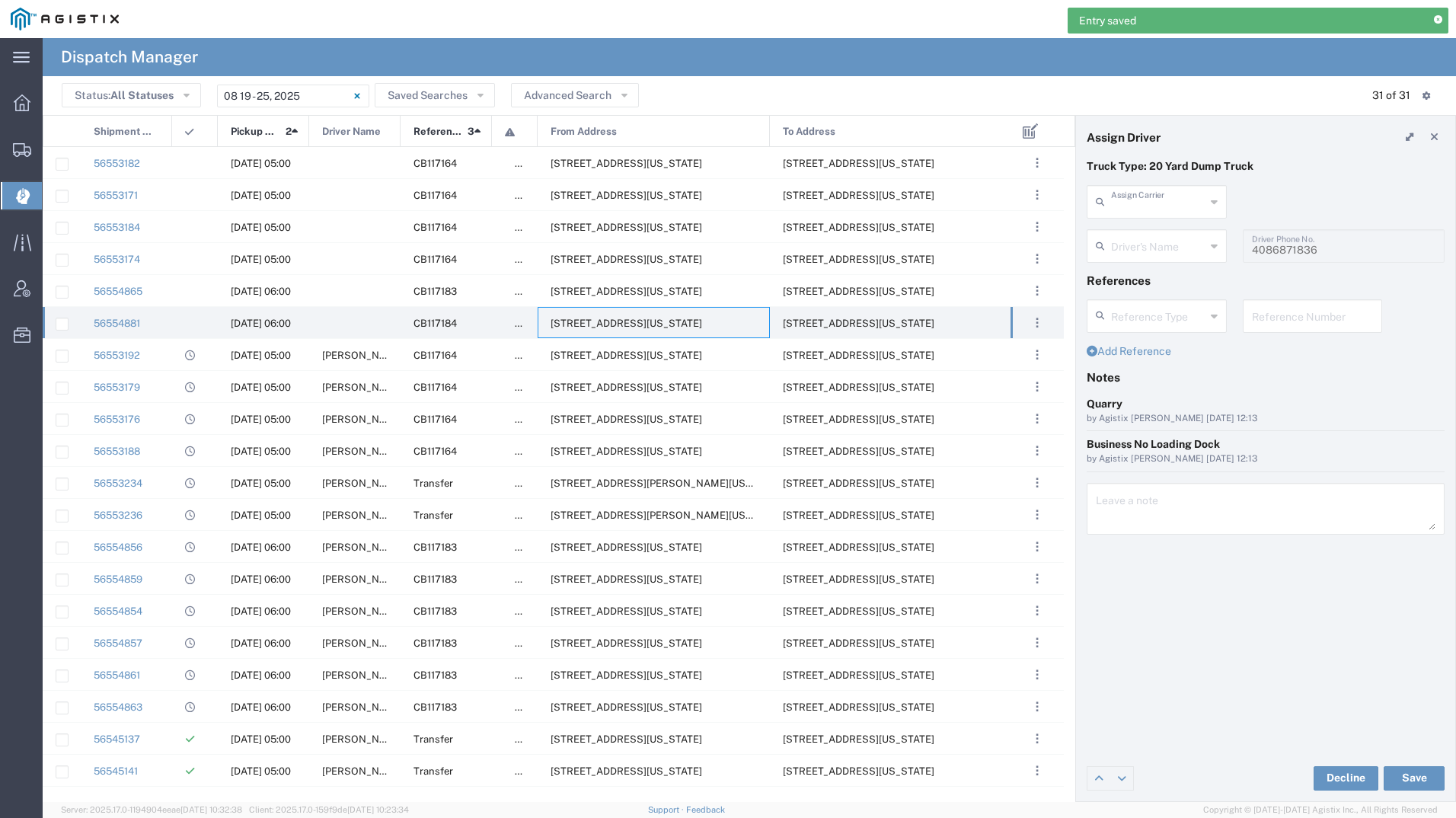
click at [1165, 194] on input "text" at bounding box center [1158, 200] width 94 height 27
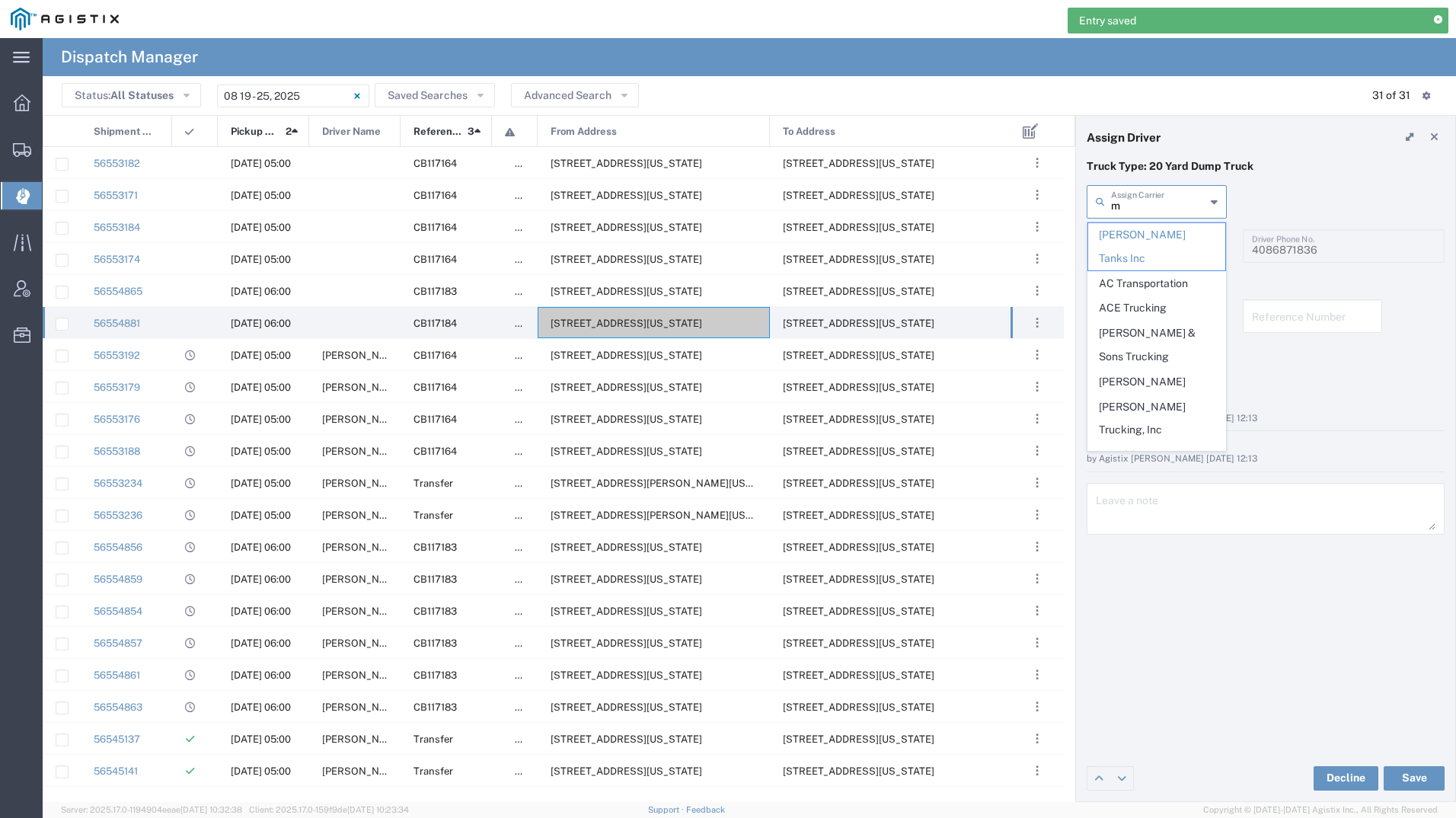
type input "mi"
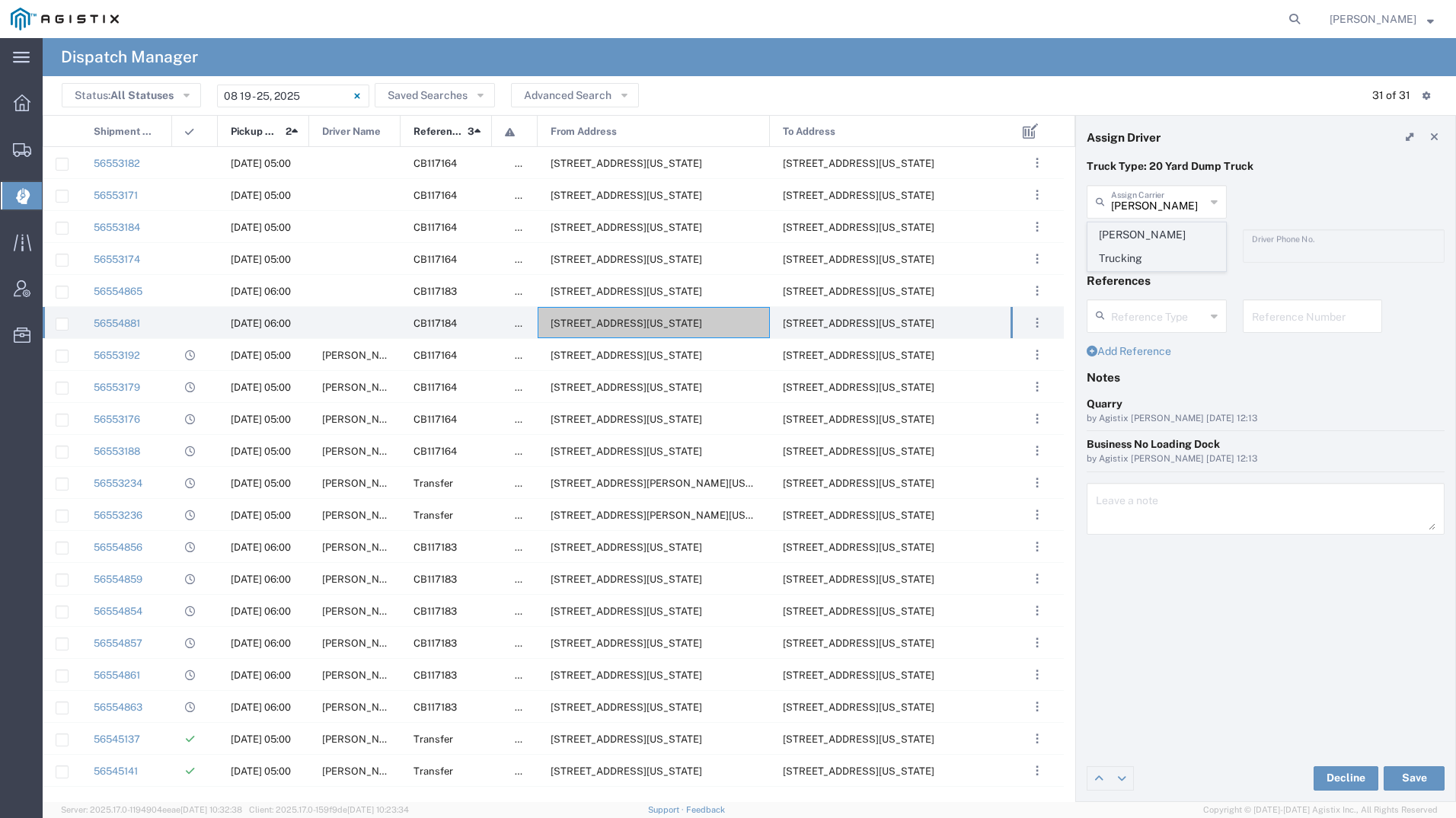
click at [1156, 227] on span "[PERSON_NAME] Trucking" at bounding box center [1156, 246] width 137 height 48
type input "[PERSON_NAME] Trucking"
click at [1155, 241] on input "text" at bounding box center [1159, 244] width 96 height 27
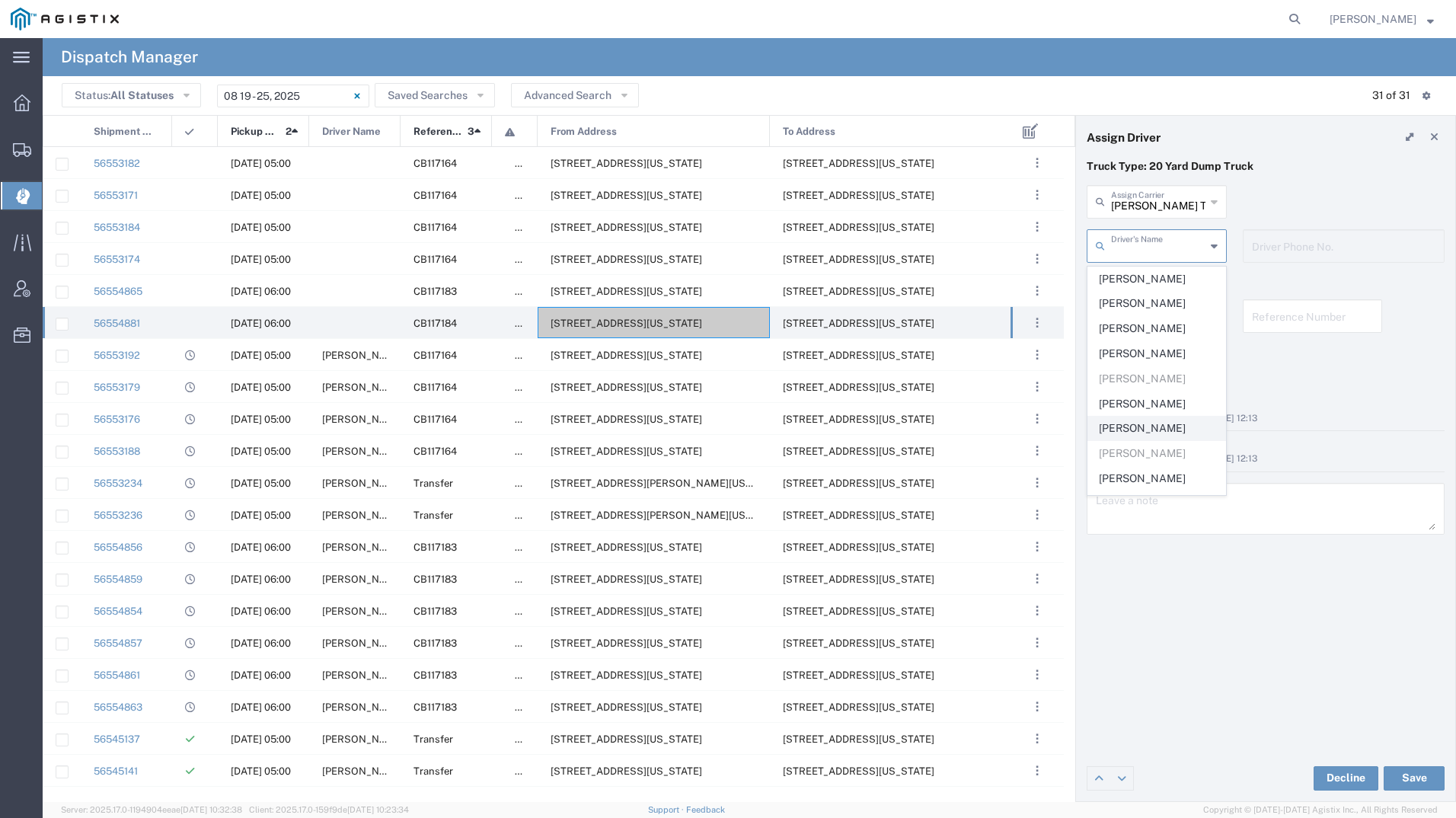
scroll to position [76, 0]
click at [1130, 441] on span "[PERSON_NAME]" at bounding box center [1156, 453] width 137 height 23
type input "[PERSON_NAME]"
type input "4085954195"
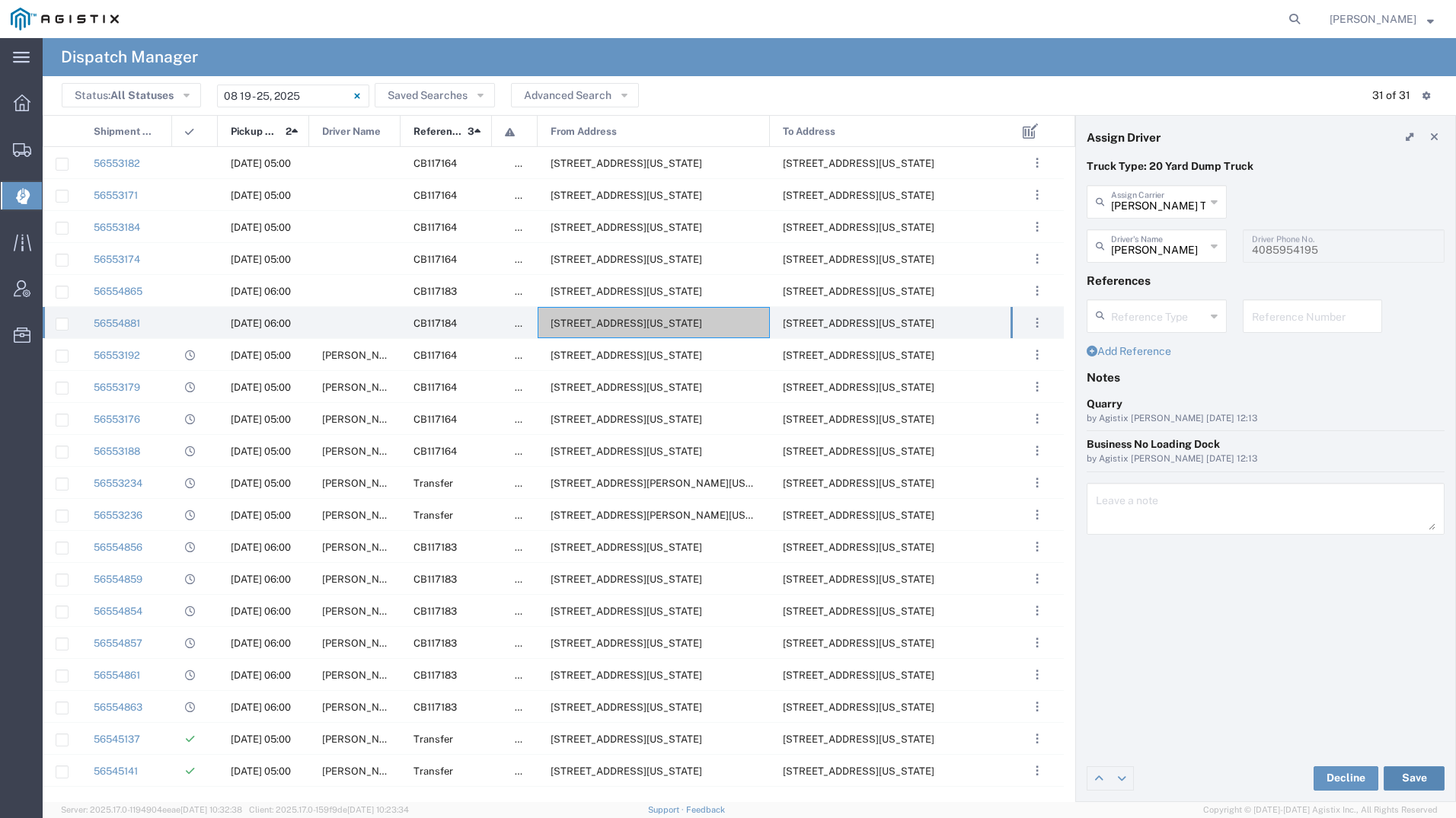
click at [1403, 774] on button "Save" at bounding box center [1414, 778] width 61 height 24
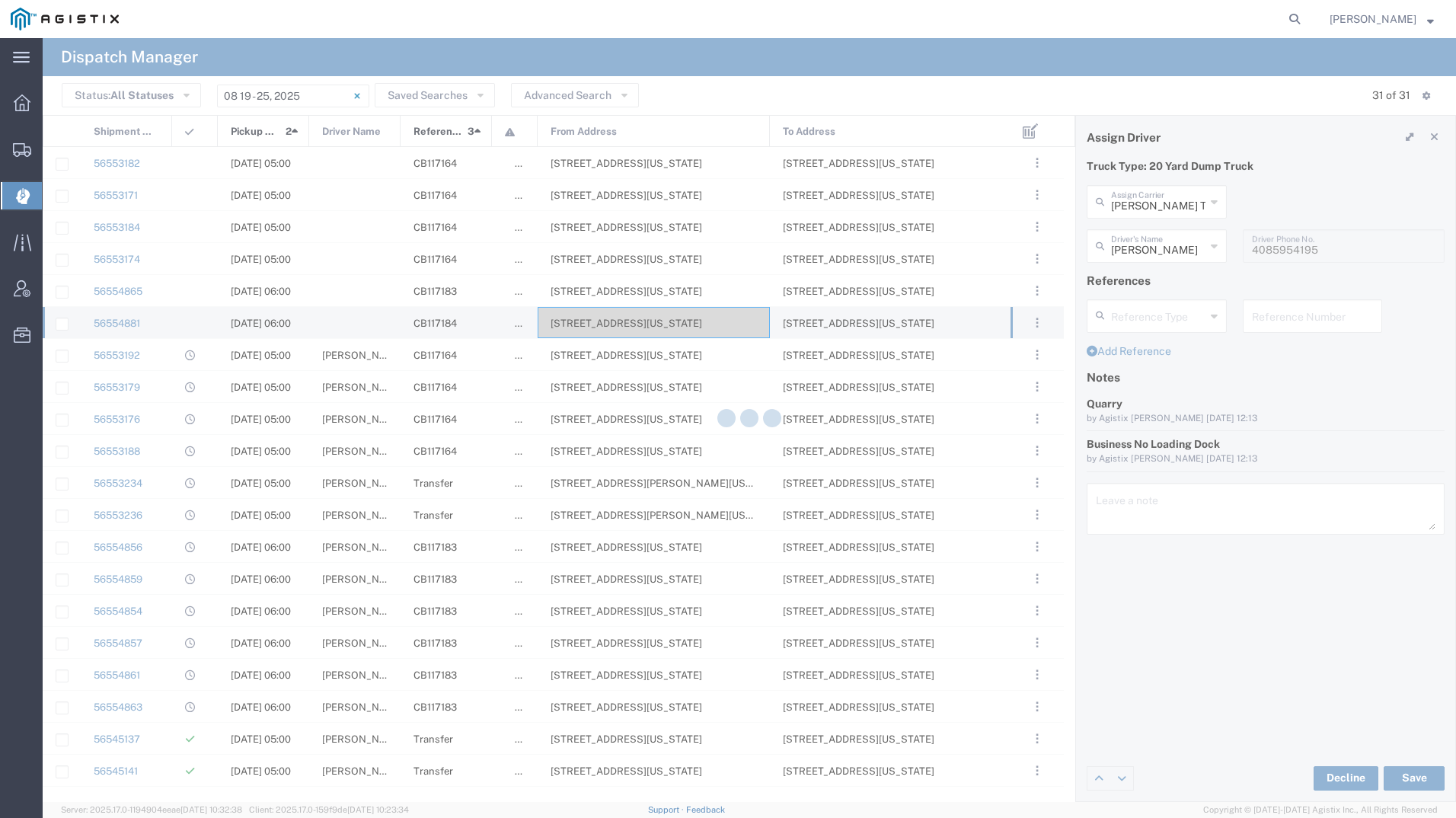
type input "[PERSON_NAME]"
type input "[PERSON_NAME] Trucking"
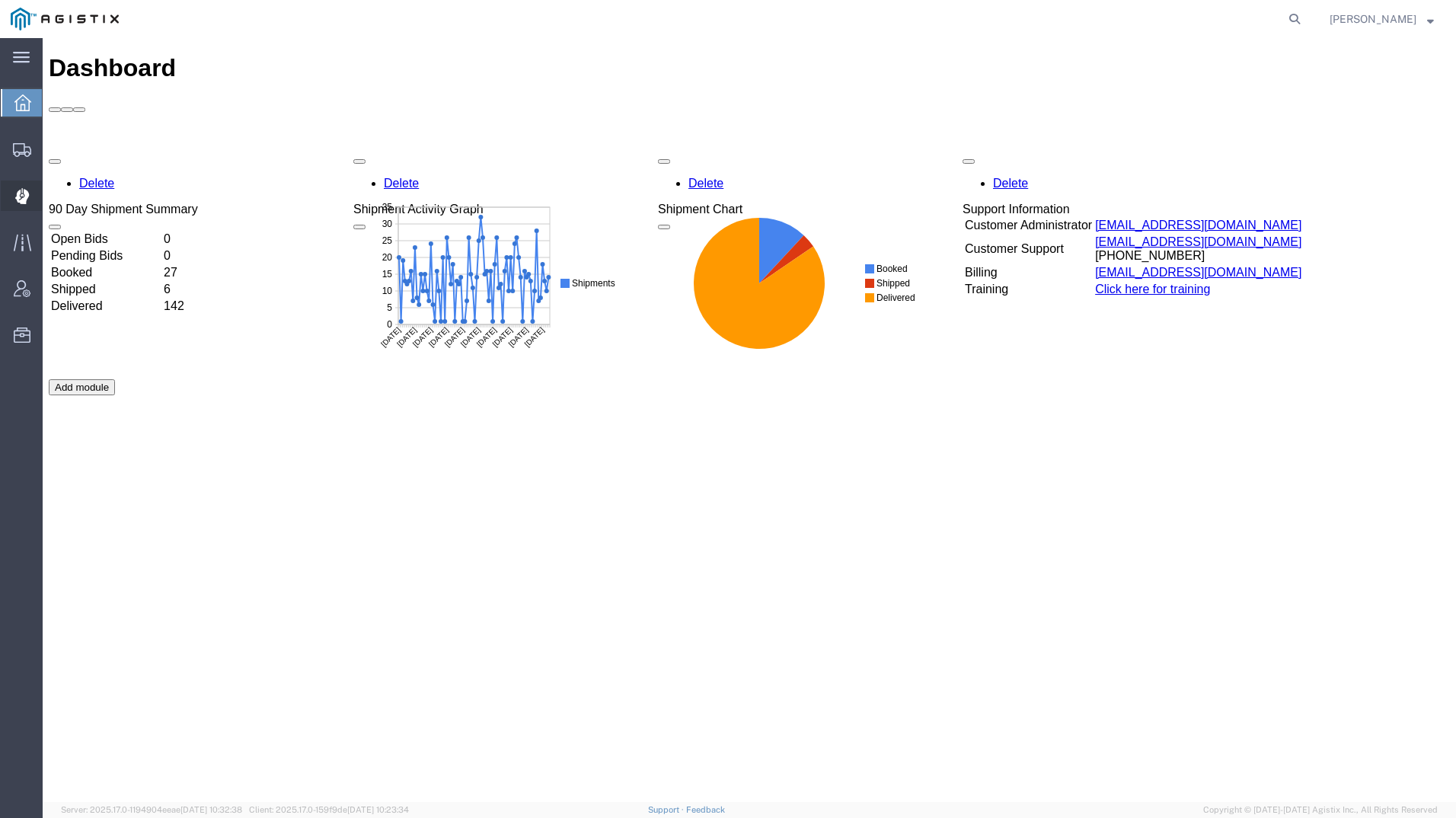
click at [22, 196] on icon at bounding box center [22, 196] width 15 height 16
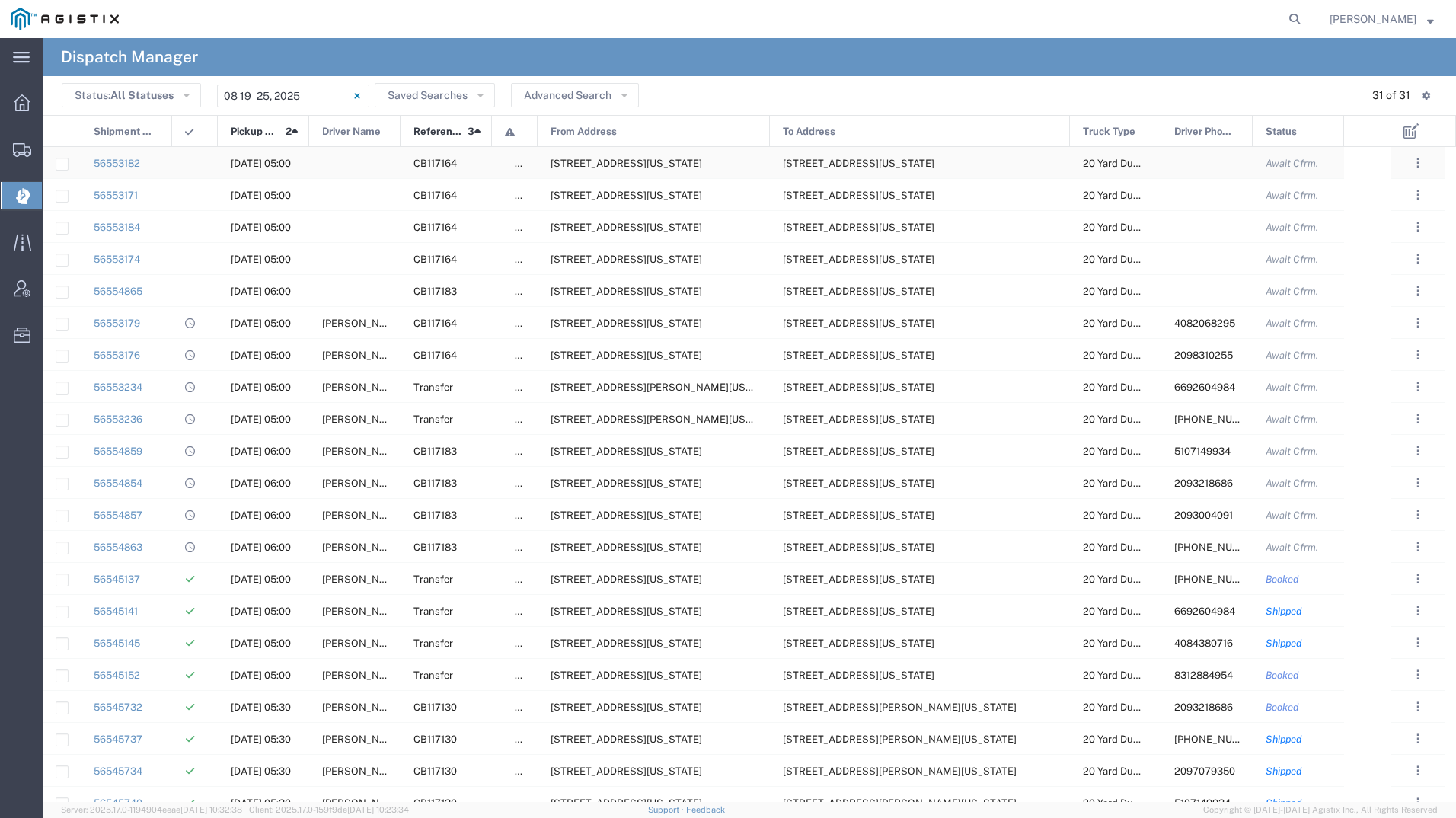
click at [664, 163] on span "[STREET_ADDRESS][US_STATE]" at bounding box center [627, 163] width 152 height 11
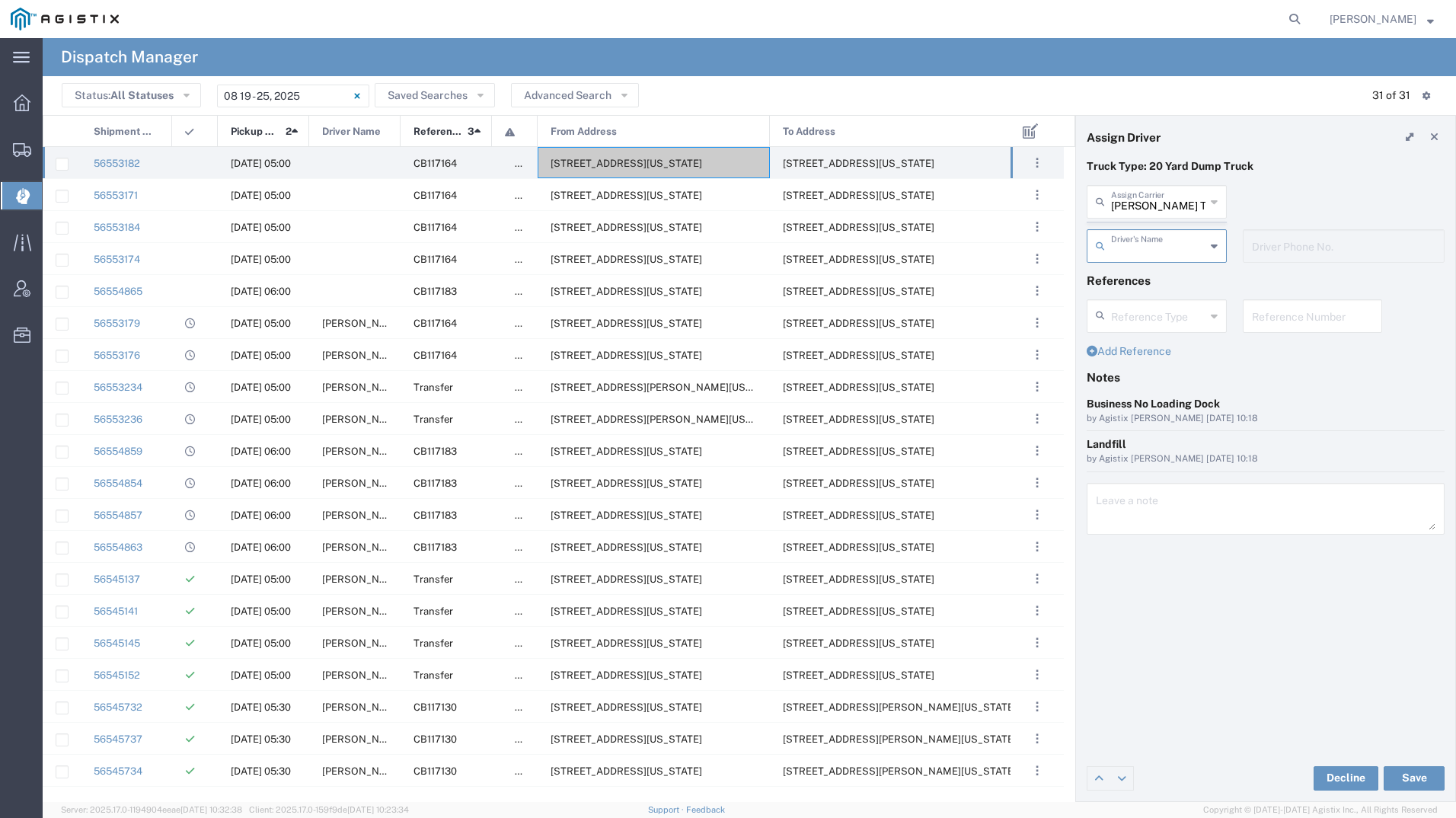
click at [1177, 206] on agx-dispatcher-assign-widget "Bradley Tanks Inc Assign Carrier Bradley Tanks Inc AC Transportation ACE Trucki…" at bounding box center [1265, 229] width 358 height 88
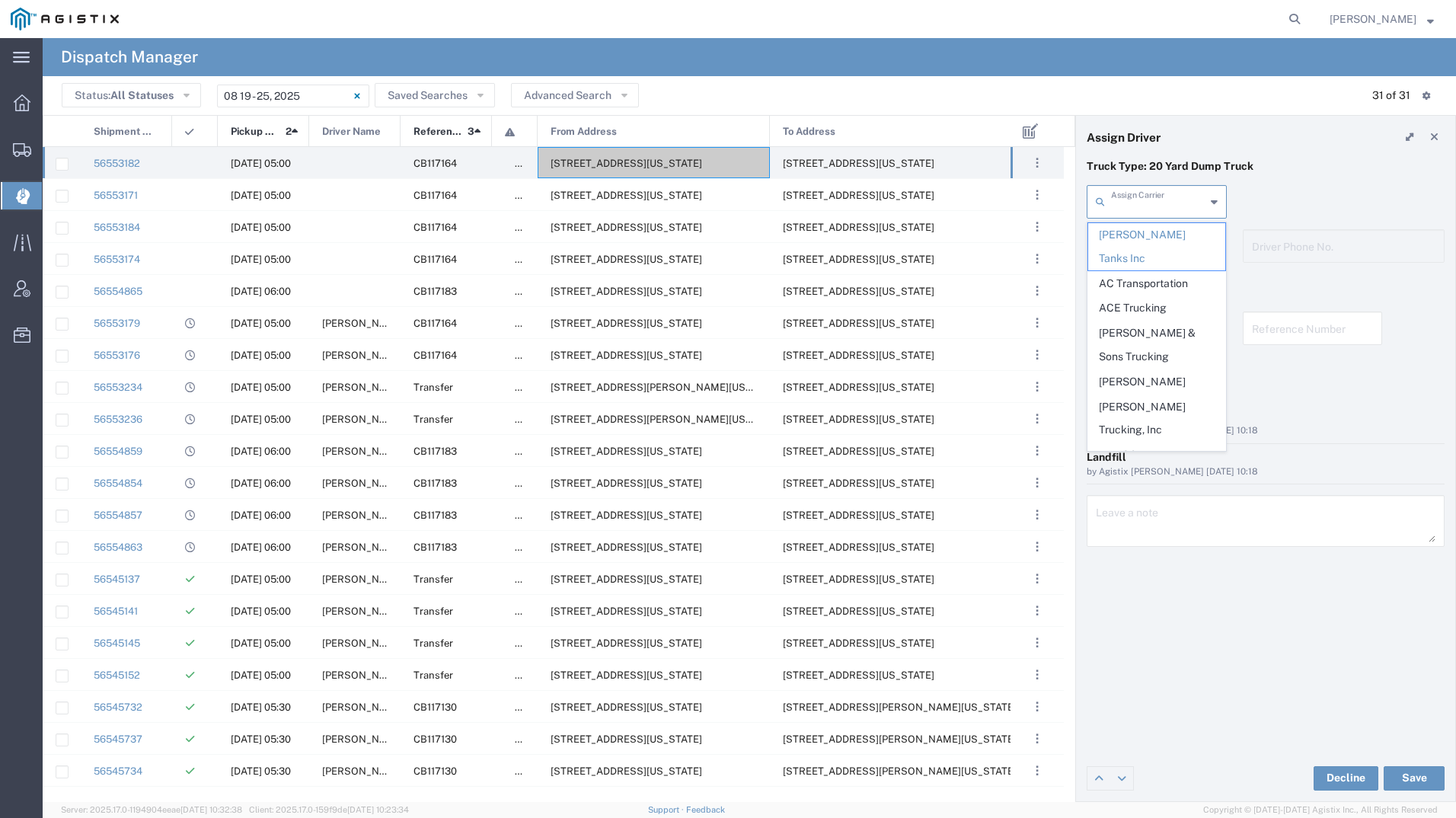
click at [1177, 205] on input "text" at bounding box center [1158, 200] width 94 height 27
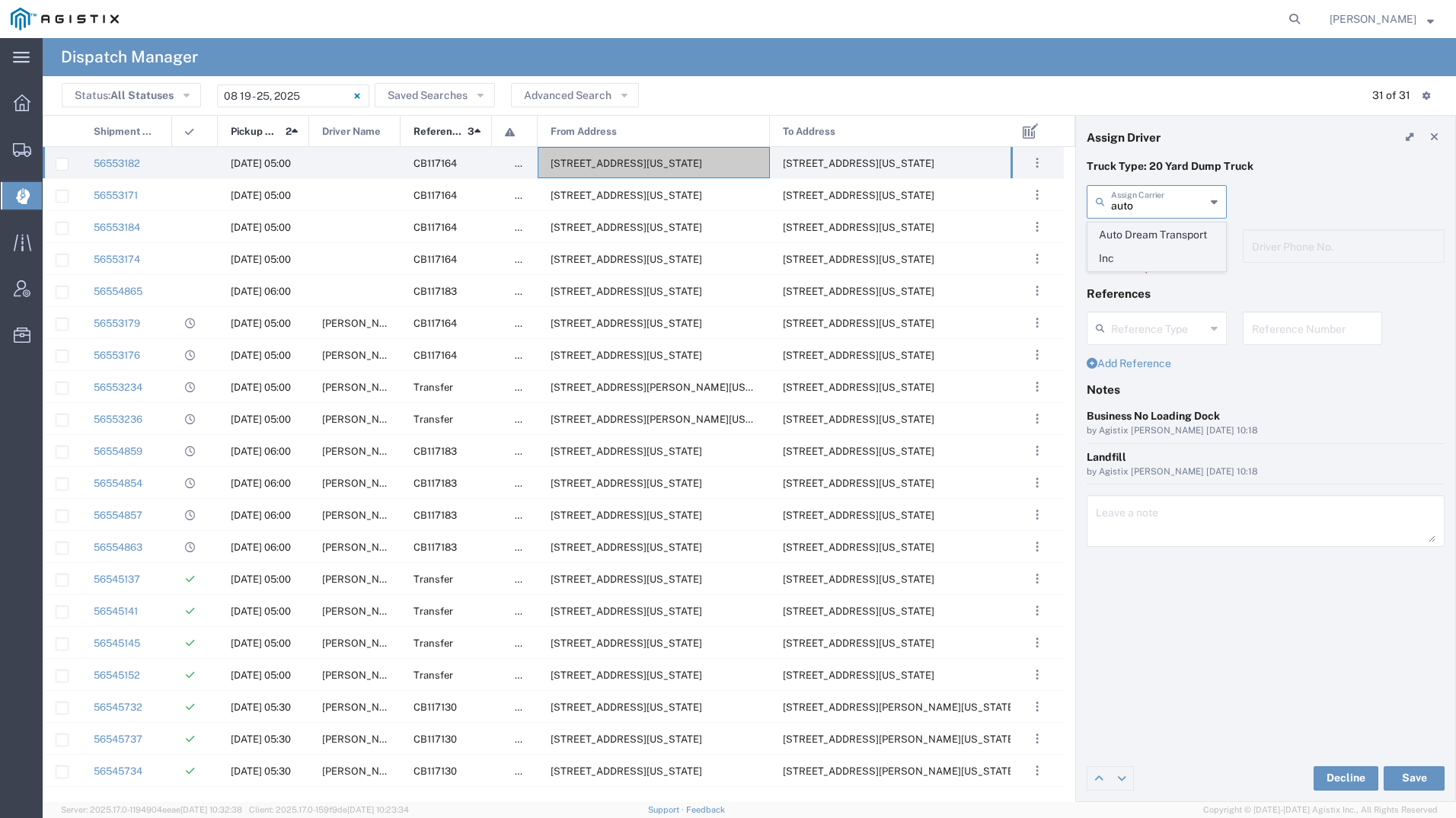
click at [1151, 239] on span "Auto Dream Transport Inc" at bounding box center [1156, 246] width 137 height 48
type input "Auto Dream Transport Inc"
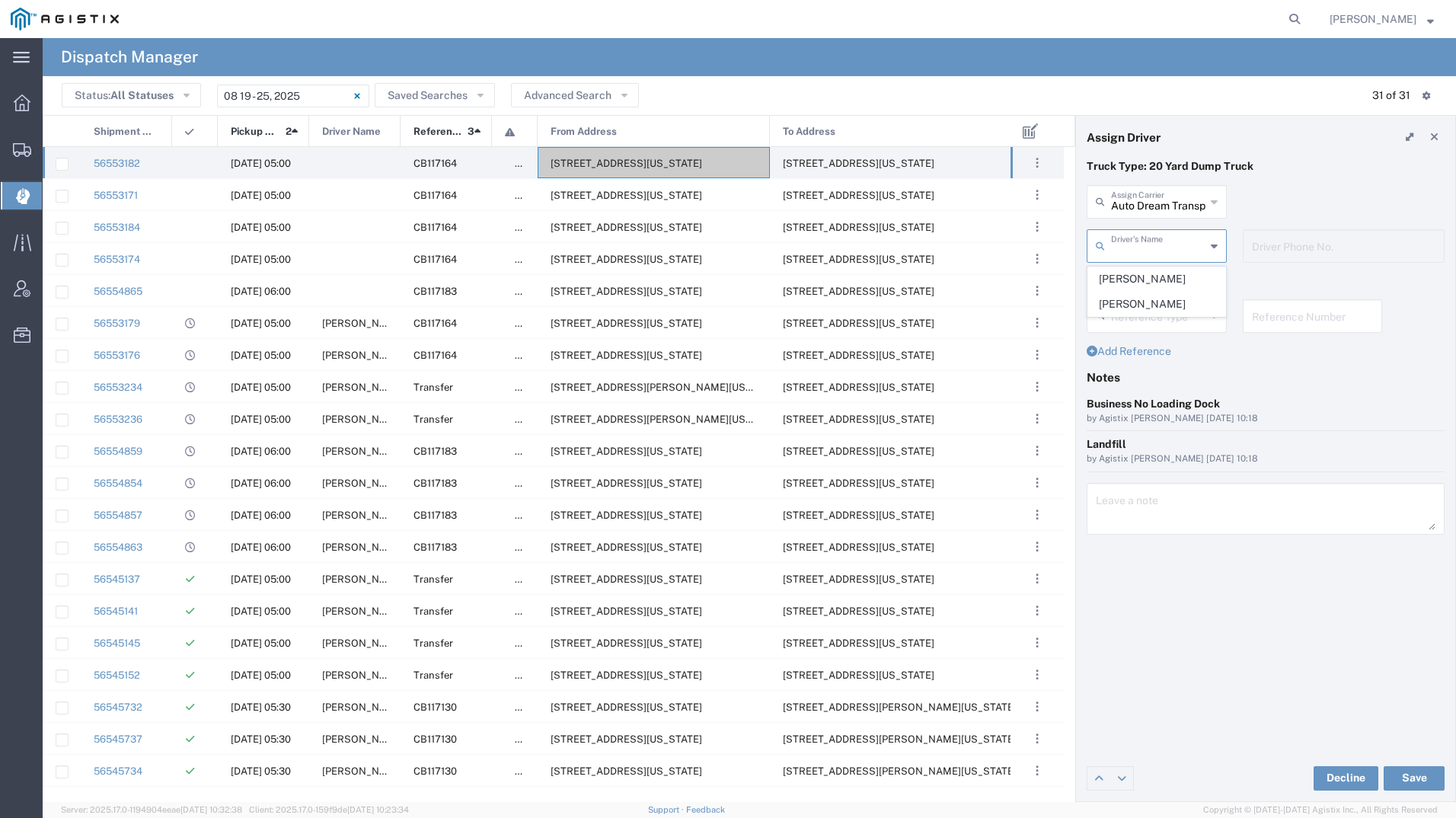
click at [1151, 241] on input "text" at bounding box center [1158, 244] width 94 height 27
click at [1143, 292] on li "[PERSON_NAME]" at bounding box center [1156, 304] width 139 height 25
type input "[PERSON_NAME]"
type input "559-413-7861"
click at [1415, 775] on button "Save" at bounding box center [1414, 778] width 61 height 24
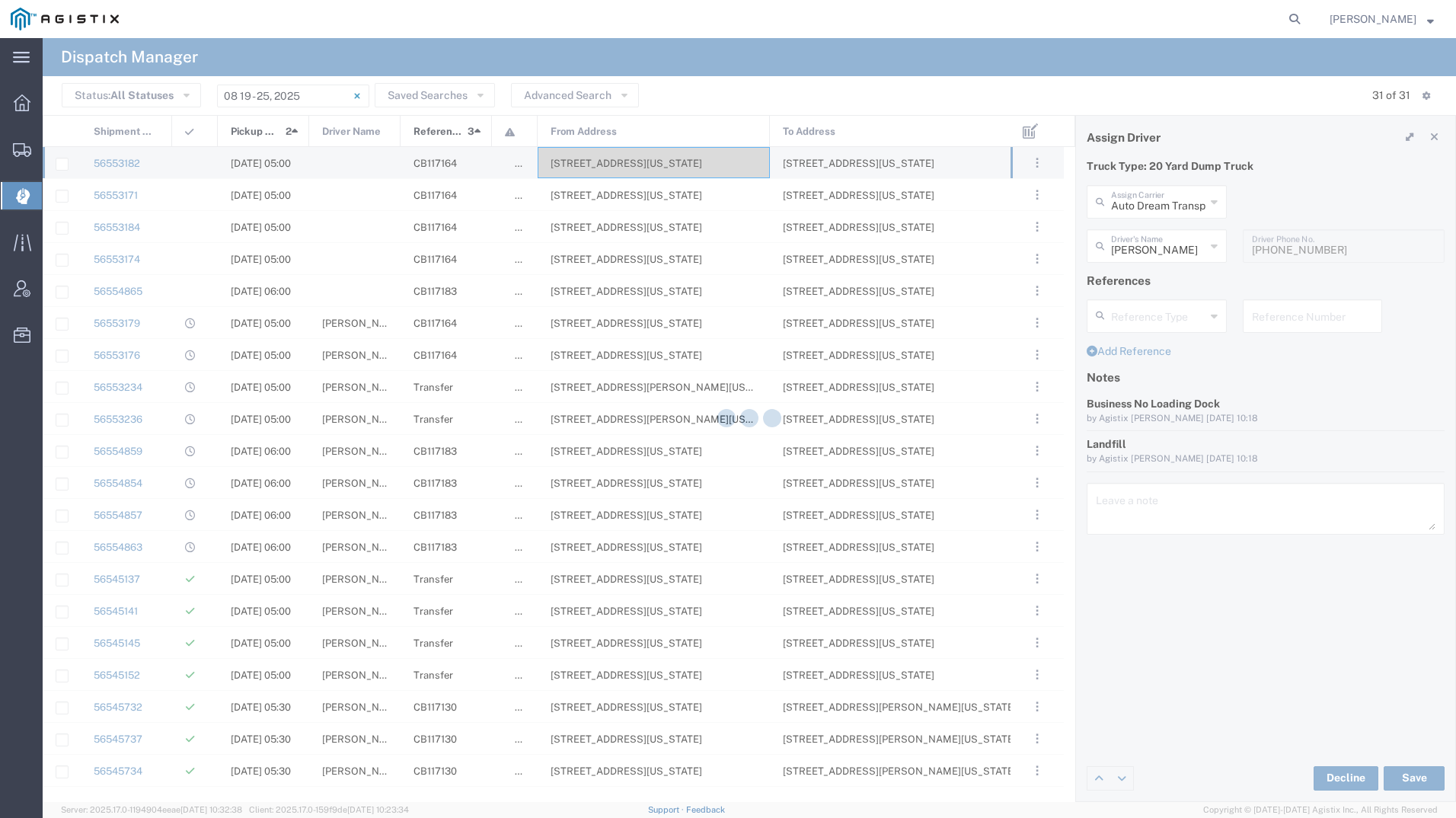
type input "[PERSON_NAME]"
type input "Auto Dream Transport Inc"
